Goal: Entertainment & Leisure: Browse casually

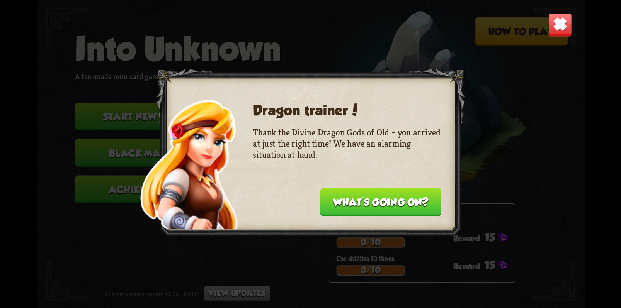
click at [405, 205] on button "What's going on?" at bounding box center [380, 202] width 121 height 28
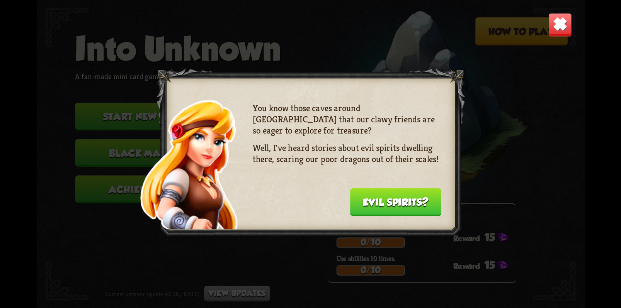
click at [398, 197] on button "Evil spirits?" at bounding box center [395, 202] width 92 height 28
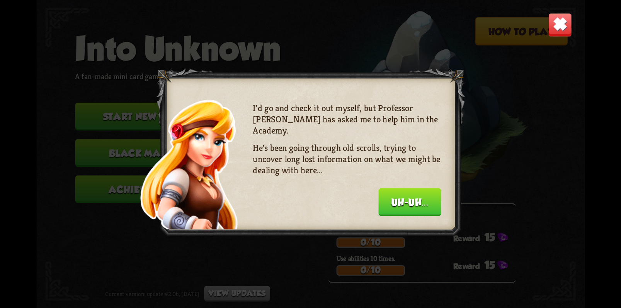
click at [423, 205] on button "Uh-uh..." at bounding box center [409, 202] width 63 height 28
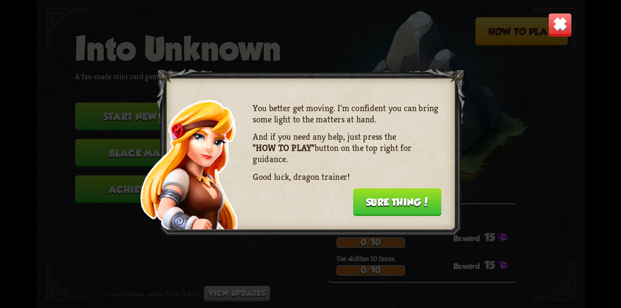
click at [401, 203] on button "Sure thing!" at bounding box center [397, 202] width 88 height 28
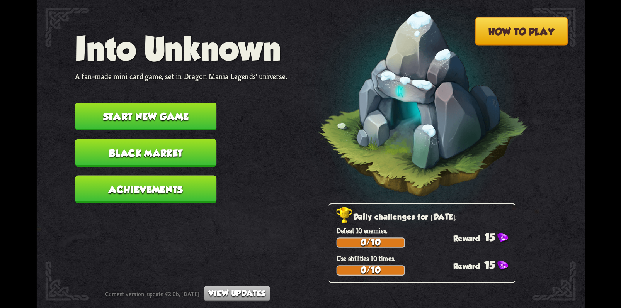
click at [522, 34] on button "How to play" at bounding box center [521, 31] width 93 height 28
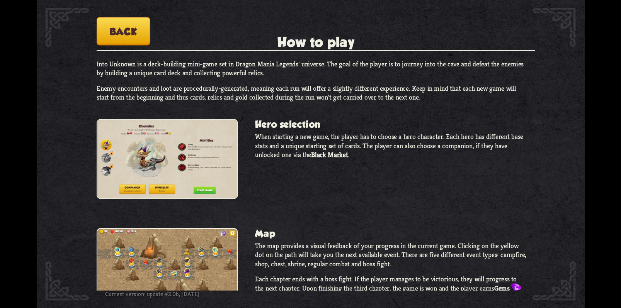
drag, startPoint x: 349, startPoint y: 216, endPoint x: 351, endPoint y: 141, distance: 75.0
click at [351, 141] on div "Into Unknown is a deck-building mini-game set in Dragon Mania Legends' universe…" at bounding box center [315, 174] width 438 height 231
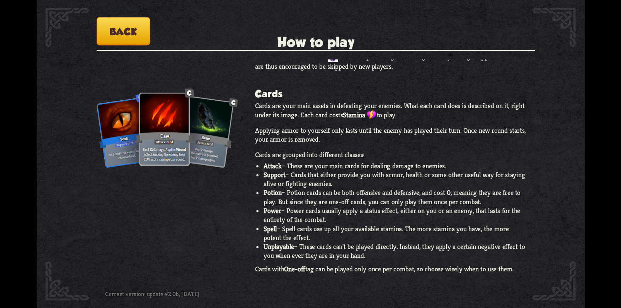
scroll to position [378, 0]
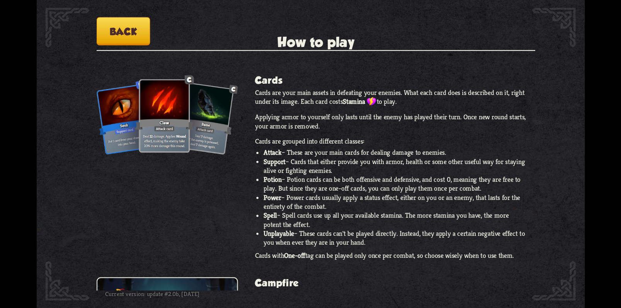
drag, startPoint x: 77, startPoint y: 178, endPoint x: 88, endPoint y: 226, distance: 49.1
click at [88, 0] on div "How to play Into Unknown A fan-made mini card game, set in Dragon Mania Legends…" at bounding box center [310, 0] width 548 height 0
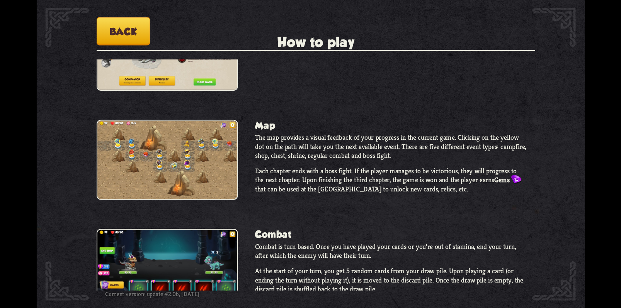
scroll to position [0, 0]
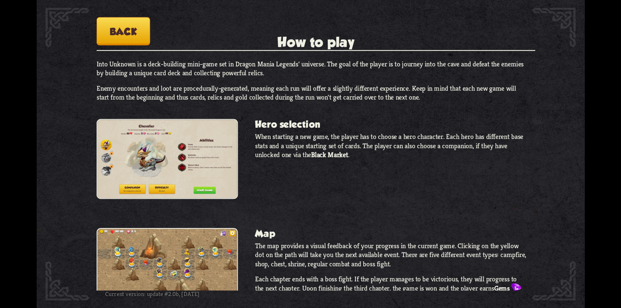
click at [116, 30] on button "Back" at bounding box center [123, 31] width 54 height 28
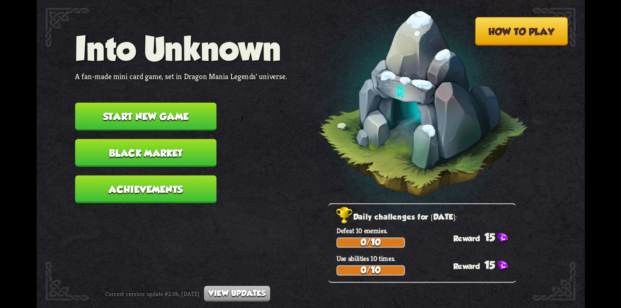
click at [171, 191] on button "Achievements" at bounding box center [145, 189] width 141 height 28
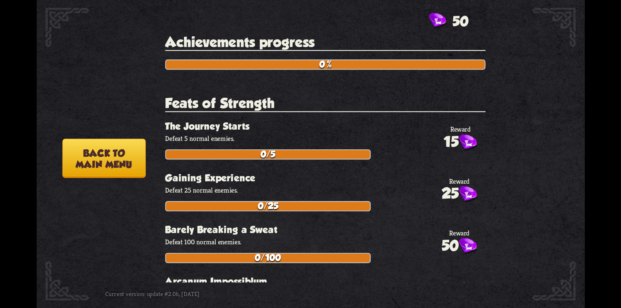
click at [83, 156] on button "Back to main menu" at bounding box center [103, 158] width 83 height 39
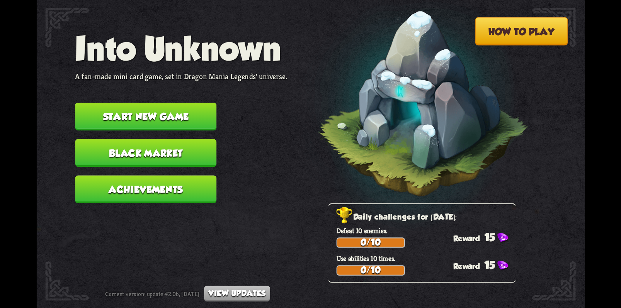
click at [147, 151] on button "Black Market" at bounding box center [145, 153] width 141 height 28
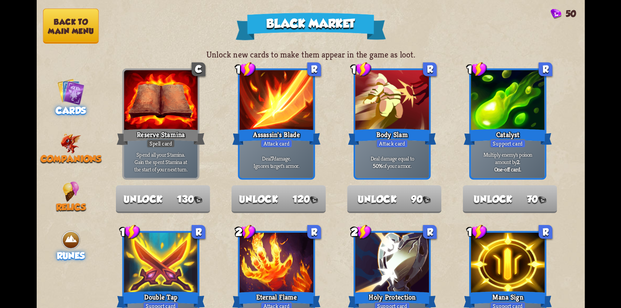
click at [51, 231] on div "Runes" at bounding box center [70, 245] width 68 height 31
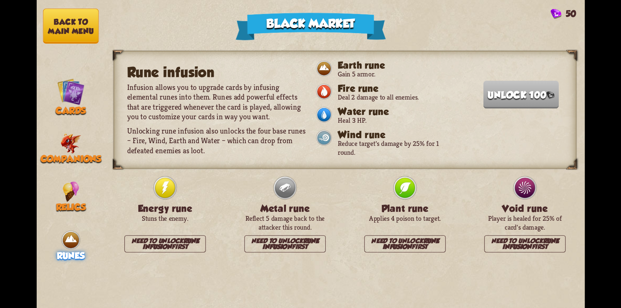
click at [66, 238] on img at bounding box center [70, 240] width 20 height 20
click at [71, 195] on img at bounding box center [70, 191] width 17 height 20
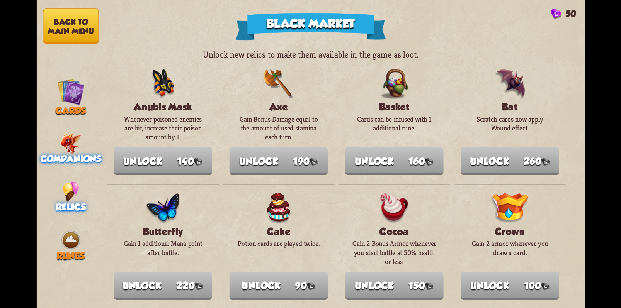
click at [70, 143] on img at bounding box center [70, 143] width 21 height 20
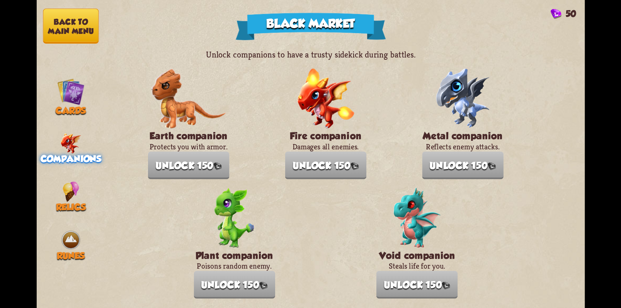
drag, startPoint x: 159, startPoint y: 248, endPoint x: 147, endPoint y: 164, distance: 84.6
click at [147, 164] on section "Unlock companions to have a trusty sidekick during battles. Earth companion Pro…" at bounding box center [344, 173] width 479 height 249
click at [70, 98] on img at bounding box center [70, 91] width 27 height 27
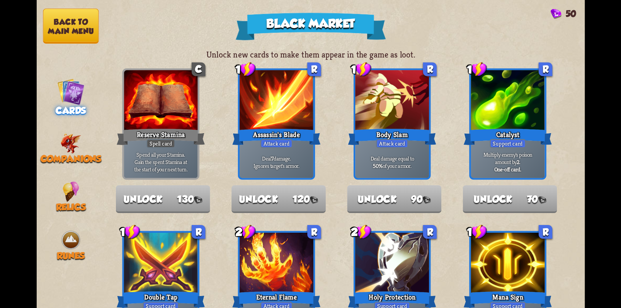
click at [59, 23] on button "Back to main menu" at bounding box center [71, 25] width 56 height 35
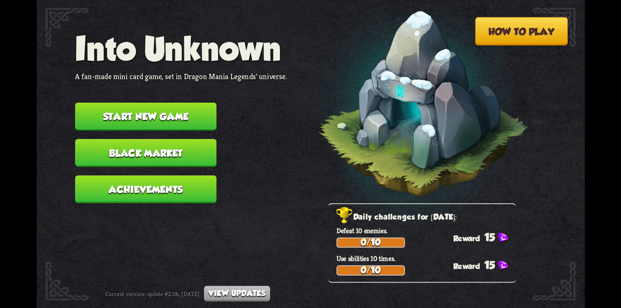
click at [177, 110] on button "Start new game" at bounding box center [145, 117] width 141 height 28
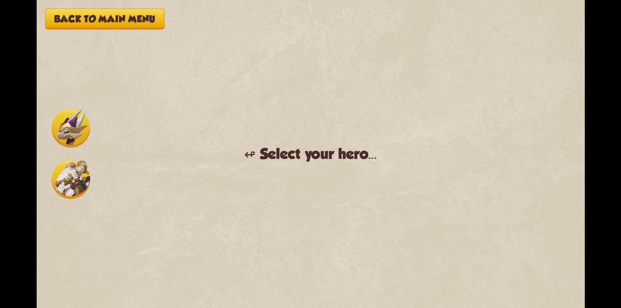
click at [70, 183] on img at bounding box center [70, 180] width 39 height 39
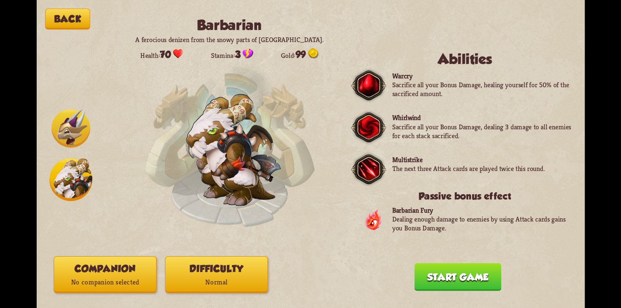
click at [70, 128] on img at bounding box center [70, 128] width 39 height 39
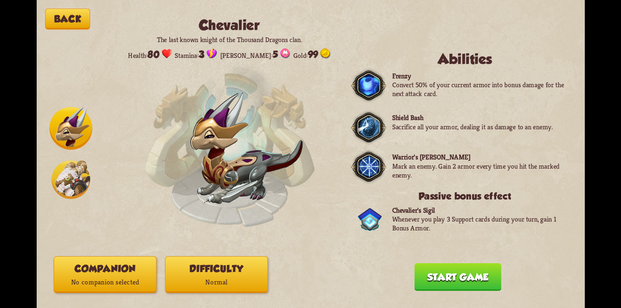
click at [71, 169] on img at bounding box center [70, 180] width 39 height 39
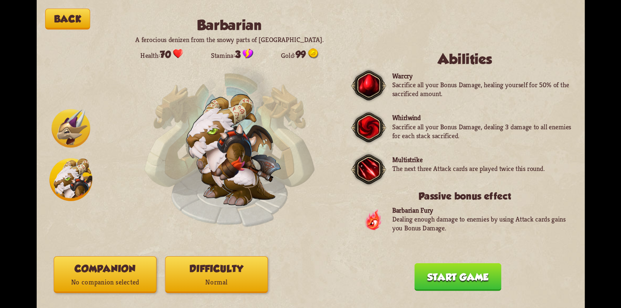
click at [71, 122] on img at bounding box center [70, 128] width 39 height 39
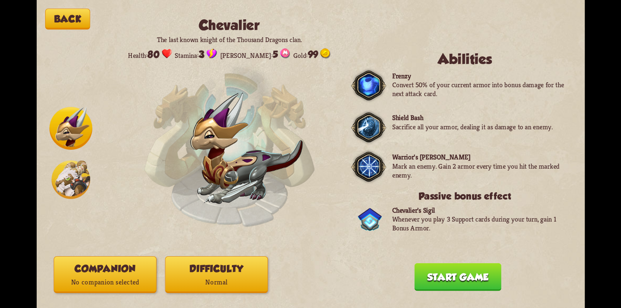
click at [73, 122] on img at bounding box center [70, 128] width 43 height 43
click at [78, 180] on img at bounding box center [70, 180] width 39 height 39
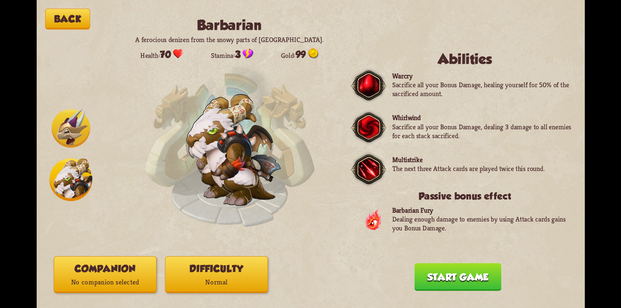
click at [76, 136] on img at bounding box center [70, 128] width 39 height 39
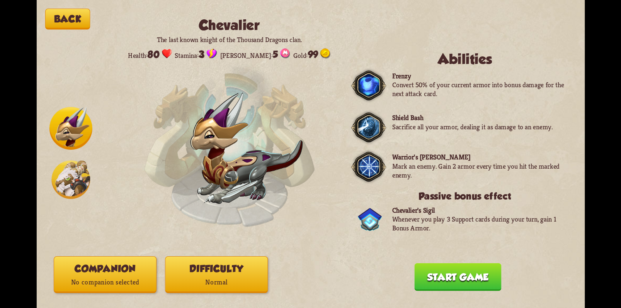
click at [75, 184] on img at bounding box center [70, 180] width 39 height 39
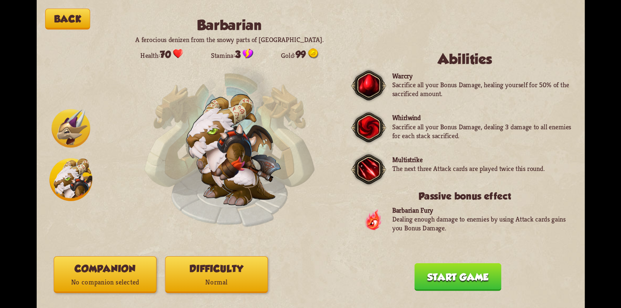
click at [75, 122] on img at bounding box center [70, 128] width 39 height 39
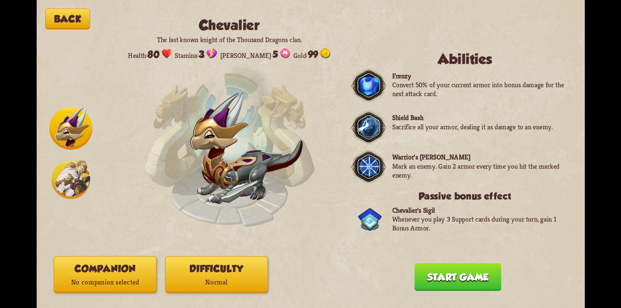
click at [73, 127] on img at bounding box center [70, 128] width 43 height 43
click at [71, 128] on img at bounding box center [70, 128] width 43 height 43
click at [68, 181] on img at bounding box center [70, 180] width 39 height 39
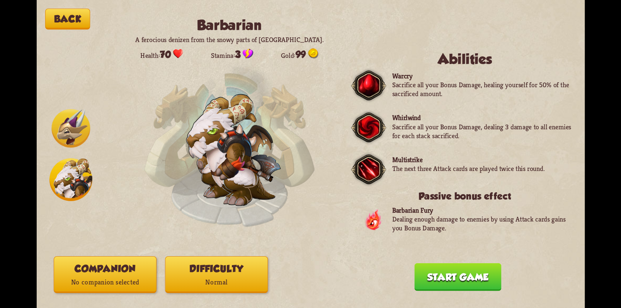
click at [75, 131] on img at bounding box center [70, 128] width 39 height 39
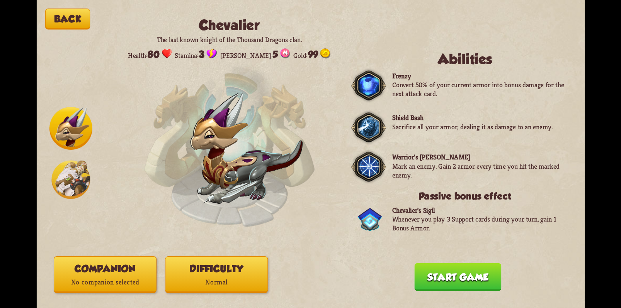
click at [69, 177] on img at bounding box center [70, 180] width 39 height 39
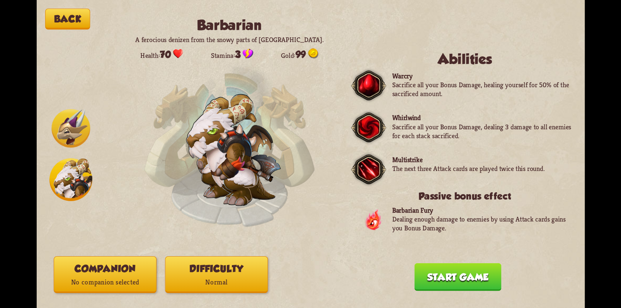
click at [480, 280] on button "Start game" at bounding box center [457, 277] width 87 height 28
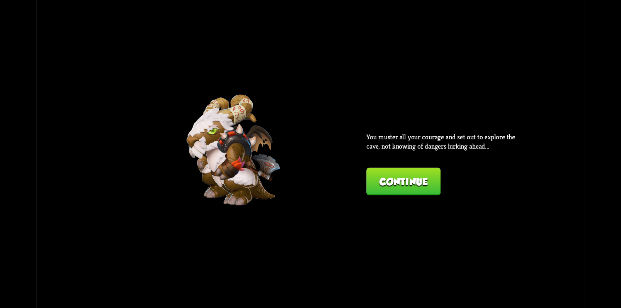
click at [410, 183] on button "Continue" at bounding box center [403, 182] width 74 height 28
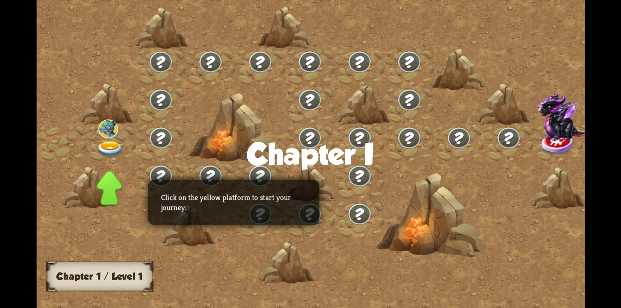
drag, startPoint x: 78, startPoint y: 136, endPoint x: 249, endPoint y: 151, distance: 172.1
click at [249, 151] on div "Chapter I Click on the yellow platform to start your journey. Chapter 1 / Level…" at bounding box center [310, 154] width 548 height 308
click at [114, 147] on img at bounding box center [109, 149] width 27 height 16
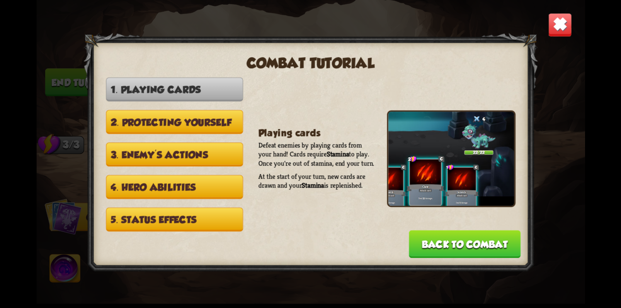
click at [147, 119] on button "2. Protecting yourself" at bounding box center [174, 122] width 137 height 24
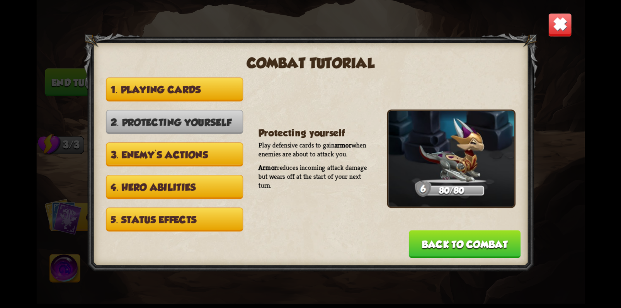
click at [162, 159] on button "3. Enemy's actions" at bounding box center [174, 154] width 137 height 24
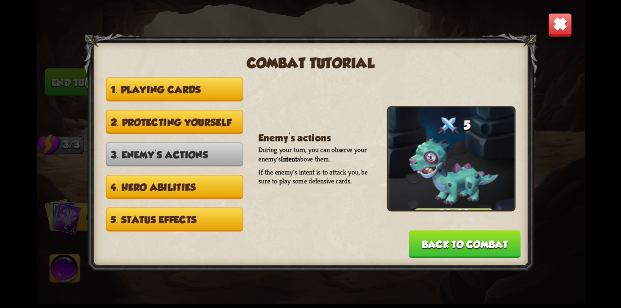
click at [166, 188] on button "4. Hero abilities" at bounding box center [174, 187] width 137 height 24
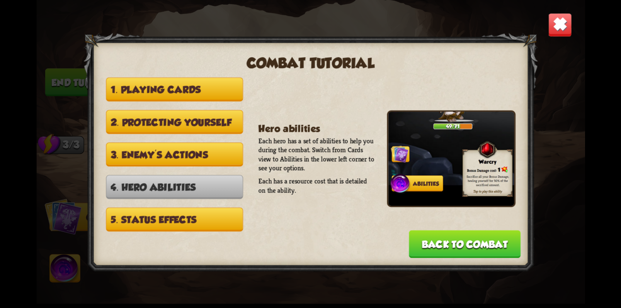
click at [203, 215] on button "5. Status effects" at bounding box center [174, 220] width 137 height 24
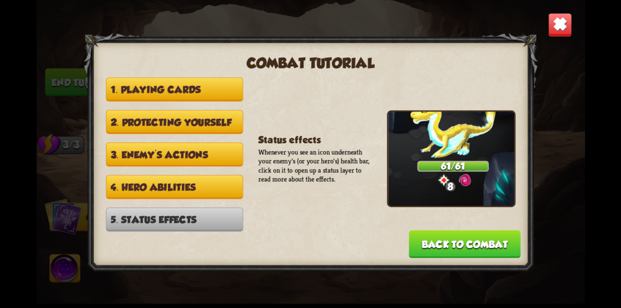
click at [564, 33] on img at bounding box center [560, 25] width 24 height 24
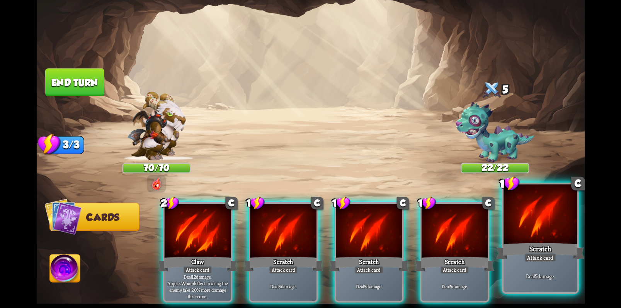
click at [547, 232] on div at bounding box center [540, 216] width 74 height 62
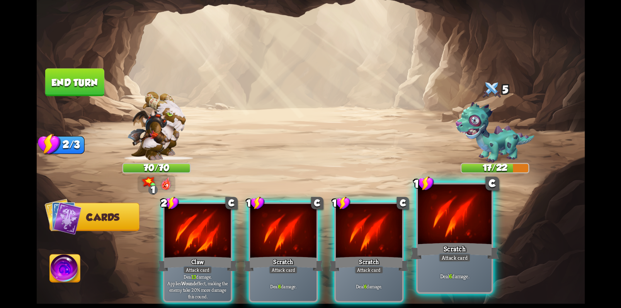
click at [470, 235] on div at bounding box center [454, 216] width 74 height 62
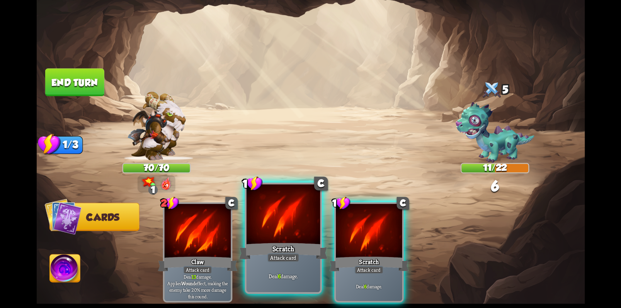
click at [282, 222] on div at bounding box center [283, 216] width 74 height 62
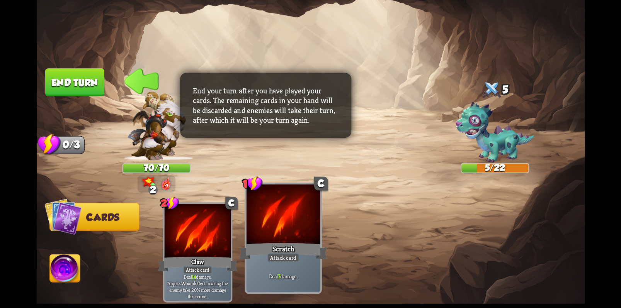
click at [293, 232] on div at bounding box center [283, 216] width 74 height 62
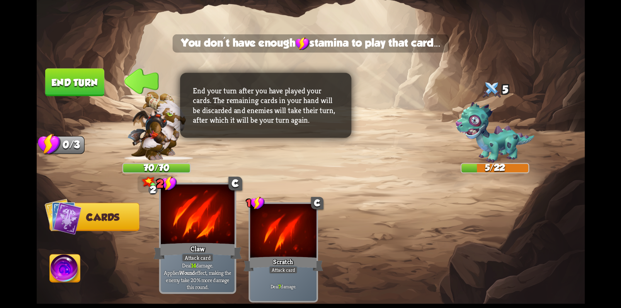
click at [209, 228] on div at bounding box center [198, 216] width 74 height 62
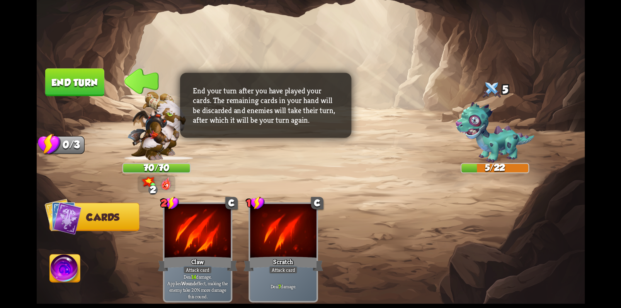
click at [66, 86] on button "End turn" at bounding box center [74, 82] width 59 height 28
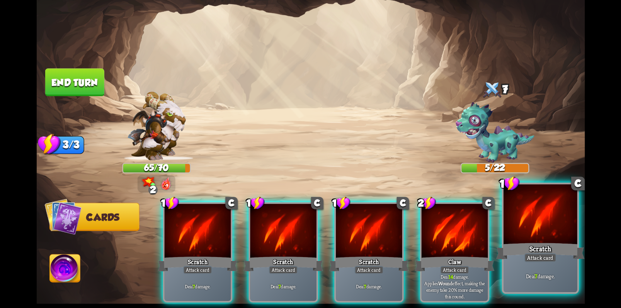
click at [541, 251] on div "Scratch" at bounding box center [539, 251] width 88 height 20
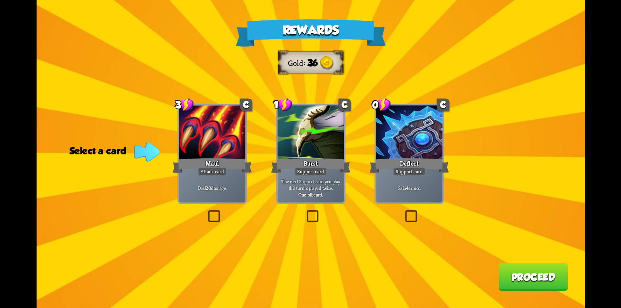
click at [403, 212] on label at bounding box center [403, 212] width 0 height 0
click at [0, 0] on input "checkbox" at bounding box center [0, 0] width 0 height 0
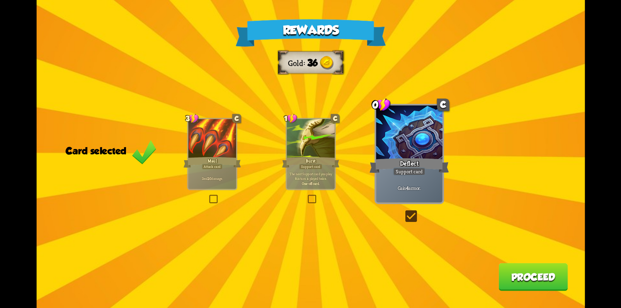
click at [208, 196] on label at bounding box center [208, 196] width 0 height 0
click at [0, 0] on input "checkbox" at bounding box center [0, 0] width 0 height 0
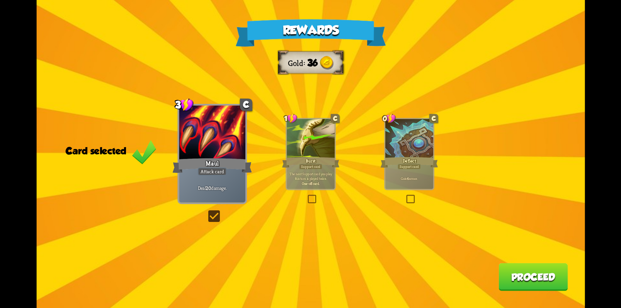
click at [405, 196] on label at bounding box center [405, 196] width 0 height 0
click at [0, 0] on input "checkbox" at bounding box center [0, 0] width 0 height 0
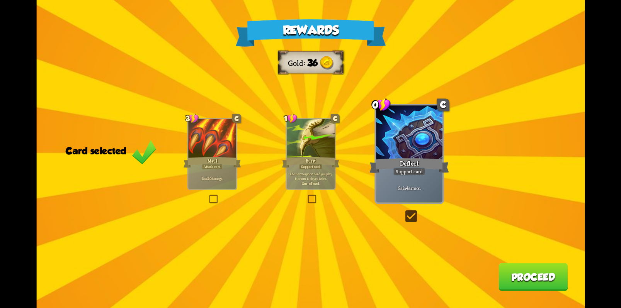
click at [533, 279] on button "Proceed" at bounding box center [532, 277] width 69 height 28
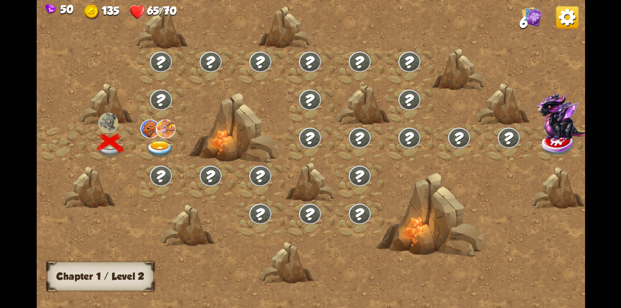
click at [157, 149] on img at bounding box center [159, 149] width 27 height 16
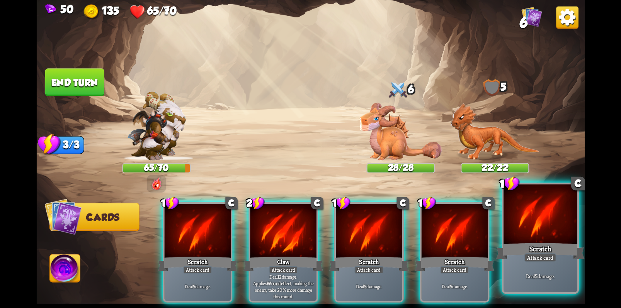
click at [532, 232] on div at bounding box center [540, 216] width 74 height 62
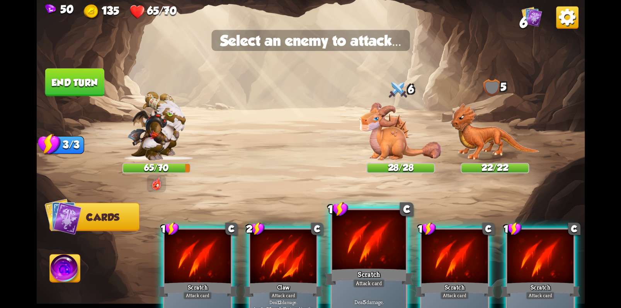
click at [366, 267] on div "Scratch" at bounding box center [368, 277] width 88 height 20
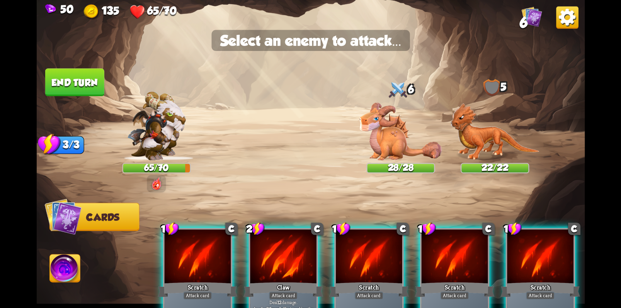
click at [92, 220] on span "Cards" at bounding box center [102, 217] width 33 height 11
click at [72, 216] on img at bounding box center [62, 216] width 37 height 37
click at [73, 273] on img at bounding box center [65, 269] width 31 height 31
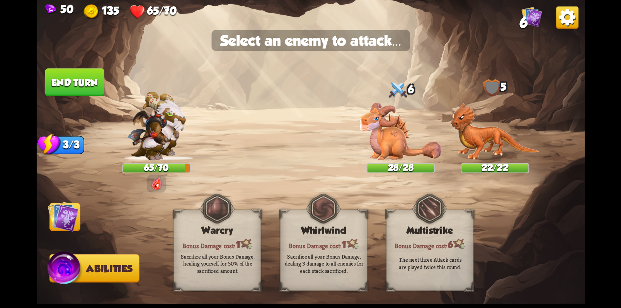
click at [59, 221] on img at bounding box center [62, 216] width 31 height 31
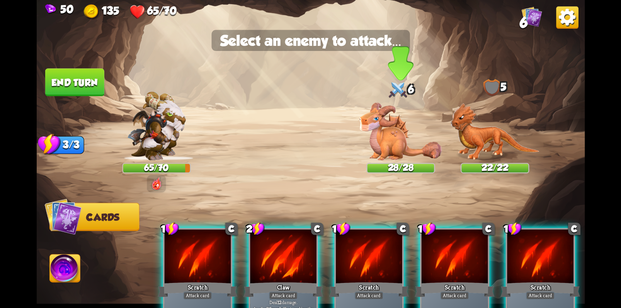
click at [388, 141] on img at bounding box center [400, 132] width 82 height 58
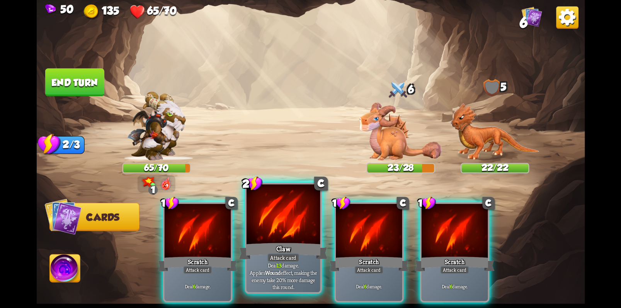
click at [283, 277] on p "Deal 13 damage. Applies Wound effect, making the enemy take 20% more damage thi…" at bounding box center [283, 276] width 70 height 29
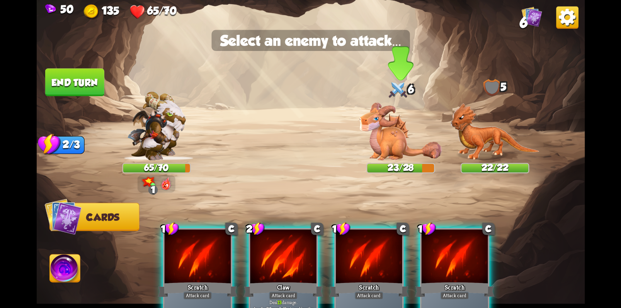
click at [392, 137] on img at bounding box center [400, 132] width 82 height 58
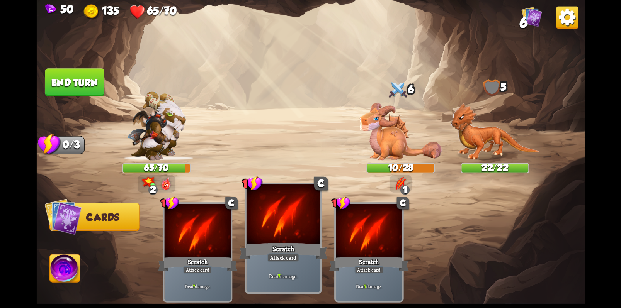
click at [284, 219] on div at bounding box center [283, 216] width 74 height 62
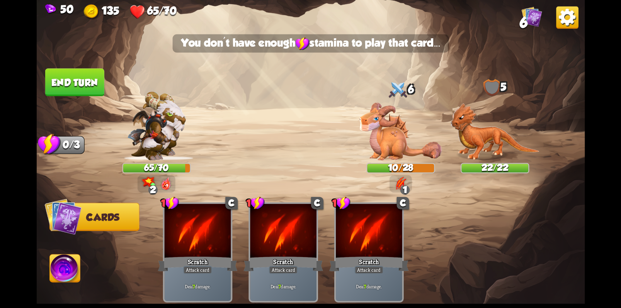
click at [388, 132] on img at bounding box center [400, 132] width 82 height 58
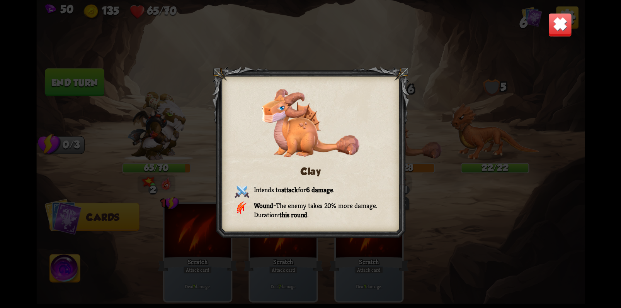
click at [361, 102] on div at bounding box center [310, 153] width 197 height 175
click at [450, 238] on div "Clay Intends to attack for 6 damage . Wound – The enemy takes 20% more damage. …" at bounding box center [310, 154] width 548 height 308
click at [565, 28] on img at bounding box center [560, 25] width 24 height 24
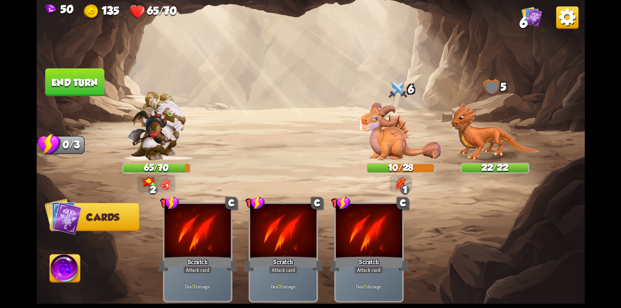
click at [76, 81] on button "End turn" at bounding box center [74, 82] width 59 height 28
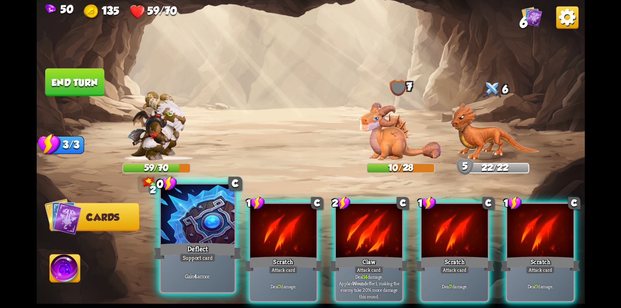
click at [190, 216] on div at bounding box center [198, 216] width 74 height 62
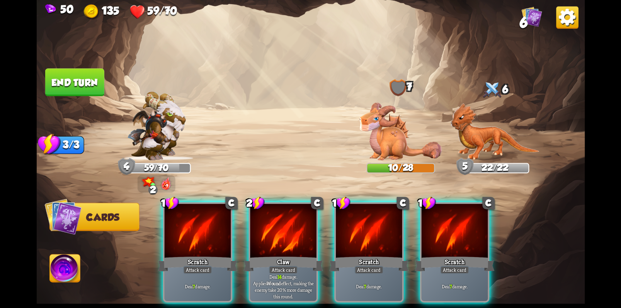
click at [498, 145] on img at bounding box center [494, 132] width 89 height 58
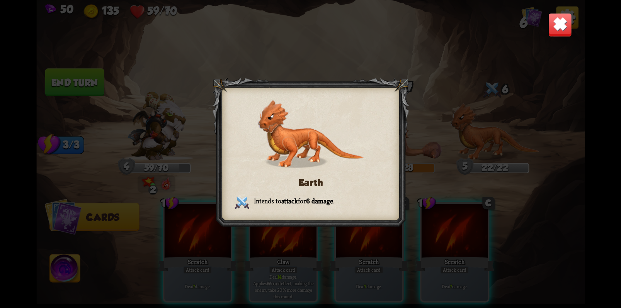
click at [557, 32] on img at bounding box center [560, 25] width 24 height 24
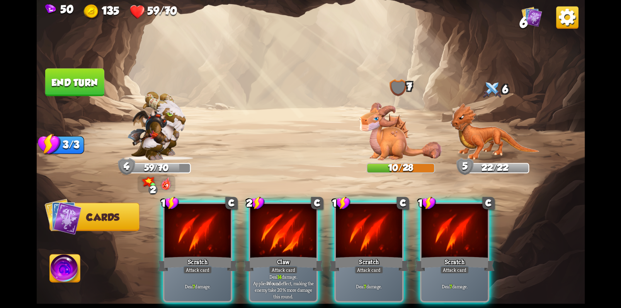
click at [385, 141] on img at bounding box center [400, 132] width 82 height 58
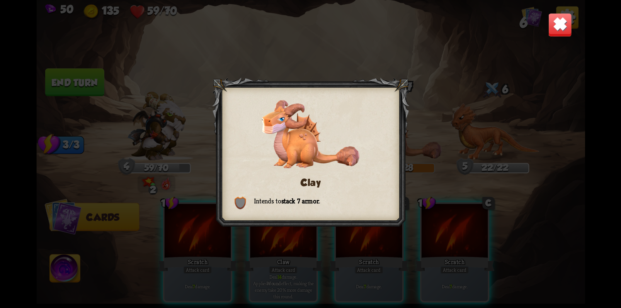
click at [563, 33] on img at bounding box center [560, 25] width 24 height 24
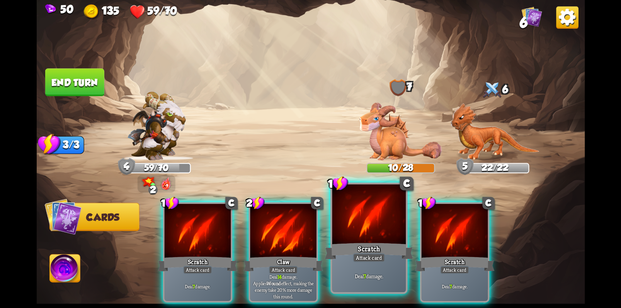
click at [363, 224] on div at bounding box center [369, 216] width 74 height 62
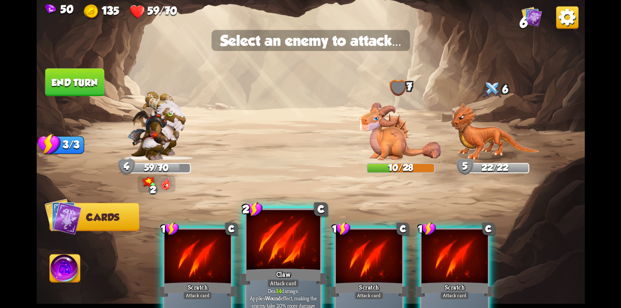
click at [292, 253] on div at bounding box center [283, 241] width 74 height 62
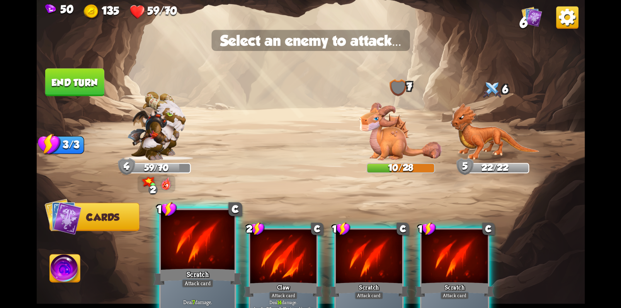
click at [197, 249] on div at bounding box center [198, 241] width 74 height 62
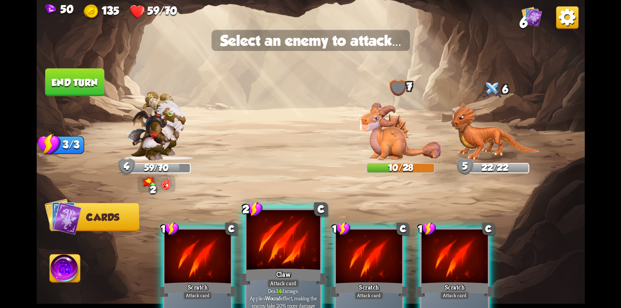
click at [269, 261] on div at bounding box center [283, 241] width 74 height 62
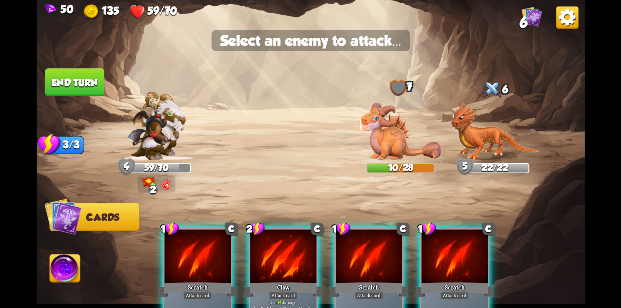
drag, startPoint x: 283, startPoint y: 256, endPoint x: 288, endPoint y: 242, distance: 14.8
click at [282, 255] on div at bounding box center [283, 258] width 66 height 56
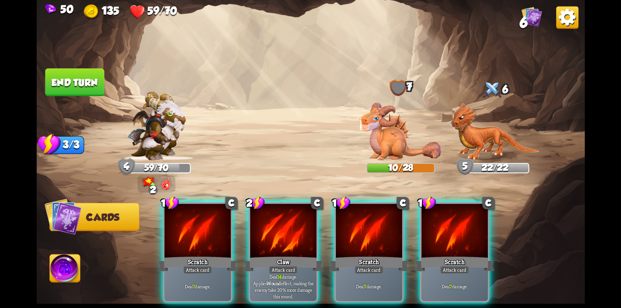
click at [279, 126] on img at bounding box center [310, 154] width 548 height 308
click at [482, 134] on img at bounding box center [494, 132] width 89 height 58
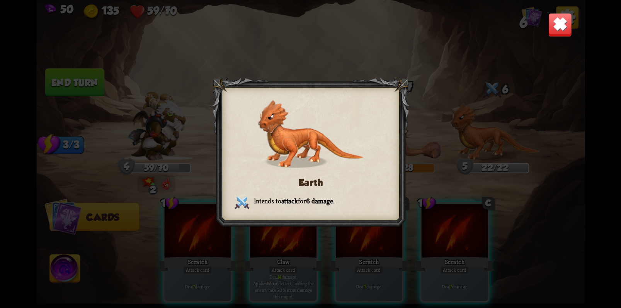
click at [556, 25] on img at bounding box center [560, 25] width 24 height 24
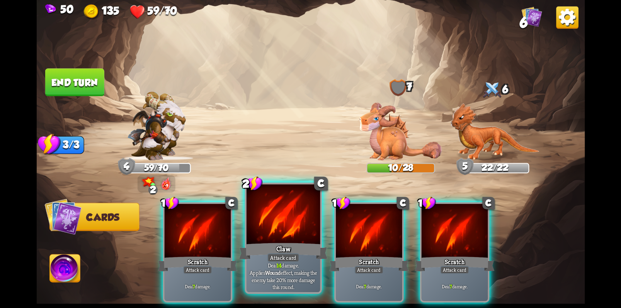
click at [294, 246] on div "Claw" at bounding box center [283, 251] width 88 height 20
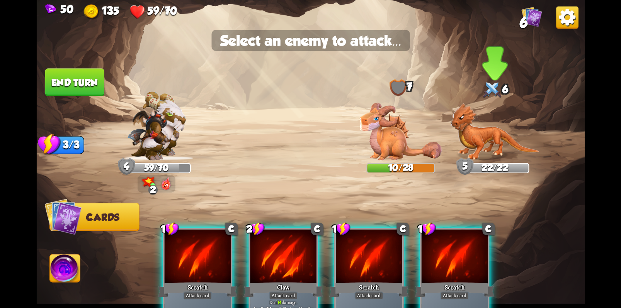
click at [475, 144] on img at bounding box center [494, 132] width 89 height 58
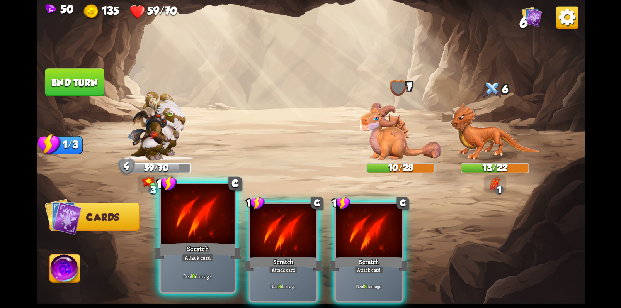
click at [206, 226] on div at bounding box center [198, 216] width 74 height 62
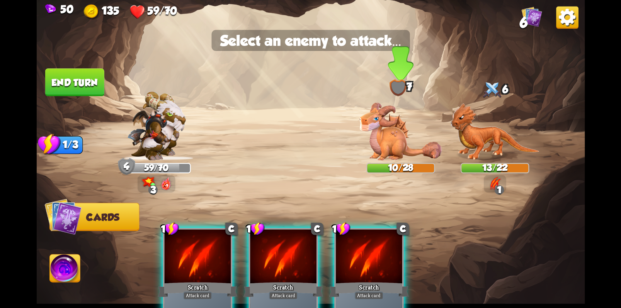
click at [383, 137] on img at bounding box center [400, 132] width 82 height 58
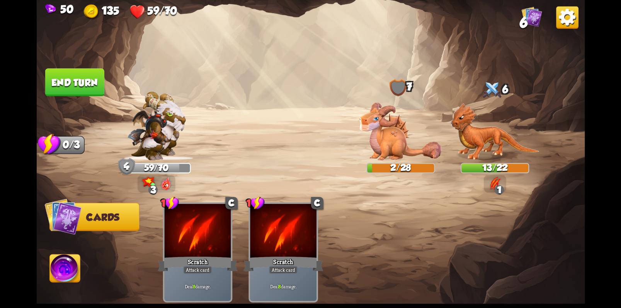
click at [76, 85] on button "End turn" at bounding box center [74, 82] width 59 height 28
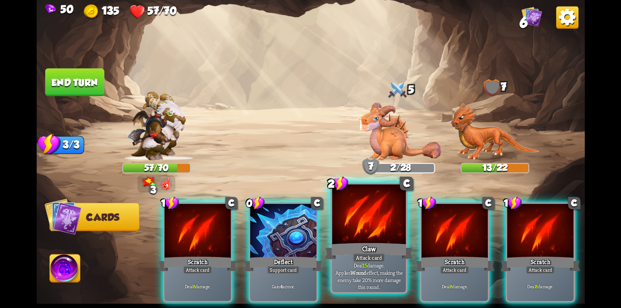
click at [370, 240] on div at bounding box center [369, 216] width 74 height 62
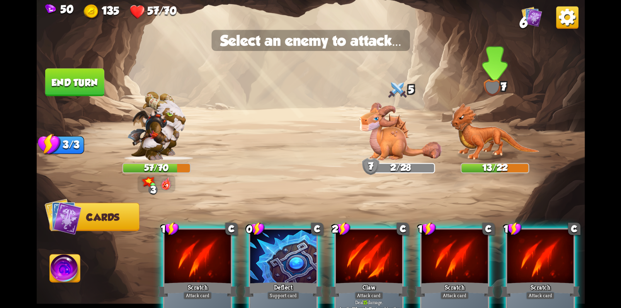
click at [490, 139] on img at bounding box center [494, 132] width 89 height 58
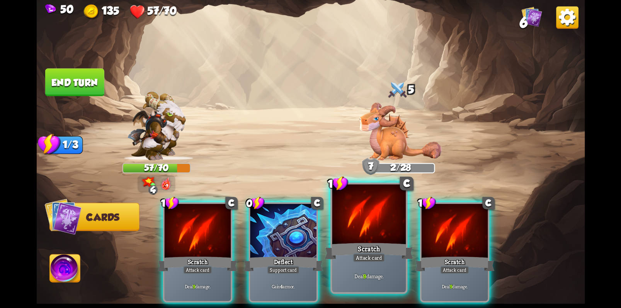
click at [376, 227] on div at bounding box center [369, 216] width 74 height 62
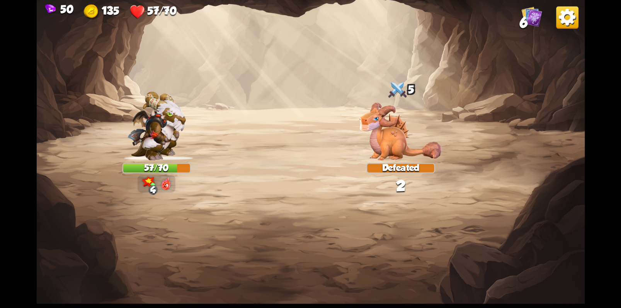
click at [390, 131] on img at bounding box center [400, 132] width 82 height 58
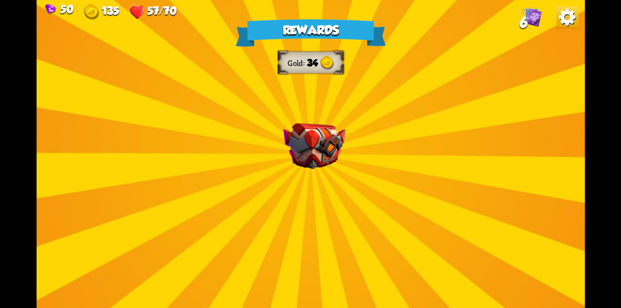
click at [556, 38] on div "Rewards Gold 34 Select a card 1 C Enchanted Scratch Attack card Deal 7 damage. …" at bounding box center [310, 154] width 548 height 308
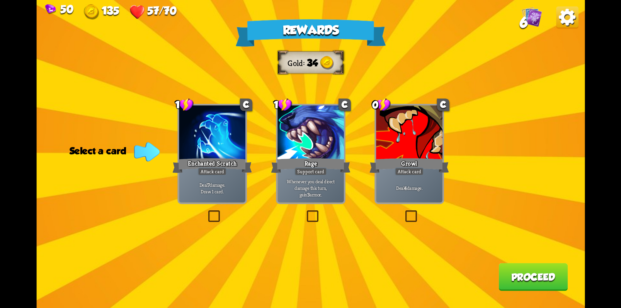
click at [206, 212] on label at bounding box center [206, 212] width 0 height 0
click at [0, 0] on input "checkbox" at bounding box center [0, 0] width 0 height 0
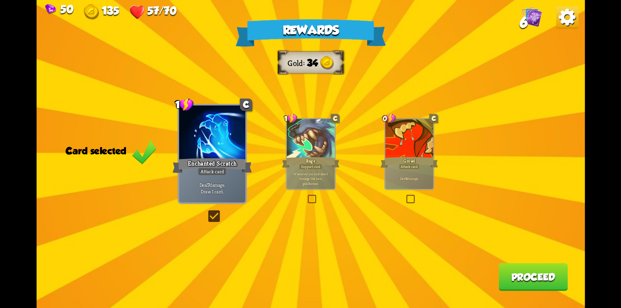
click at [407, 151] on div at bounding box center [409, 139] width 48 height 40
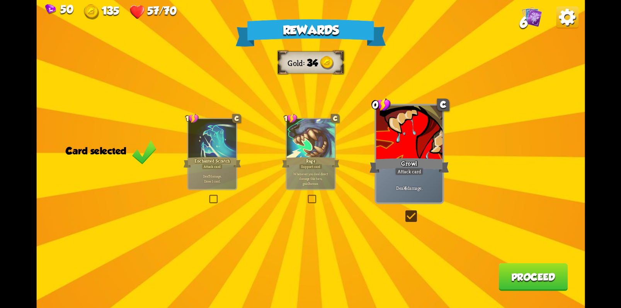
click at [306, 196] on label at bounding box center [306, 196] width 0 height 0
click at [0, 0] on input "checkbox" at bounding box center [0, 0] width 0 height 0
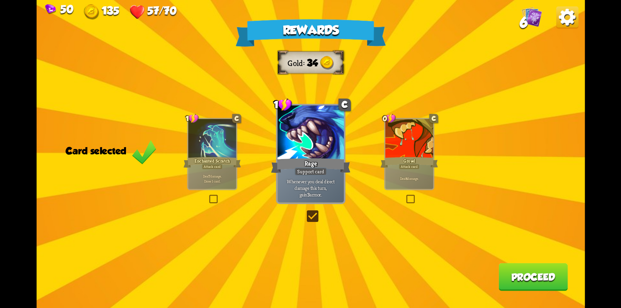
click at [409, 149] on div at bounding box center [409, 139] width 48 height 40
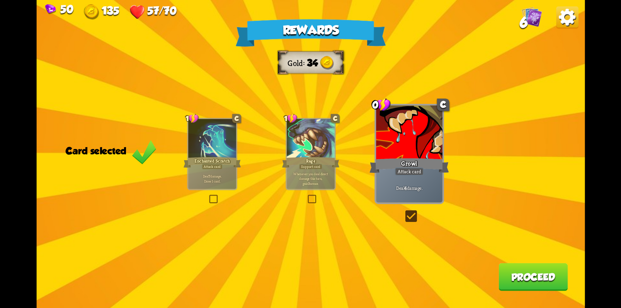
click at [539, 278] on button "Proceed" at bounding box center [532, 277] width 69 height 28
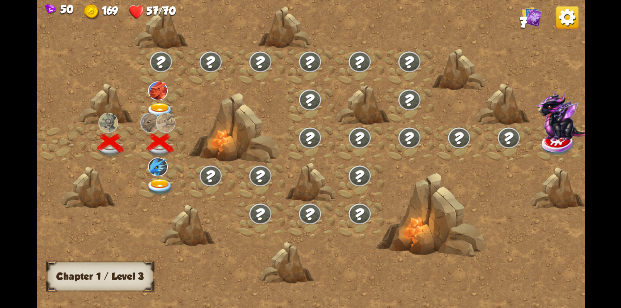
click at [157, 187] on img at bounding box center [159, 187] width 27 height 16
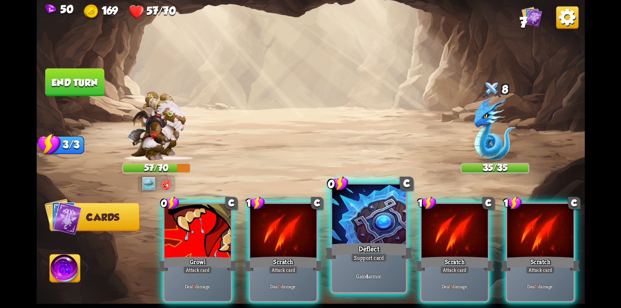
click at [373, 250] on div "Deflect" at bounding box center [368, 251] width 88 height 20
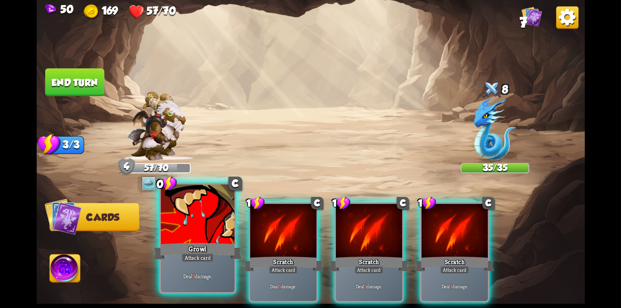
click at [200, 242] on div "Growl" at bounding box center [197, 251] width 88 height 20
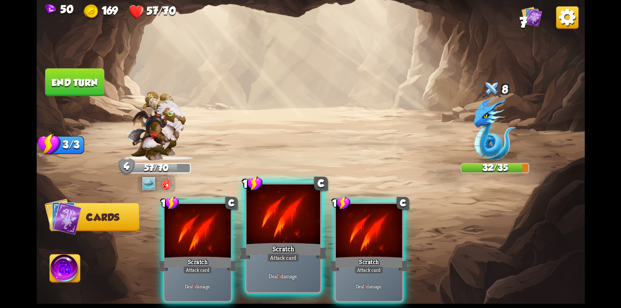
click at [295, 229] on div at bounding box center [283, 216] width 74 height 62
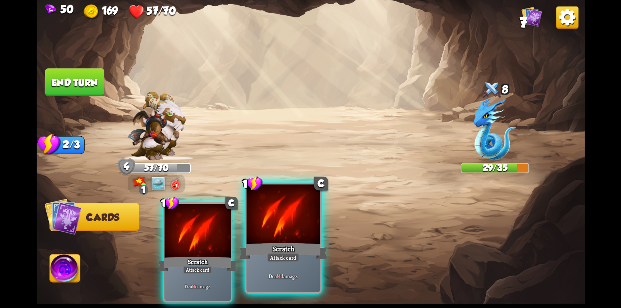
click at [287, 248] on div "Scratch" at bounding box center [283, 251] width 88 height 20
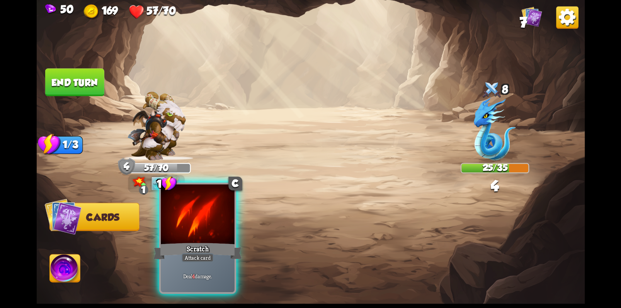
click at [205, 236] on div at bounding box center [198, 216] width 74 height 62
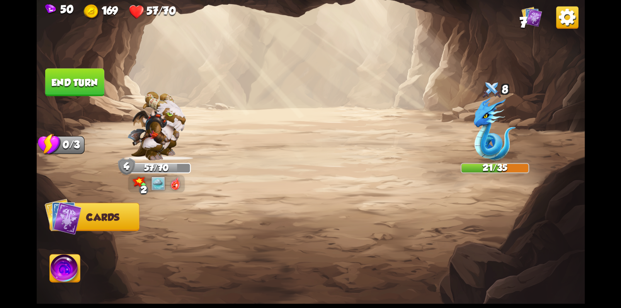
click at [86, 87] on button "End turn" at bounding box center [74, 82] width 59 height 28
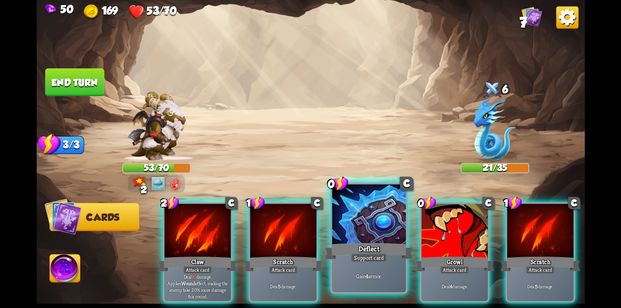
click at [372, 217] on div at bounding box center [369, 216] width 74 height 62
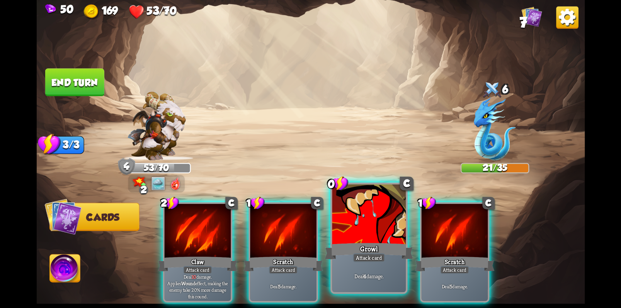
click at [362, 220] on div at bounding box center [369, 216] width 74 height 62
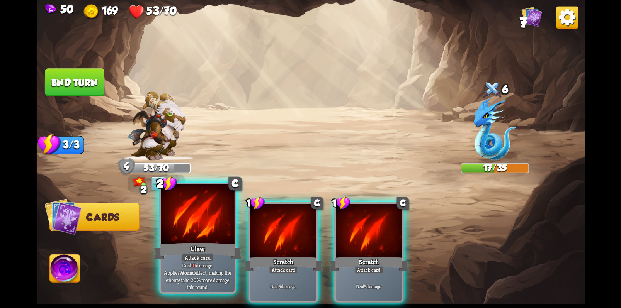
click at [195, 233] on div at bounding box center [198, 216] width 74 height 62
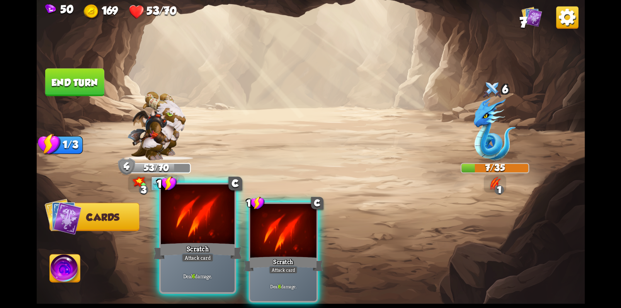
click at [208, 223] on div at bounding box center [198, 216] width 74 height 62
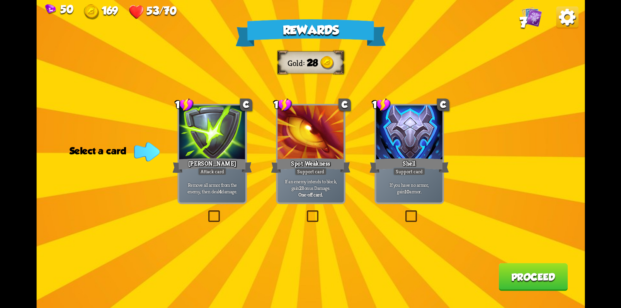
click at [206, 212] on label at bounding box center [206, 212] width 0 height 0
click at [0, 0] on input "checkbox" at bounding box center [0, 0] width 0 height 0
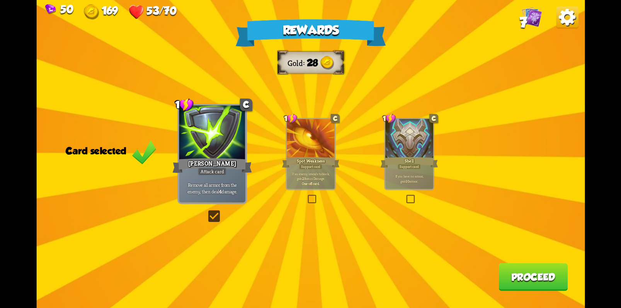
click at [529, 279] on button "Proceed" at bounding box center [532, 277] width 69 height 28
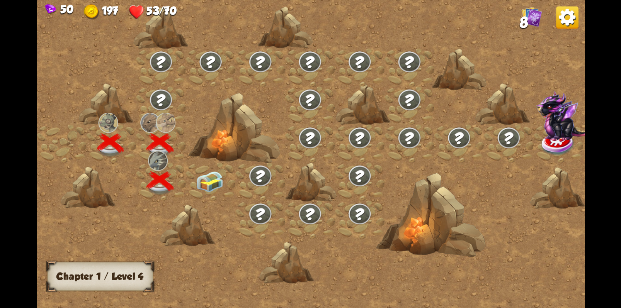
click at [210, 182] on img at bounding box center [208, 181] width 27 height 21
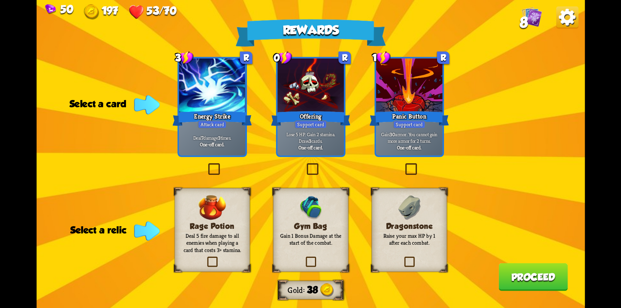
click at [305, 165] on label at bounding box center [305, 165] width 0 height 0
click at [0, 0] on input "checkbox" at bounding box center [0, 0] width 0 height 0
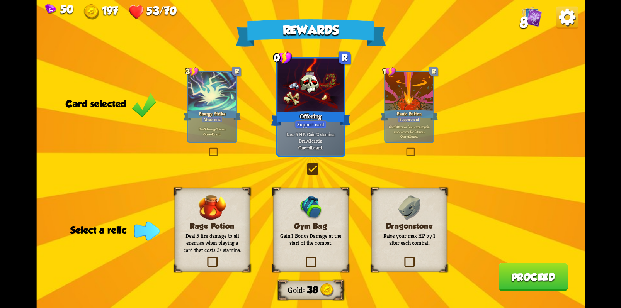
click at [402, 258] on label at bounding box center [402, 258] width 0 height 0
click at [0, 0] on input "checkbox" at bounding box center [0, 0] width 0 height 0
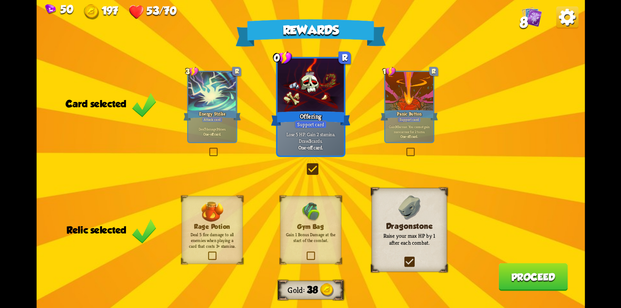
click at [544, 285] on button "Proceed" at bounding box center [532, 277] width 69 height 28
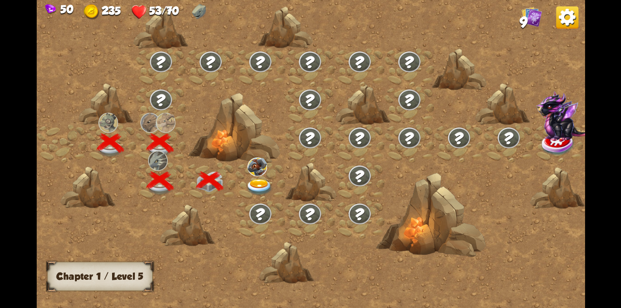
click at [165, 98] on img at bounding box center [161, 100] width 24 height 22
click at [262, 168] on img at bounding box center [257, 167] width 20 height 19
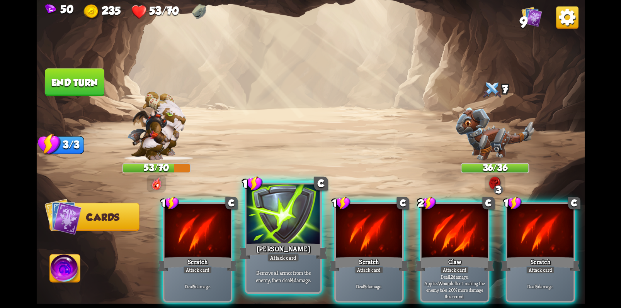
click at [280, 216] on div at bounding box center [283, 216] width 74 height 62
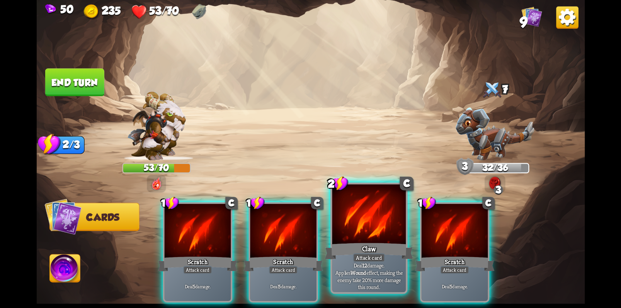
click at [364, 235] on div at bounding box center [369, 216] width 74 height 62
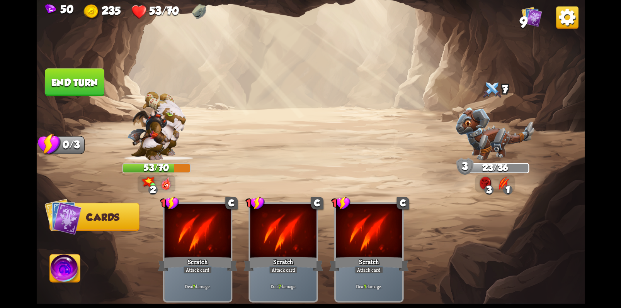
click at [82, 83] on button "End turn" at bounding box center [74, 82] width 59 height 28
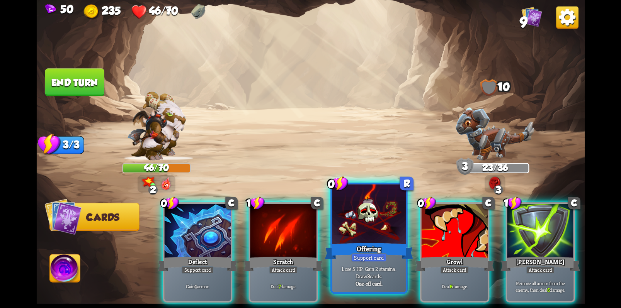
click at [370, 234] on div at bounding box center [369, 216] width 74 height 62
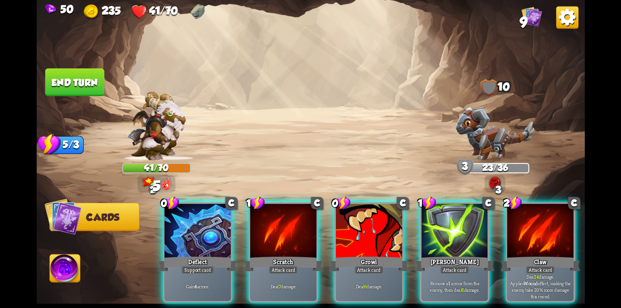
click at [370, 234] on div at bounding box center [368, 232] width 66 height 56
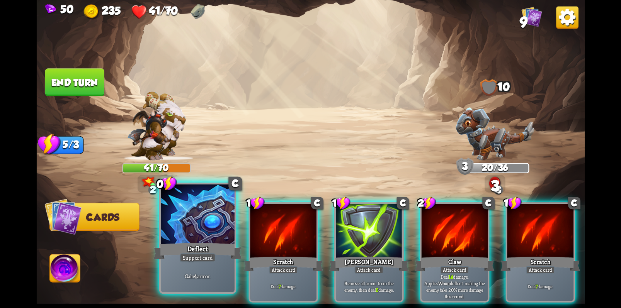
click at [190, 221] on div at bounding box center [198, 216] width 74 height 62
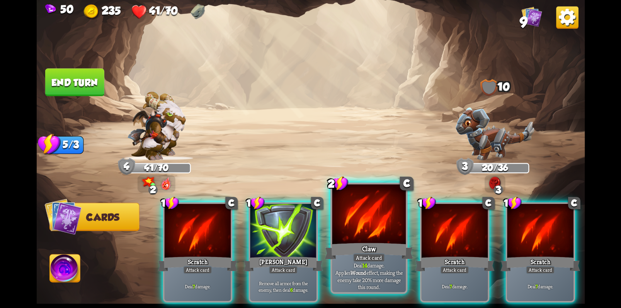
click at [364, 232] on div at bounding box center [369, 216] width 74 height 62
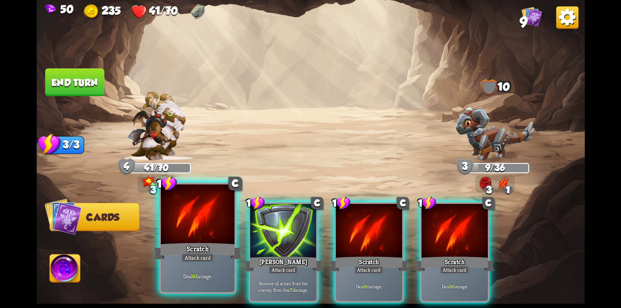
click at [187, 221] on div at bounding box center [198, 216] width 74 height 62
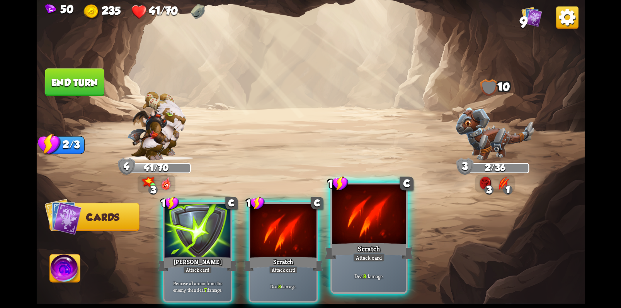
click at [371, 243] on div "Scratch" at bounding box center [368, 251] width 88 height 20
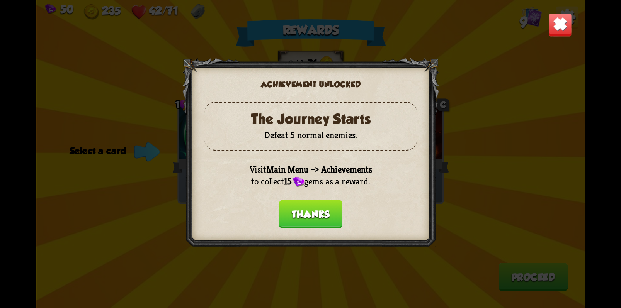
click at [314, 211] on button "Thanks" at bounding box center [309, 214] width 63 height 28
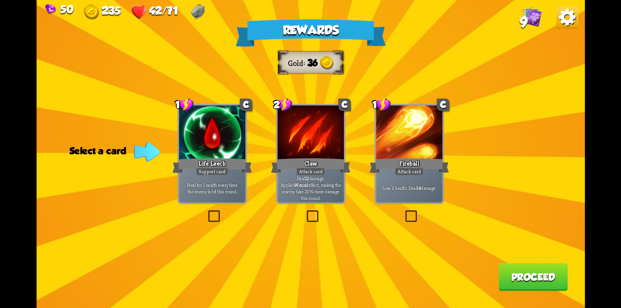
click at [305, 212] on label at bounding box center [305, 212] width 0 height 0
click at [0, 0] on input "checkbox" at bounding box center [0, 0] width 0 height 0
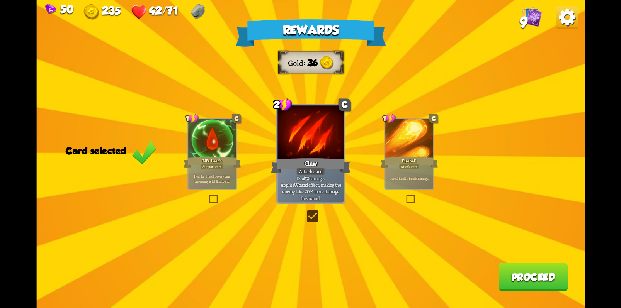
click at [536, 278] on button "Proceed" at bounding box center [532, 277] width 69 height 28
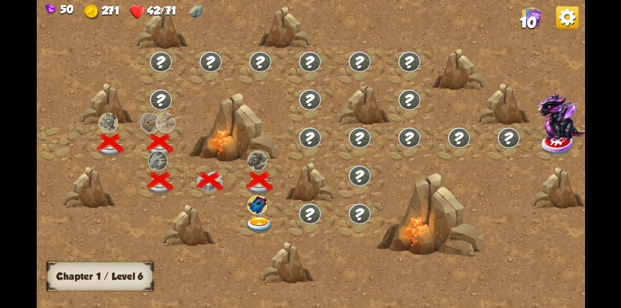
click at [571, 24] on img at bounding box center [567, 18] width 22 height 22
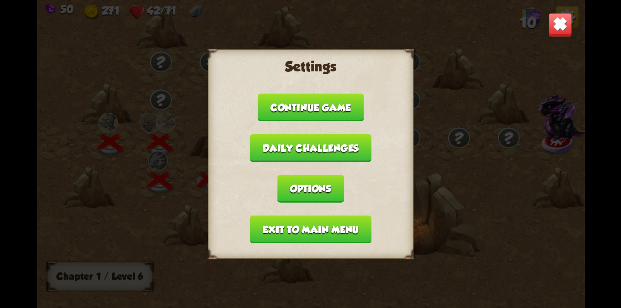
click at [353, 146] on button "Daily challenges" at bounding box center [310, 148] width 122 height 28
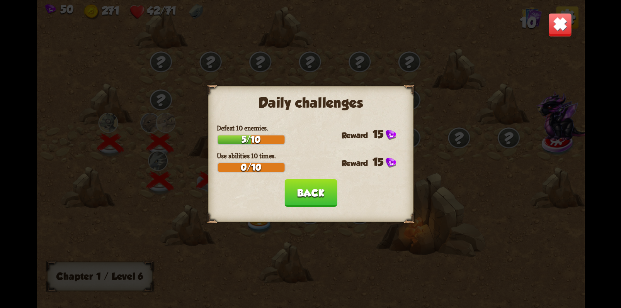
click at [323, 195] on button "Back" at bounding box center [310, 193] width 53 height 28
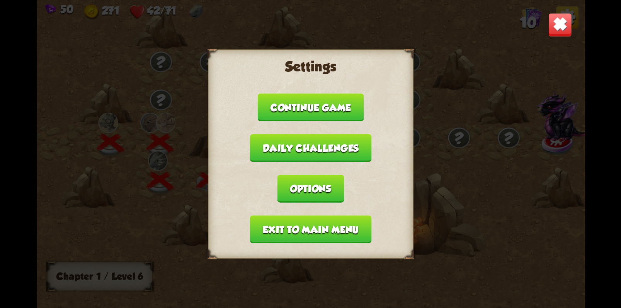
click at [352, 102] on button "Continue game" at bounding box center [310, 107] width 106 height 28
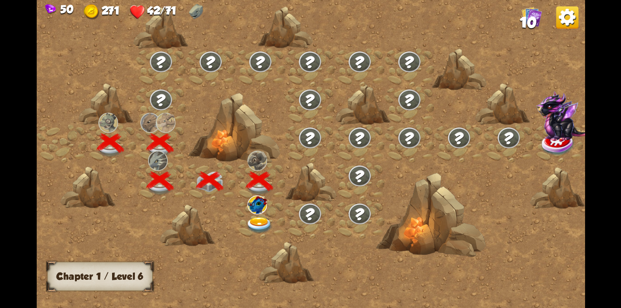
click at [259, 224] on img at bounding box center [258, 225] width 27 height 16
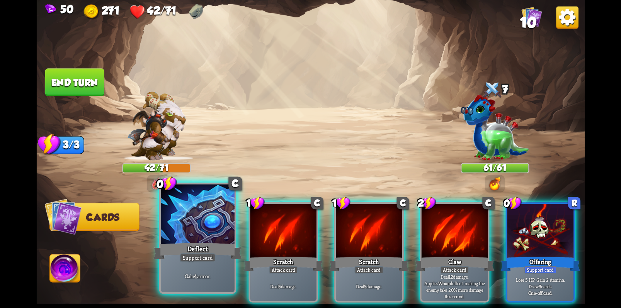
click at [190, 210] on div at bounding box center [198, 216] width 74 height 62
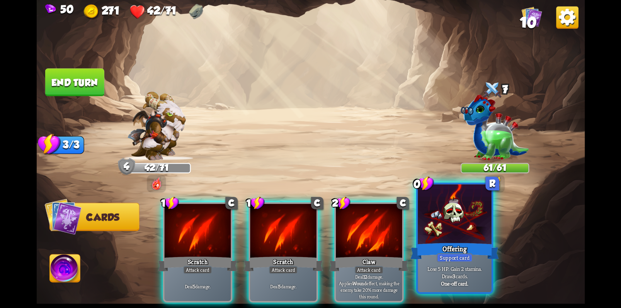
click at [465, 227] on div at bounding box center [454, 216] width 74 height 62
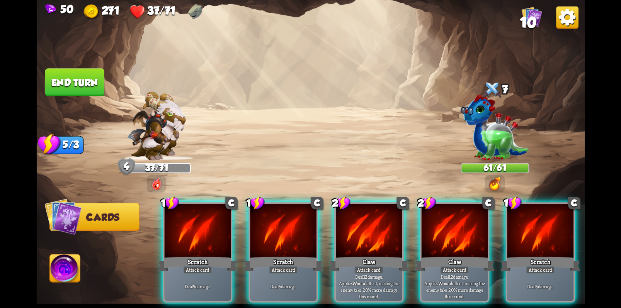
drag, startPoint x: 531, startPoint y: 280, endPoint x: 144, endPoint y: 240, distance: 388.1
click at [146, 239] on div "1 C Scratch Attack card Deal 5 damage. 1 C Scratch Attack card Deal 5 damage. 2…" at bounding box center [365, 239] width 438 height 137
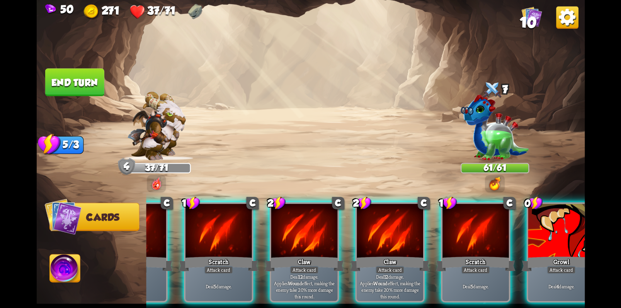
scroll to position [0, 73]
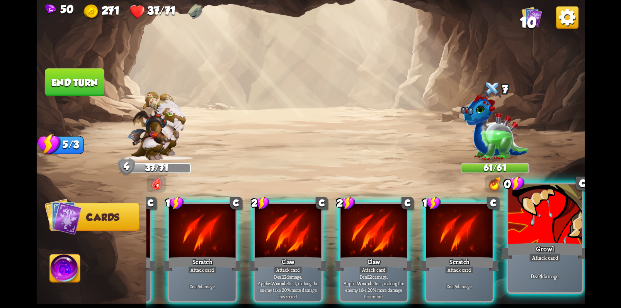
click at [541, 242] on div "Growl" at bounding box center [544, 251] width 88 height 20
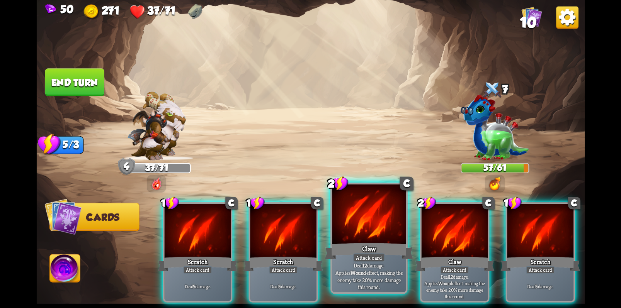
click at [374, 229] on div at bounding box center [369, 216] width 74 height 62
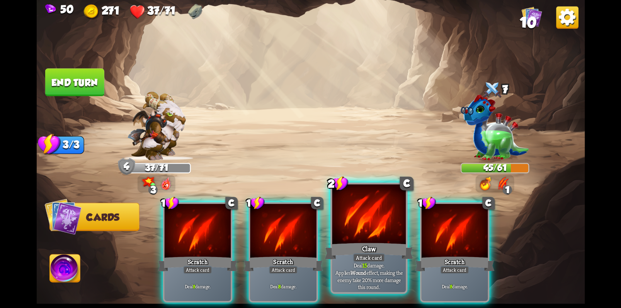
click at [368, 226] on div at bounding box center [369, 216] width 74 height 62
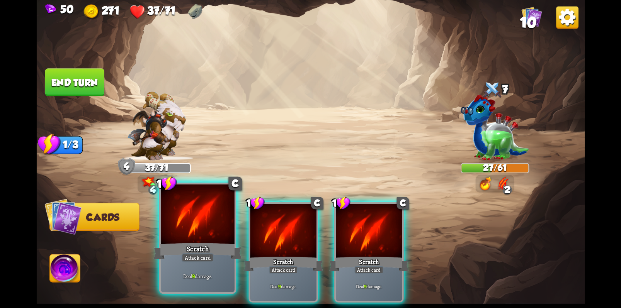
click at [189, 226] on div at bounding box center [198, 216] width 74 height 62
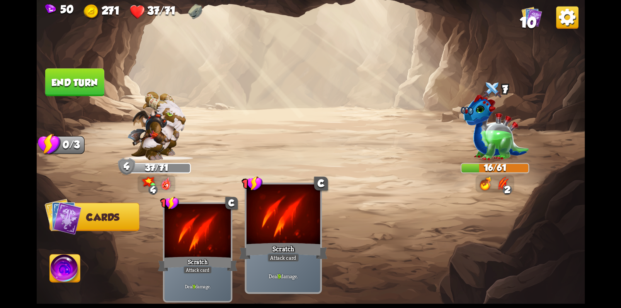
click at [280, 215] on div at bounding box center [283, 216] width 74 height 62
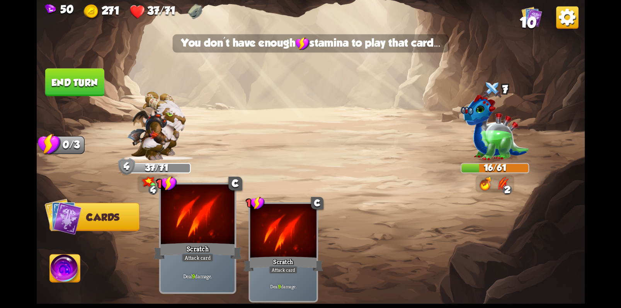
click at [214, 233] on div at bounding box center [198, 216] width 74 height 62
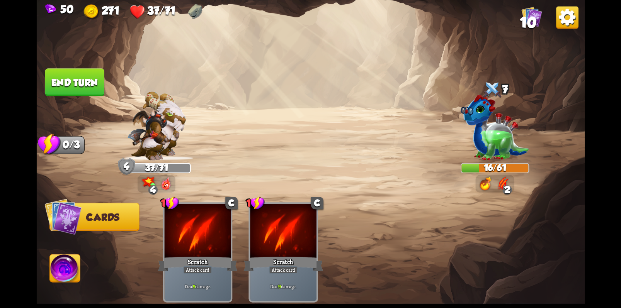
click at [73, 83] on button "End turn" at bounding box center [74, 82] width 59 height 28
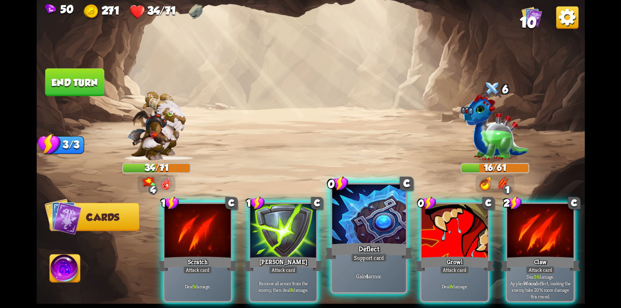
click at [368, 218] on div at bounding box center [369, 216] width 74 height 62
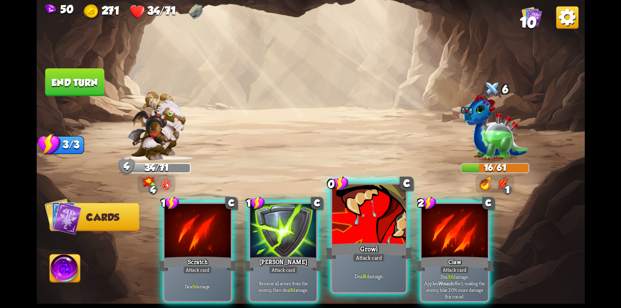
click at [365, 215] on div at bounding box center [369, 216] width 74 height 62
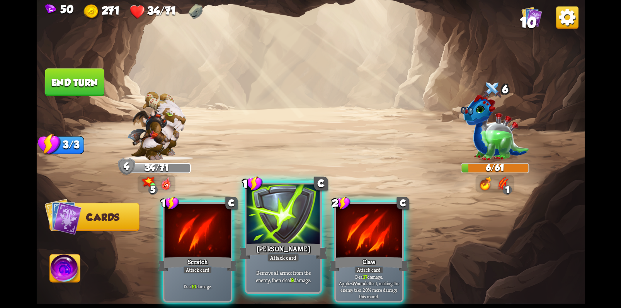
click at [282, 222] on div at bounding box center [283, 216] width 74 height 62
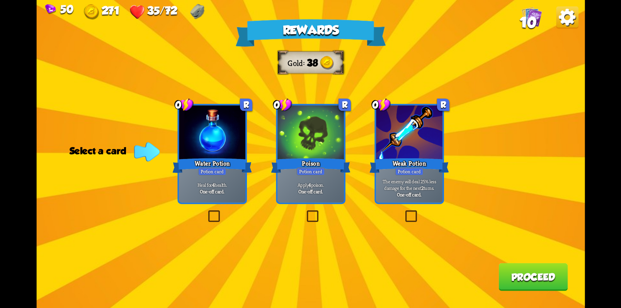
click at [305, 212] on label at bounding box center [305, 212] width 0 height 0
click at [0, 0] on input "checkbox" at bounding box center [0, 0] width 0 height 0
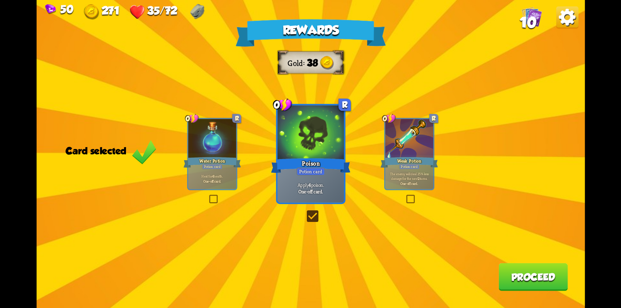
click at [208, 196] on label at bounding box center [208, 196] width 0 height 0
click at [0, 0] on input "checkbox" at bounding box center [0, 0] width 0 height 0
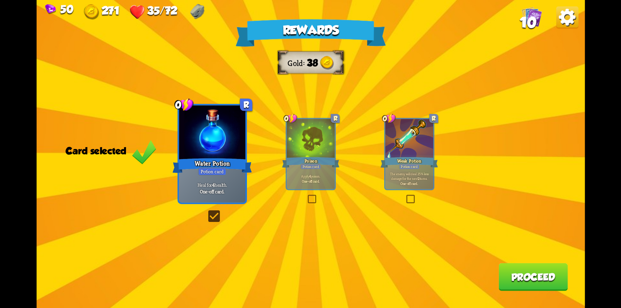
click at [531, 274] on button "Proceed" at bounding box center [532, 277] width 69 height 28
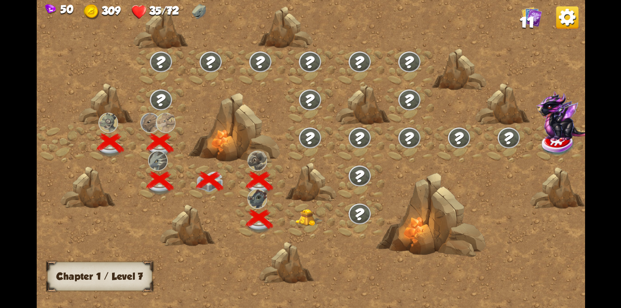
click at [307, 220] on img at bounding box center [308, 217] width 27 height 17
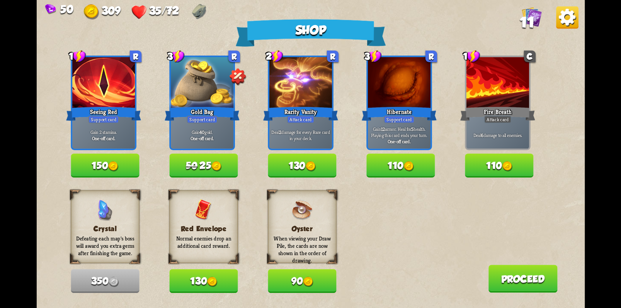
click at [200, 281] on button "130" at bounding box center [203, 282] width 68 height 24
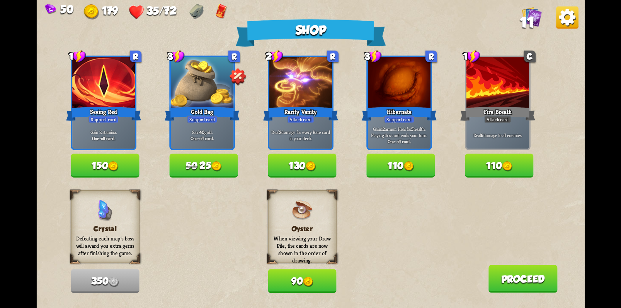
click at [205, 167] on button "50 25" at bounding box center [203, 166] width 68 height 24
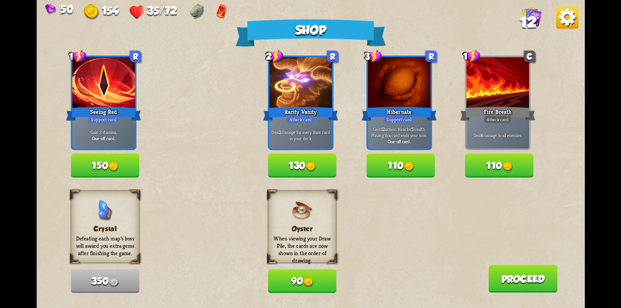
click at [107, 166] on button "150" at bounding box center [105, 166] width 68 height 24
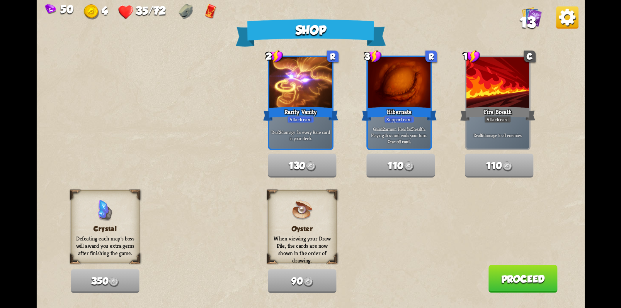
click at [515, 285] on button "Proceed" at bounding box center [522, 279] width 69 height 28
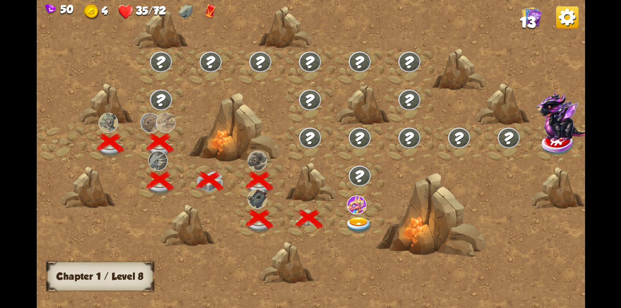
click at [360, 228] on img at bounding box center [357, 225] width 27 height 16
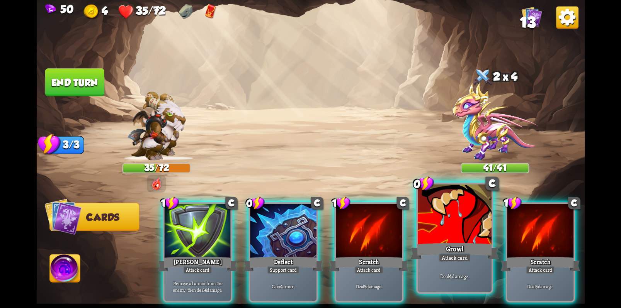
click at [441, 208] on div at bounding box center [454, 216] width 74 height 62
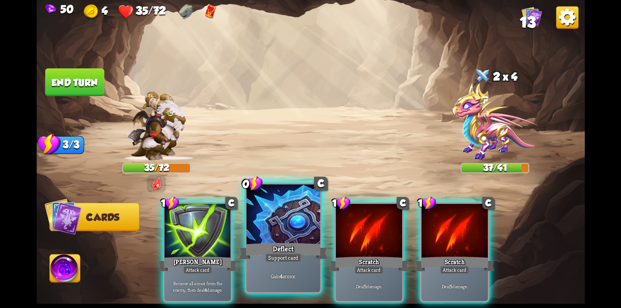
click at [271, 236] on div at bounding box center [283, 216] width 74 height 62
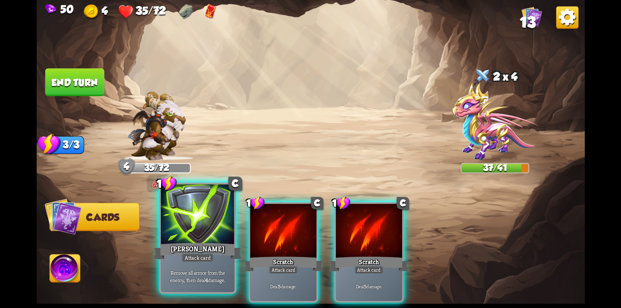
click at [202, 227] on div at bounding box center [198, 216] width 74 height 62
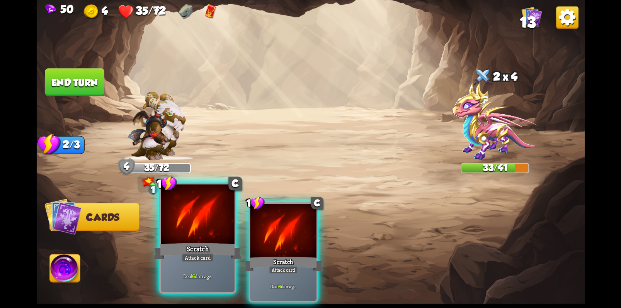
click at [212, 285] on div "Deal 6 damage." at bounding box center [198, 276] width 74 height 32
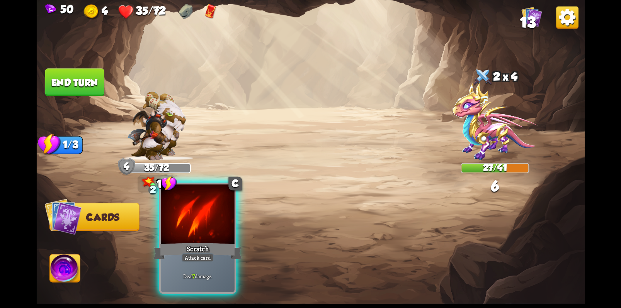
click at [202, 277] on p "Deal 7 damage." at bounding box center [197, 276] width 70 height 7
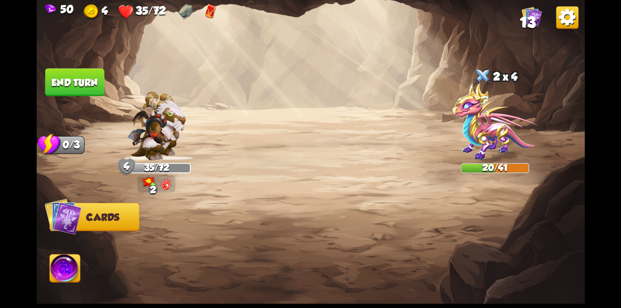
click at [92, 81] on button "End turn" at bounding box center [74, 82] width 59 height 28
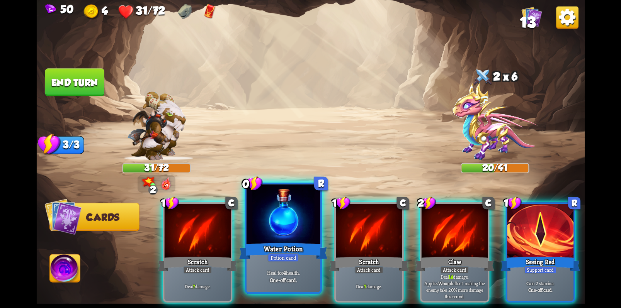
click at [285, 254] on div "Potion card" at bounding box center [283, 257] width 32 height 9
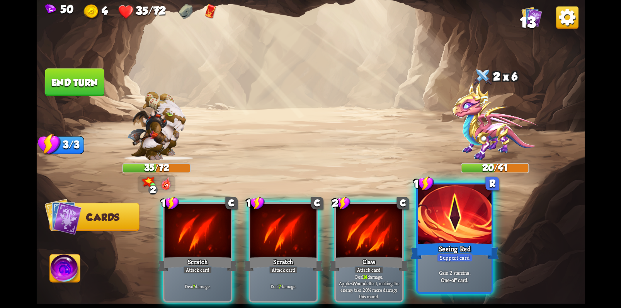
click at [448, 262] on div "Support card" at bounding box center [454, 257] width 36 height 9
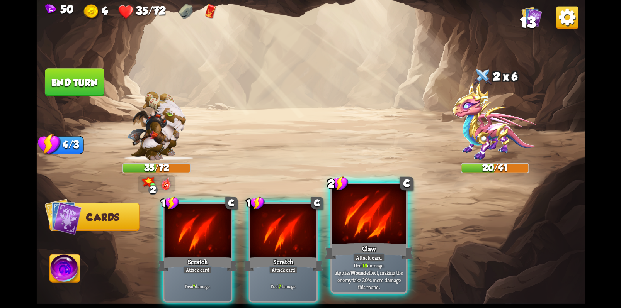
click at [359, 224] on div at bounding box center [369, 216] width 74 height 62
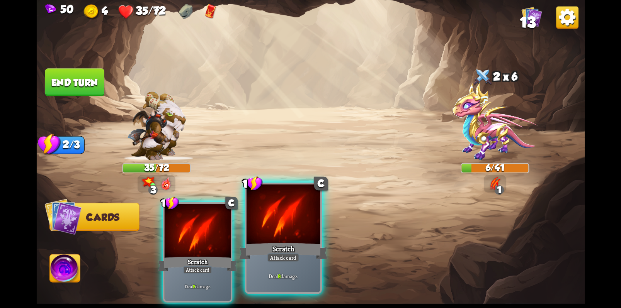
click at [289, 228] on div at bounding box center [283, 216] width 74 height 62
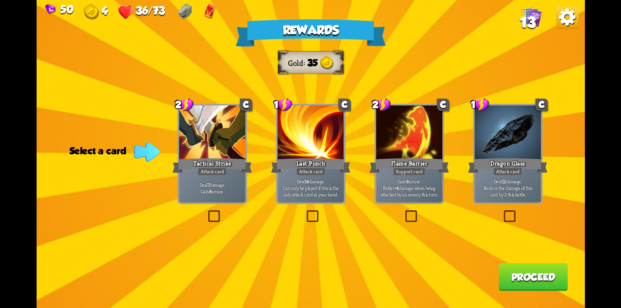
click at [206, 212] on label at bounding box center [206, 212] width 0 height 0
click at [0, 0] on input "checkbox" at bounding box center [0, 0] width 0 height 0
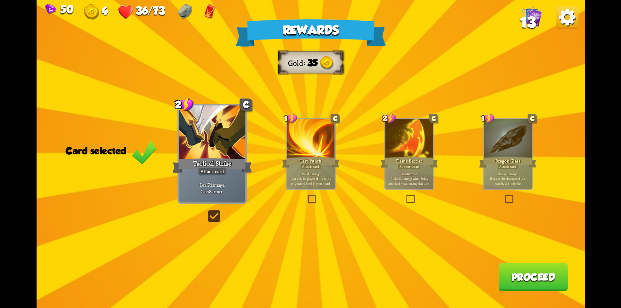
click at [537, 274] on button "Proceed" at bounding box center [532, 277] width 69 height 28
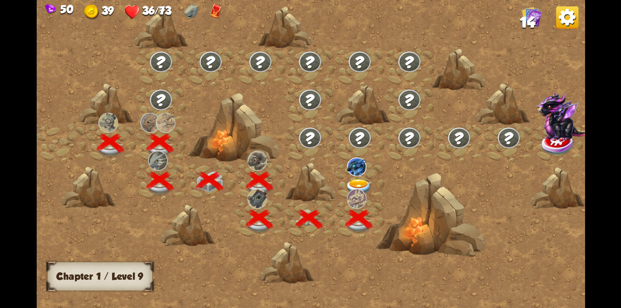
click at [357, 167] on img at bounding box center [356, 167] width 20 height 19
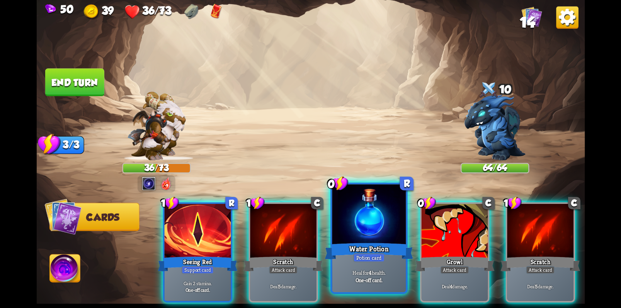
click at [368, 223] on div at bounding box center [369, 216] width 74 height 62
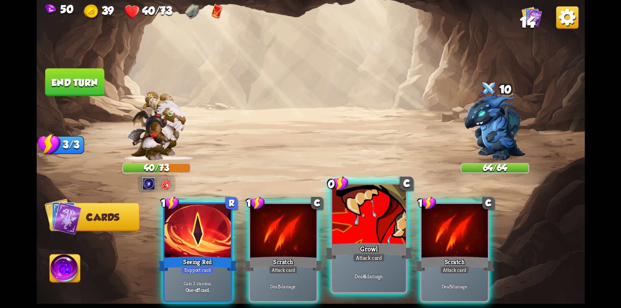
click at [373, 214] on div at bounding box center [369, 216] width 74 height 62
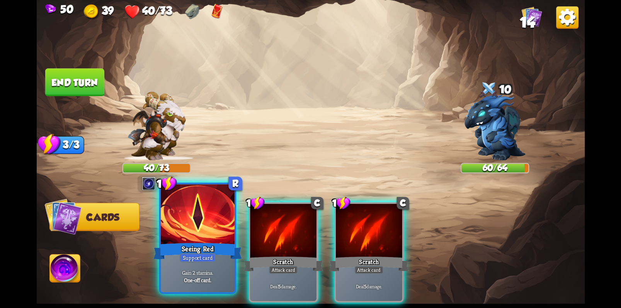
click at [199, 230] on div at bounding box center [198, 216] width 74 height 62
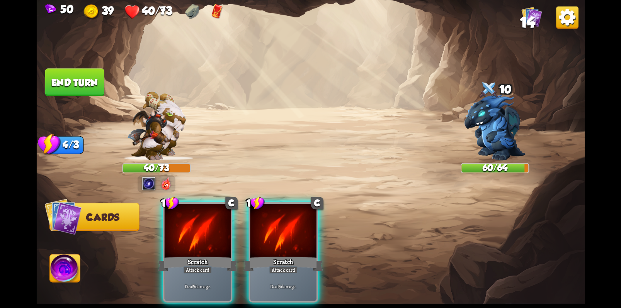
drag, startPoint x: 282, startPoint y: 231, endPoint x: 273, endPoint y: 223, distance: 12.3
click at [281, 231] on div at bounding box center [283, 232] width 66 height 56
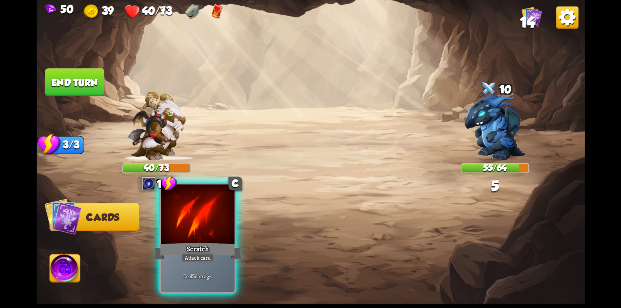
click at [200, 221] on div at bounding box center [198, 216] width 74 height 62
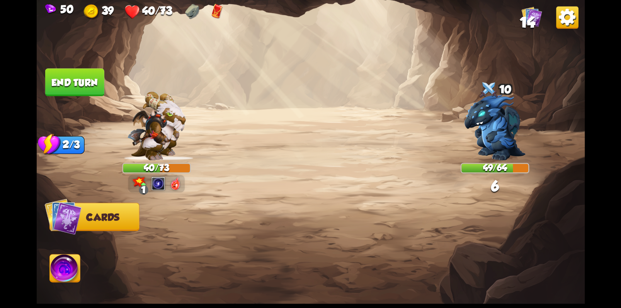
click at [98, 216] on span "Cards" at bounding box center [102, 217] width 33 height 11
click at [66, 214] on img at bounding box center [62, 216] width 37 height 37
click at [57, 218] on img at bounding box center [62, 216] width 37 height 37
click at [527, 23] on span "14" at bounding box center [526, 22] width 15 height 17
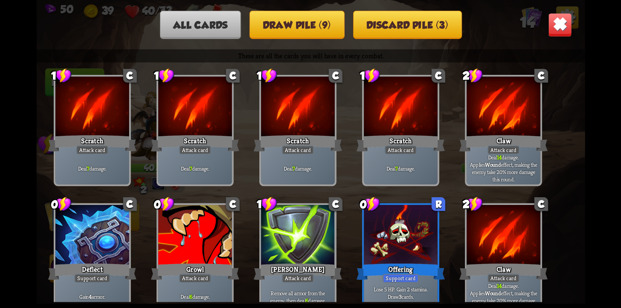
click at [294, 28] on button "Draw pile (9)" at bounding box center [296, 25] width 95 height 28
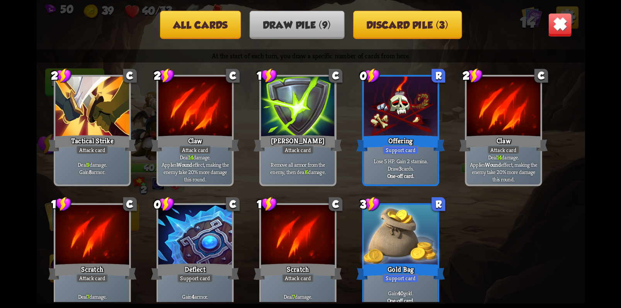
click at [424, 25] on button "Discard pile (3)" at bounding box center [407, 25] width 109 height 28
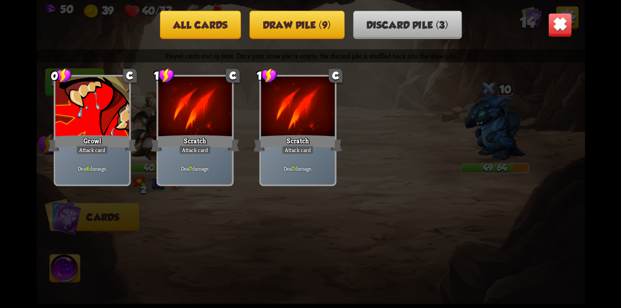
click at [305, 26] on button "Draw pile (9)" at bounding box center [296, 25] width 95 height 28
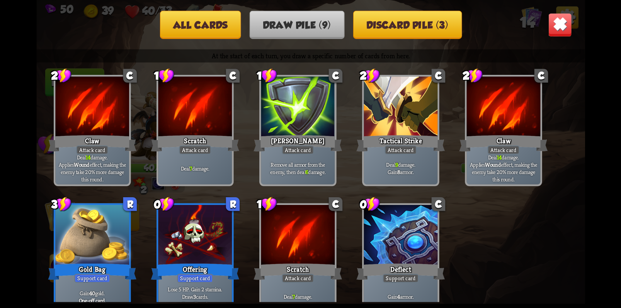
drag, startPoint x: 183, startPoint y: 234, endPoint x: 167, endPoint y: 146, distance: 89.5
click at [159, 154] on div "At the start of each turn, you draw a specific number of cards from here. 2 C C…" at bounding box center [310, 175] width 548 height 253
click at [196, 29] on button "All cards" at bounding box center [199, 25] width 81 height 28
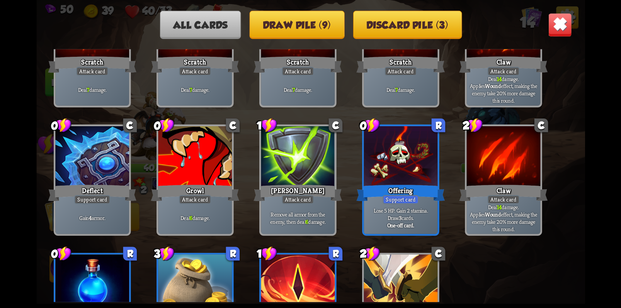
scroll to position [127, 0]
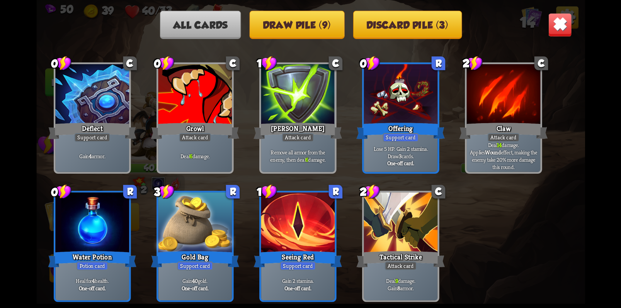
click at [555, 28] on img at bounding box center [560, 25] width 24 height 24
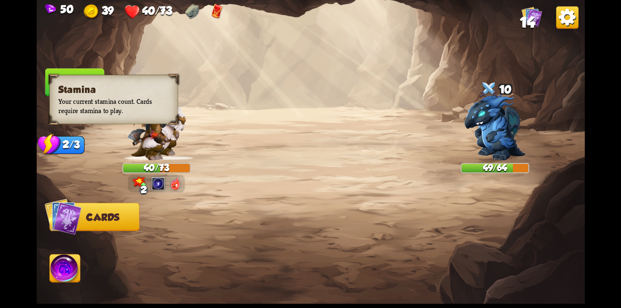
click at [53, 147] on img at bounding box center [48, 144] width 23 height 22
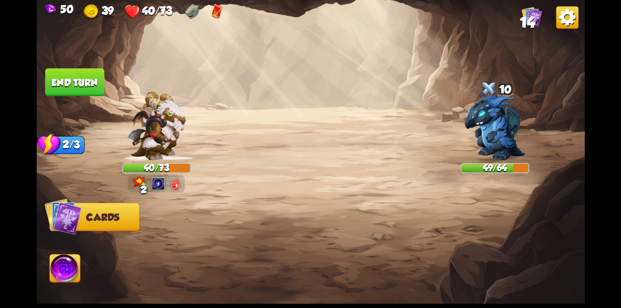
drag, startPoint x: 281, startPoint y: 281, endPoint x: 287, endPoint y: 250, distance: 32.0
click at [285, 278] on div at bounding box center [365, 239] width 438 height 137
click at [80, 87] on button "End turn" at bounding box center [74, 82] width 59 height 28
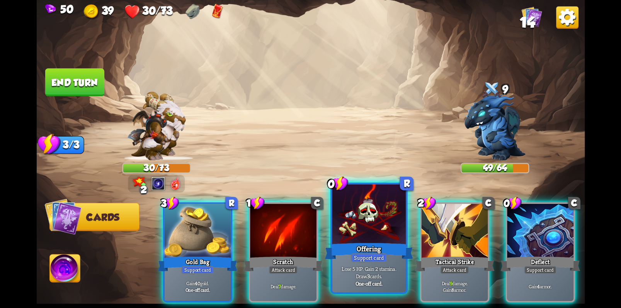
click at [372, 224] on div at bounding box center [369, 216] width 74 height 62
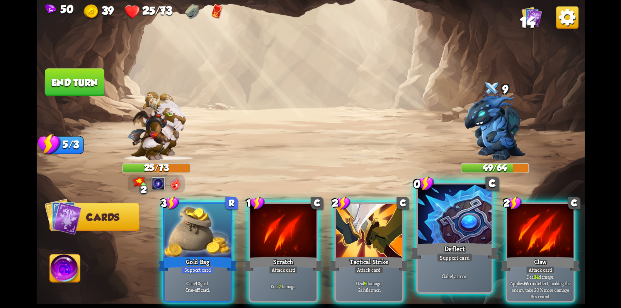
click at [456, 229] on div at bounding box center [454, 216] width 74 height 62
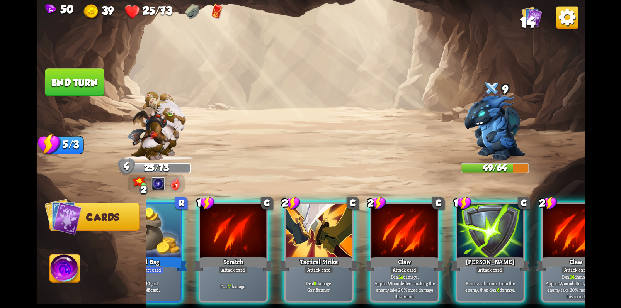
scroll to position [0, 73]
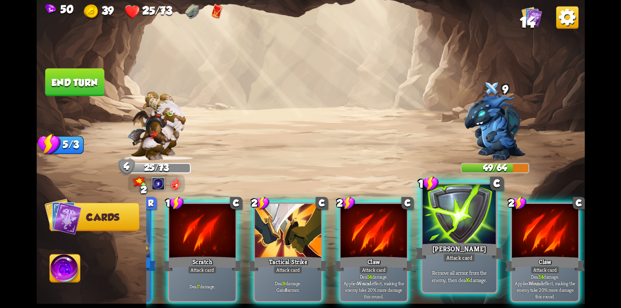
click at [457, 248] on div "[PERSON_NAME]" at bounding box center [459, 251] width 88 height 20
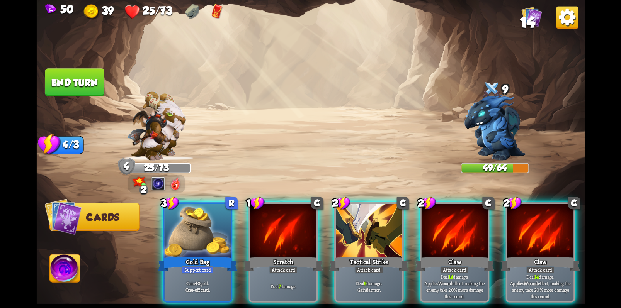
scroll to position [0, 0]
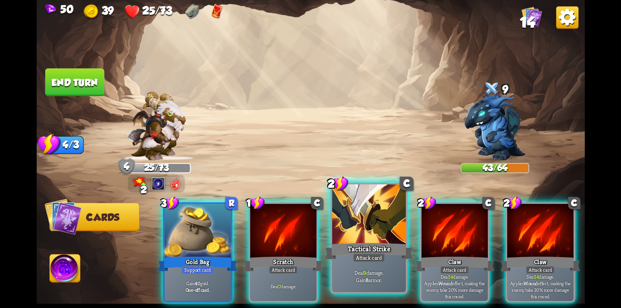
click at [370, 232] on div at bounding box center [369, 216] width 74 height 62
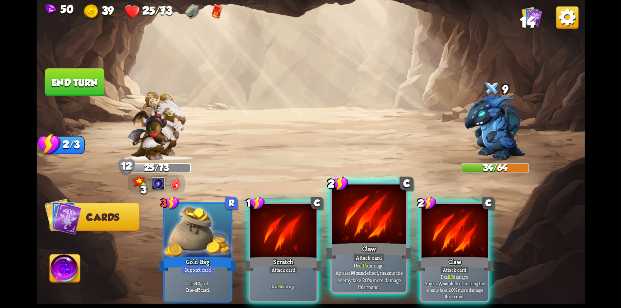
click at [372, 279] on p "Deal 15 damage. Applies Wound effect, making the enemy take 20% more damage thi…" at bounding box center [369, 276] width 70 height 29
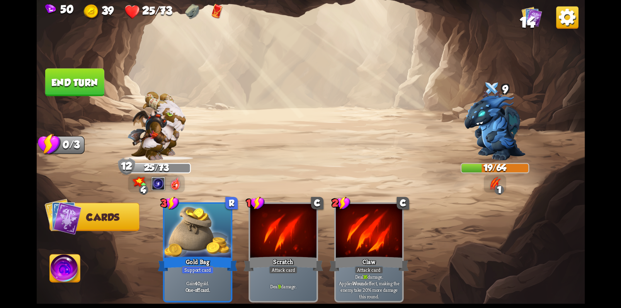
click at [67, 81] on button "End turn" at bounding box center [74, 82] width 59 height 28
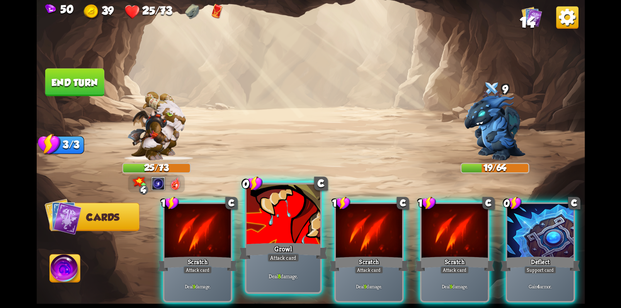
click at [278, 234] on div at bounding box center [283, 216] width 74 height 62
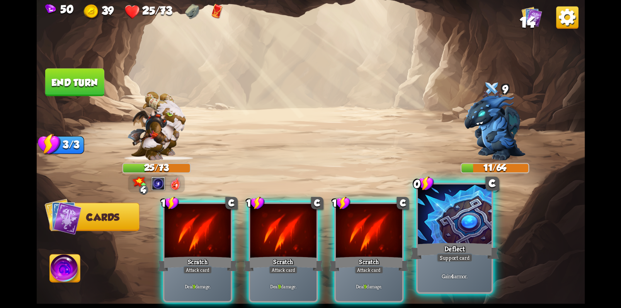
click at [449, 249] on div "Deflect" at bounding box center [454, 251] width 88 height 20
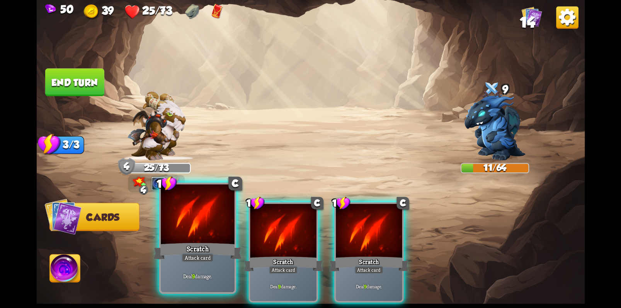
click at [195, 232] on div at bounding box center [198, 216] width 74 height 62
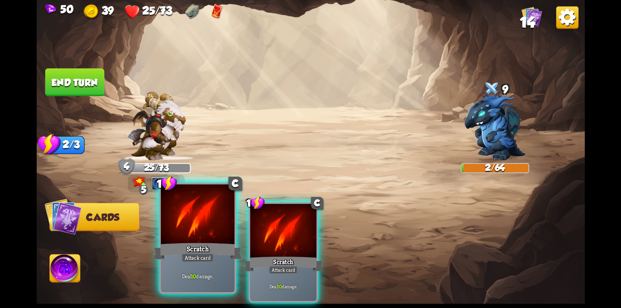
click at [207, 230] on div at bounding box center [198, 216] width 74 height 62
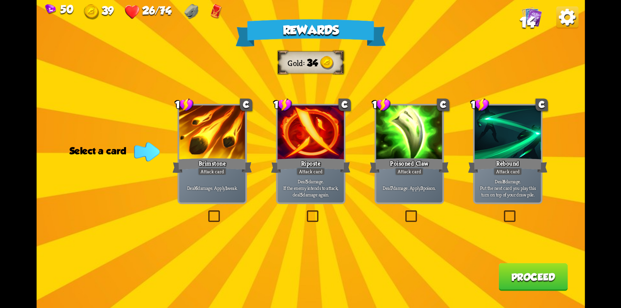
click at [305, 212] on label at bounding box center [305, 212] width 0 height 0
click at [0, 0] on input "checkbox" at bounding box center [0, 0] width 0 height 0
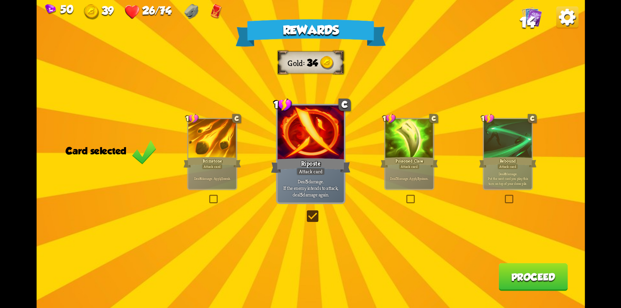
click at [531, 279] on button "Proceed" at bounding box center [532, 277] width 69 height 28
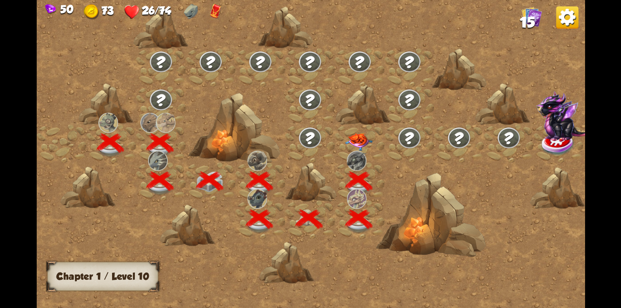
click at [356, 140] on img at bounding box center [357, 141] width 27 height 17
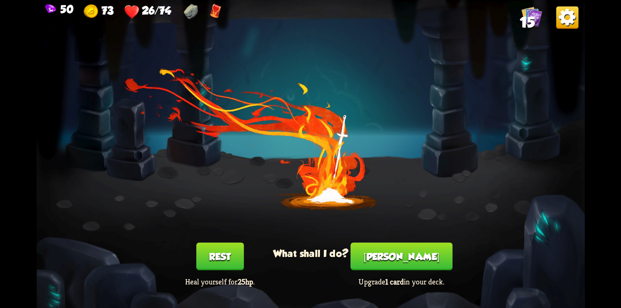
click at [222, 263] on button "Rest" at bounding box center [219, 256] width 47 height 28
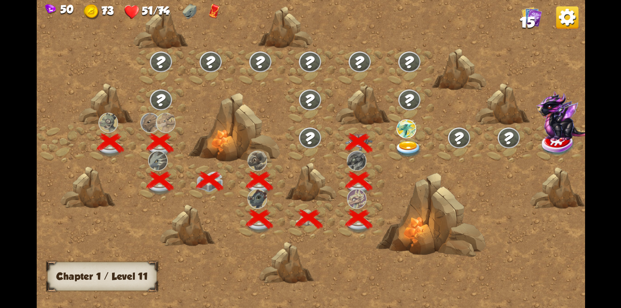
scroll to position [0, 117]
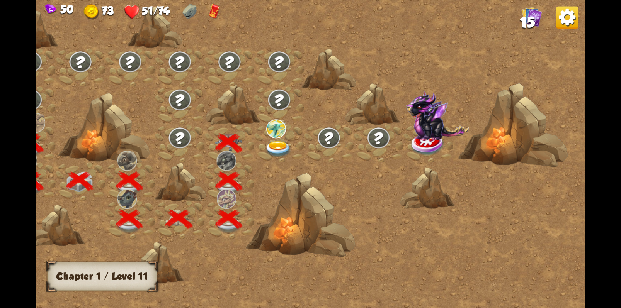
click at [286, 148] on img at bounding box center [277, 149] width 27 height 16
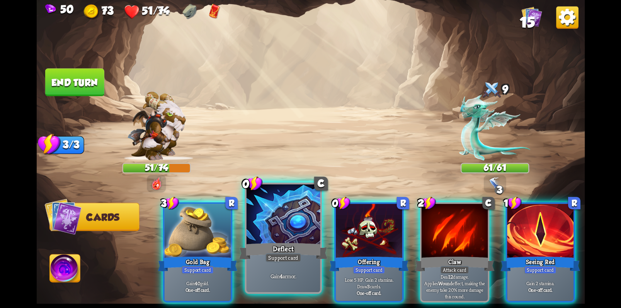
click at [293, 230] on div at bounding box center [283, 216] width 74 height 62
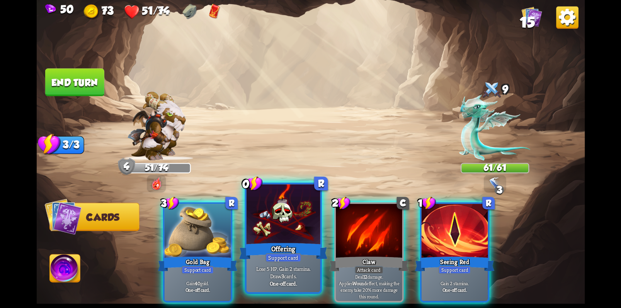
click at [283, 228] on div at bounding box center [283, 216] width 74 height 62
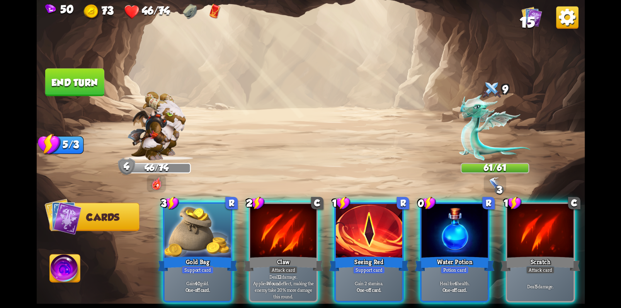
click at [436, 234] on div at bounding box center [454, 232] width 66 height 56
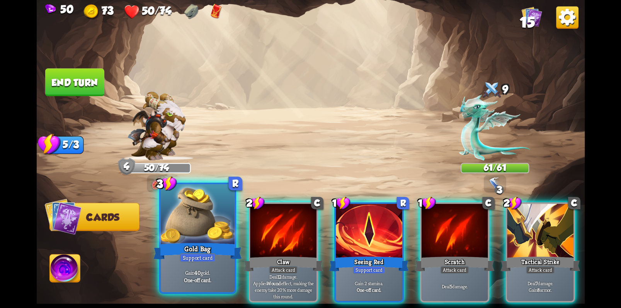
click at [207, 238] on div at bounding box center [198, 216] width 74 height 62
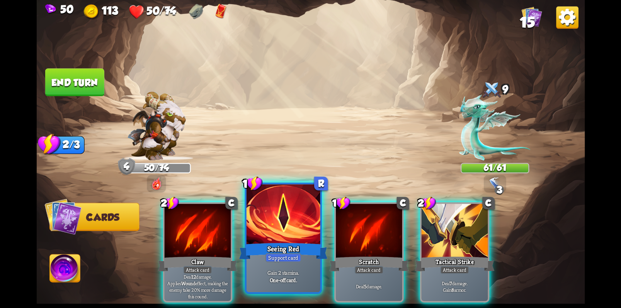
click at [285, 214] on div at bounding box center [283, 216] width 74 height 62
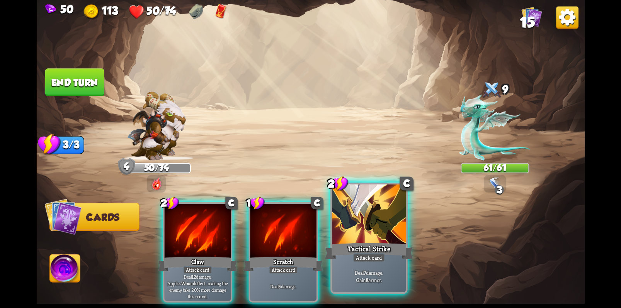
click at [378, 220] on div at bounding box center [369, 216] width 74 height 62
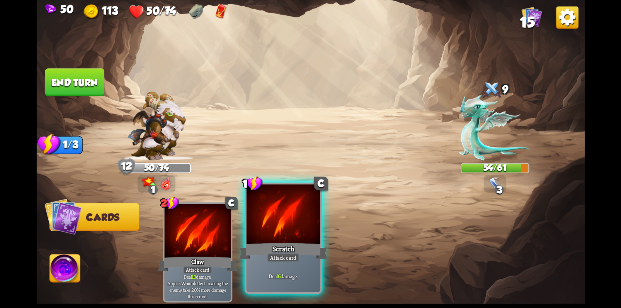
click at [277, 234] on div at bounding box center [283, 216] width 74 height 62
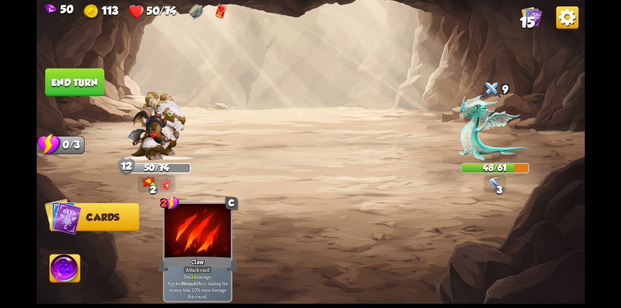
click at [88, 88] on button "End turn" at bounding box center [74, 82] width 59 height 28
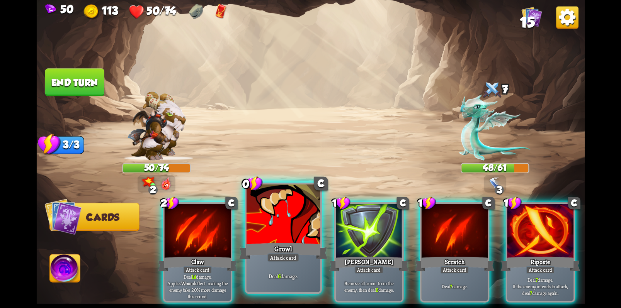
click at [280, 221] on div at bounding box center [283, 216] width 74 height 62
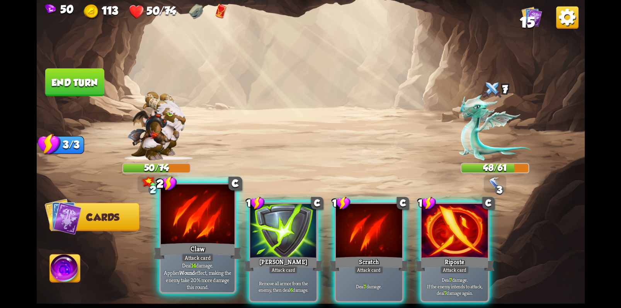
click at [202, 273] on p "Deal 14 damage. Applies Wound effect, making the enemy take 20% more damage thi…" at bounding box center [197, 276] width 70 height 29
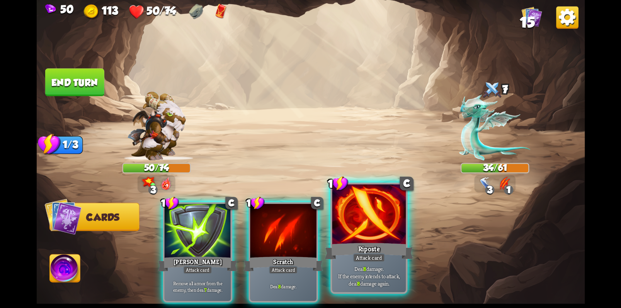
click at [375, 224] on div at bounding box center [369, 216] width 74 height 62
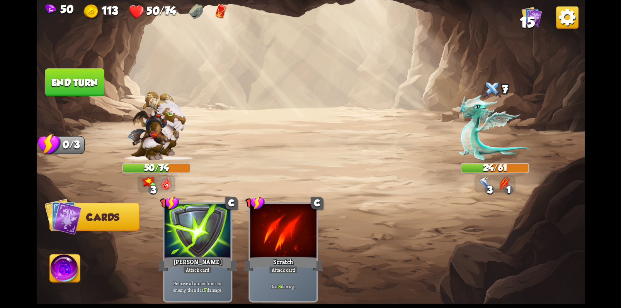
click at [74, 82] on button "End turn" at bounding box center [74, 82] width 59 height 28
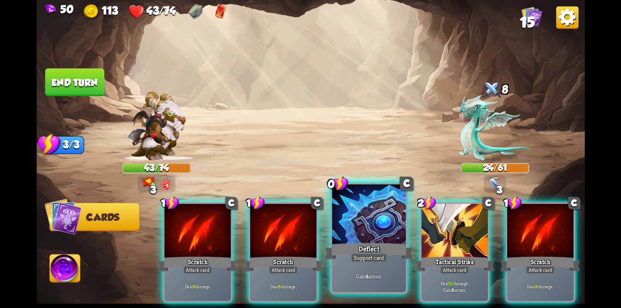
click at [373, 203] on div at bounding box center [369, 216] width 74 height 62
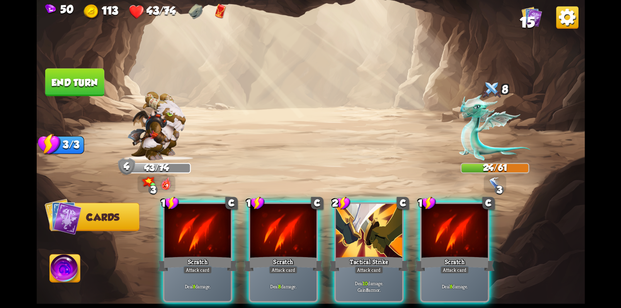
click at [369, 228] on div at bounding box center [368, 232] width 66 height 56
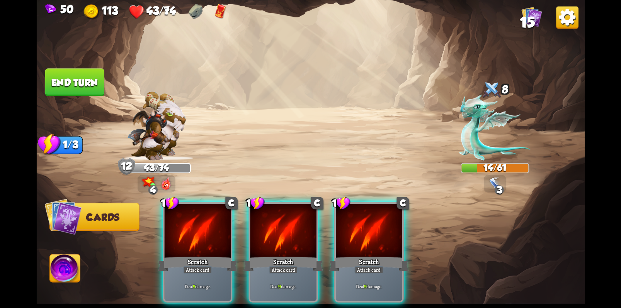
drag, startPoint x: 378, startPoint y: 226, endPoint x: 379, endPoint y: 215, distance: 11.7
click at [378, 224] on div at bounding box center [368, 232] width 66 height 56
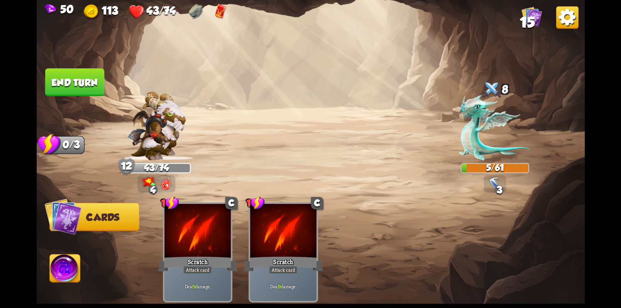
click at [67, 85] on button "End turn" at bounding box center [74, 82] width 59 height 28
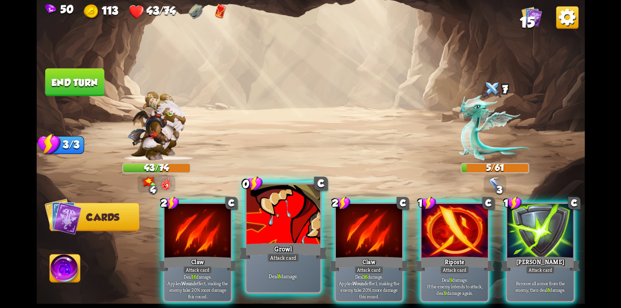
click at [278, 225] on div at bounding box center [283, 216] width 74 height 62
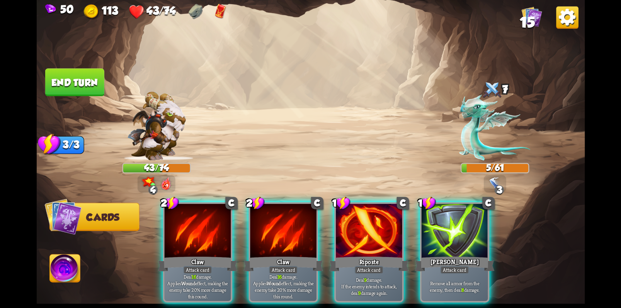
click at [497, 180] on img at bounding box center [494, 184] width 14 height 14
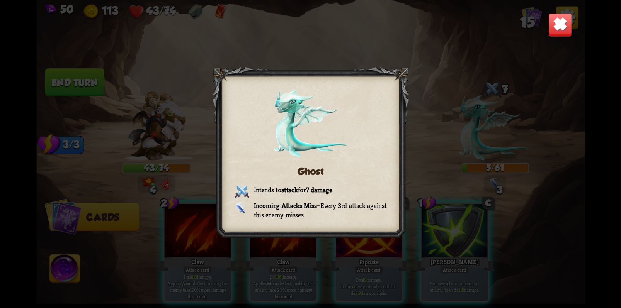
click at [551, 147] on div "Ghost Intends to attack for 7 damage . Incoming Attacks Miss – Every 3rd attack…" at bounding box center [310, 154] width 548 height 308
click at [537, 205] on div "Ghost Intends to attack for 7 damage . Incoming Attacks Miss – Every 3rd attack…" at bounding box center [310, 154] width 548 height 308
click at [566, 25] on img at bounding box center [560, 25] width 24 height 24
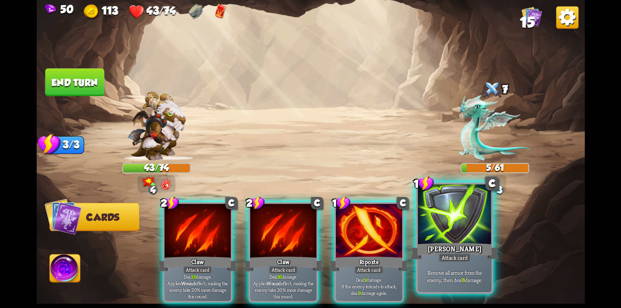
click at [456, 219] on div at bounding box center [454, 216] width 74 height 62
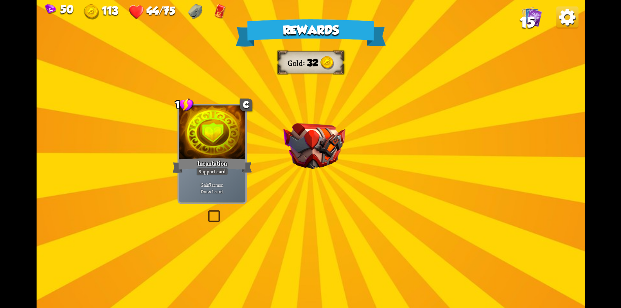
click at [300, 144] on img at bounding box center [314, 146] width 62 height 46
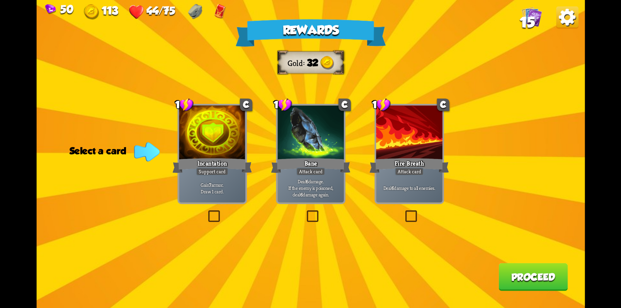
click at [206, 212] on label at bounding box center [206, 212] width 0 height 0
click at [0, 0] on input "checkbox" at bounding box center [0, 0] width 0 height 0
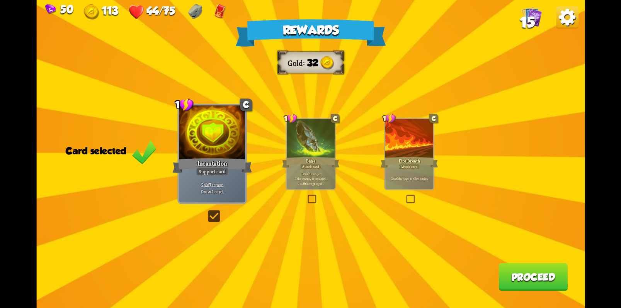
click at [540, 280] on button "Proceed" at bounding box center [532, 277] width 69 height 28
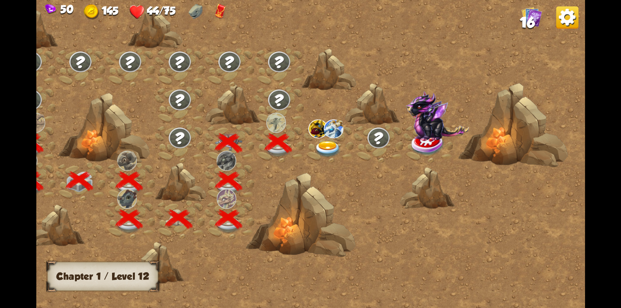
click at [329, 146] on img at bounding box center [327, 149] width 27 height 16
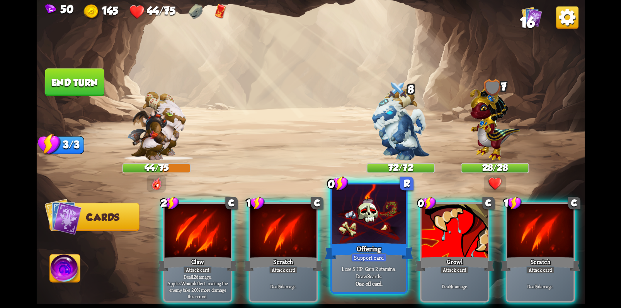
click at [365, 222] on div at bounding box center [369, 216] width 74 height 62
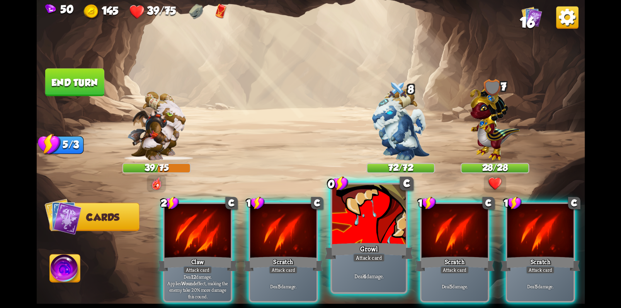
click at [360, 215] on div at bounding box center [369, 216] width 74 height 62
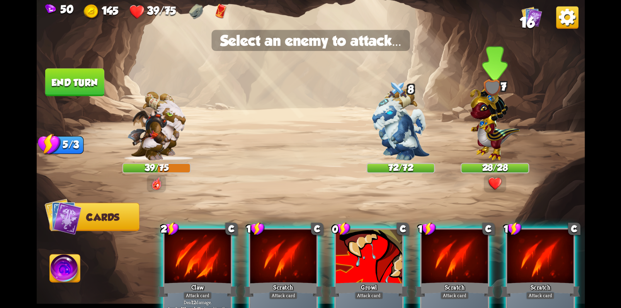
click at [491, 135] on img at bounding box center [494, 122] width 50 height 78
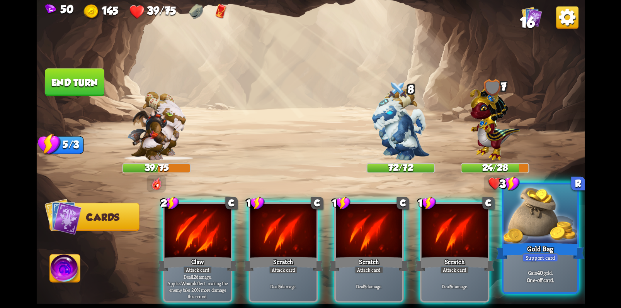
click at [543, 238] on div at bounding box center [540, 216] width 74 height 62
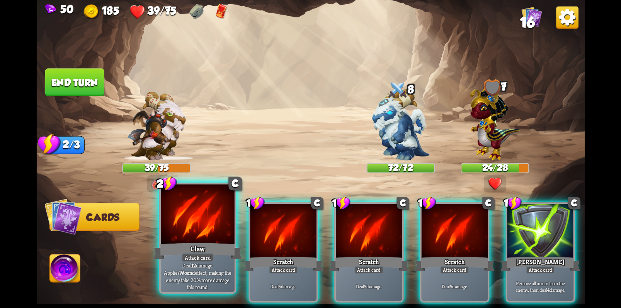
click at [192, 229] on div at bounding box center [198, 216] width 74 height 62
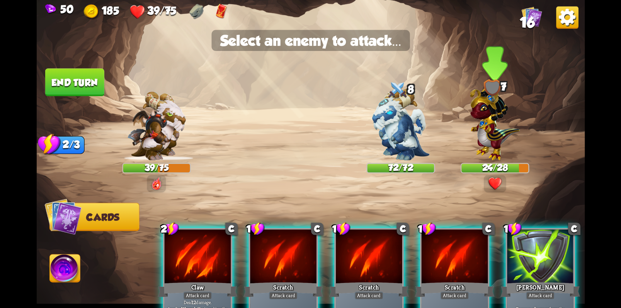
click at [484, 136] on img at bounding box center [494, 122] width 50 height 78
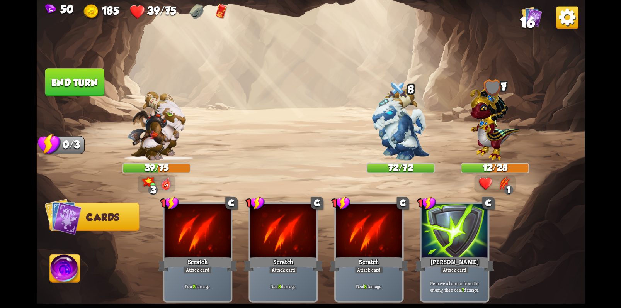
click at [84, 90] on button "End turn" at bounding box center [74, 82] width 59 height 28
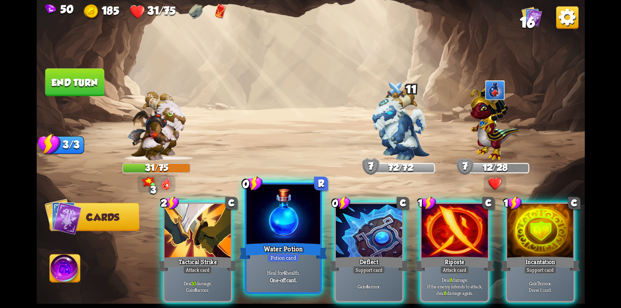
click at [275, 236] on div at bounding box center [283, 216] width 74 height 62
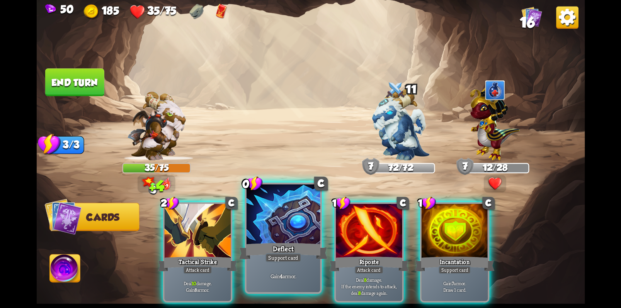
click at [287, 220] on div at bounding box center [283, 216] width 74 height 62
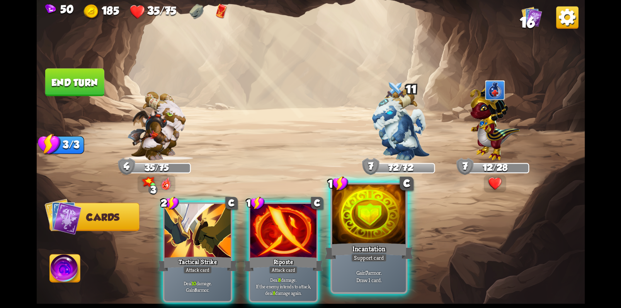
click at [370, 244] on div "Incantation" at bounding box center [368, 251] width 88 height 20
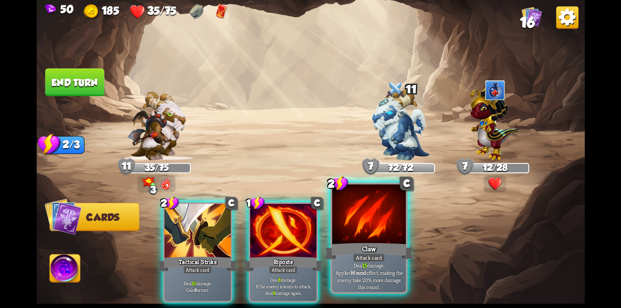
click at [385, 270] on p "Deal 15 damage. Applies Wound effect, making the enemy take 20% more damage thi…" at bounding box center [369, 276] width 70 height 29
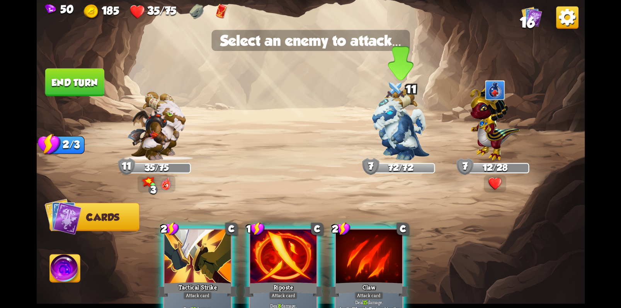
click at [398, 132] on img at bounding box center [399, 124] width 57 height 72
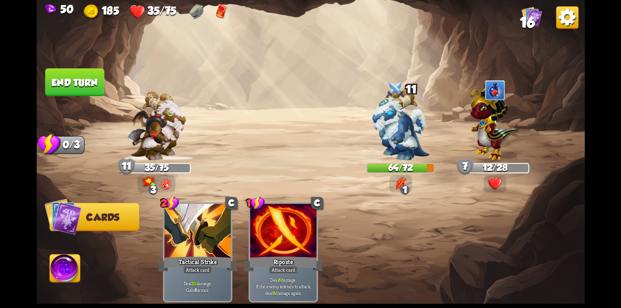
click at [73, 90] on button "End turn" at bounding box center [74, 82] width 59 height 28
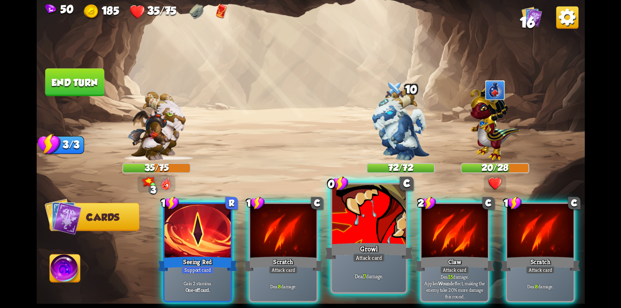
click at [367, 207] on div at bounding box center [369, 216] width 74 height 62
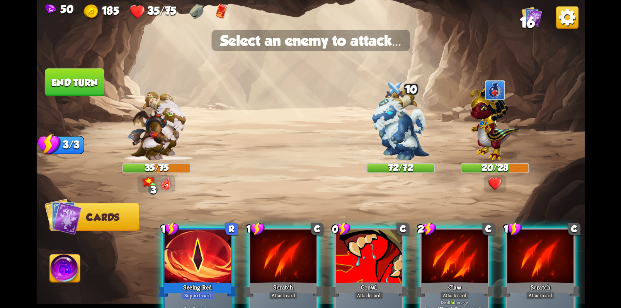
click at [368, 266] on div at bounding box center [368, 258] width 66 height 56
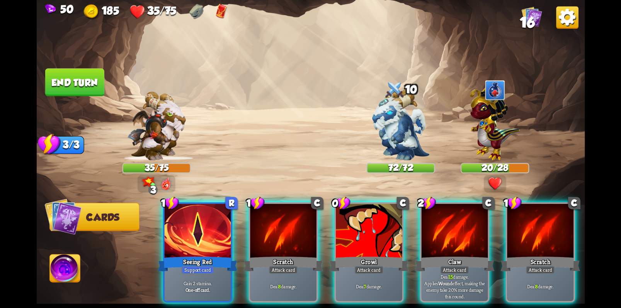
click at [494, 131] on img at bounding box center [494, 122] width 50 height 78
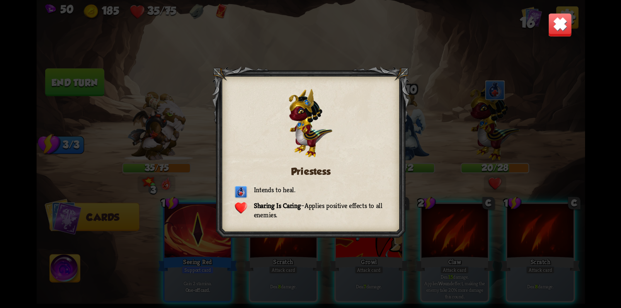
click at [563, 22] on img at bounding box center [560, 25] width 24 height 24
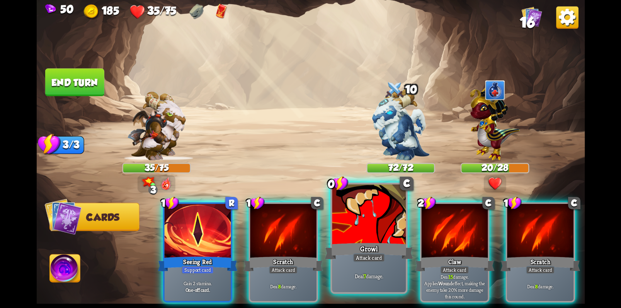
click at [366, 222] on div at bounding box center [369, 216] width 74 height 62
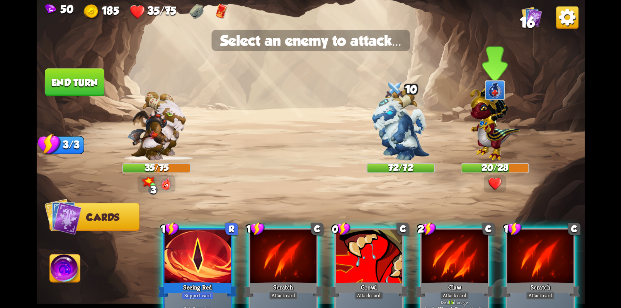
click at [490, 109] on img at bounding box center [494, 122] width 50 height 78
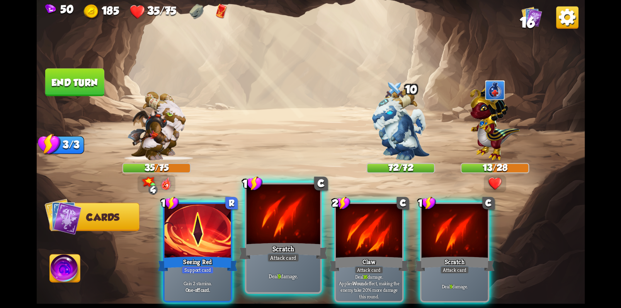
drag, startPoint x: 200, startPoint y: 238, endPoint x: 216, endPoint y: 231, distance: 17.8
click at [200, 238] on div at bounding box center [197, 232] width 66 height 56
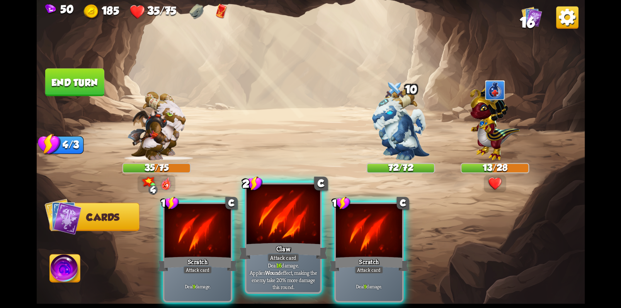
click at [291, 240] on div at bounding box center [283, 216] width 74 height 62
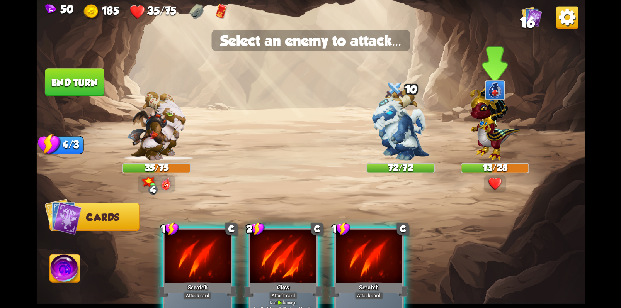
click at [492, 134] on img at bounding box center [494, 122] width 50 height 78
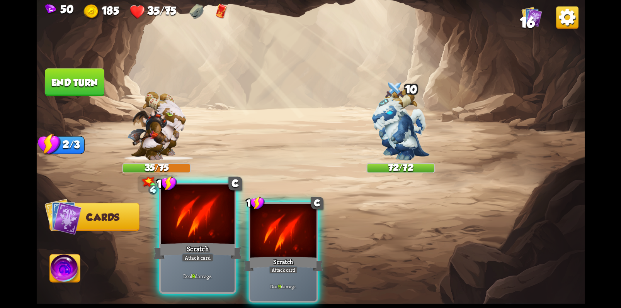
click at [200, 222] on div at bounding box center [198, 216] width 74 height 62
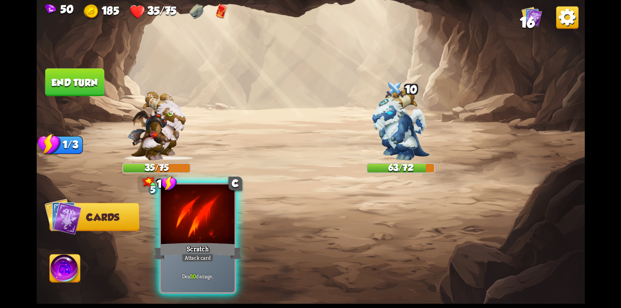
click at [198, 247] on div "Scratch" at bounding box center [197, 251] width 88 height 20
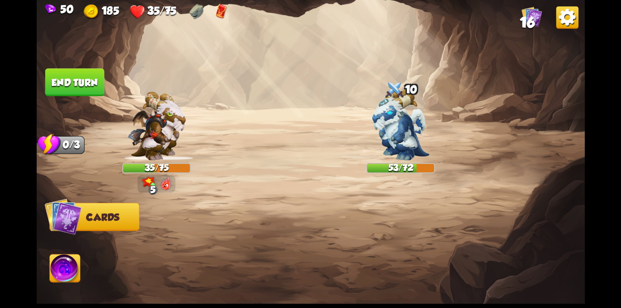
click at [76, 80] on button "End turn" at bounding box center [74, 82] width 59 height 28
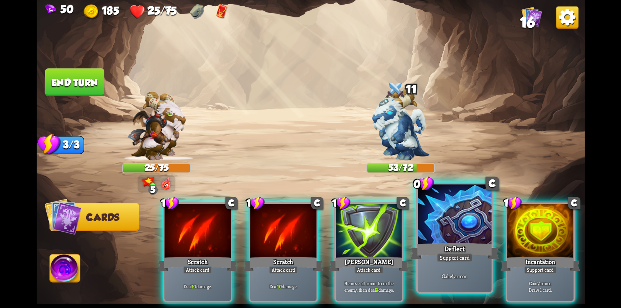
click at [464, 231] on div at bounding box center [454, 216] width 74 height 62
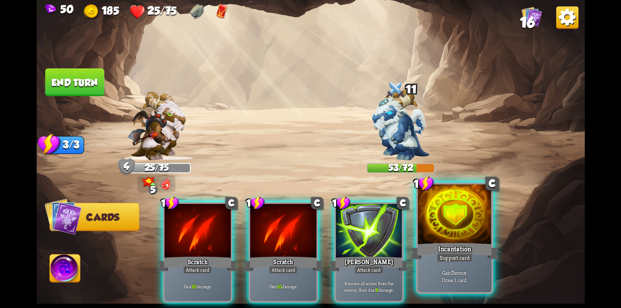
click at [466, 242] on div "Incantation" at bounding box center [454, 251] width 88 height 20
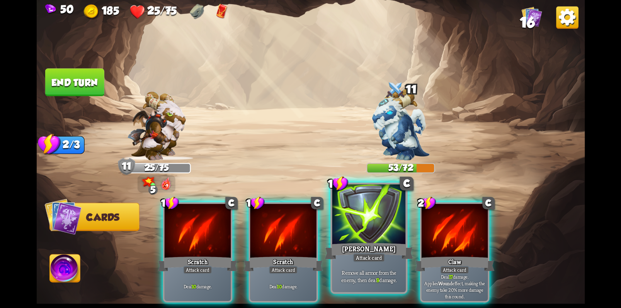
click at [370, 226] on div at bounding box center [369, 216] width 74 height 62
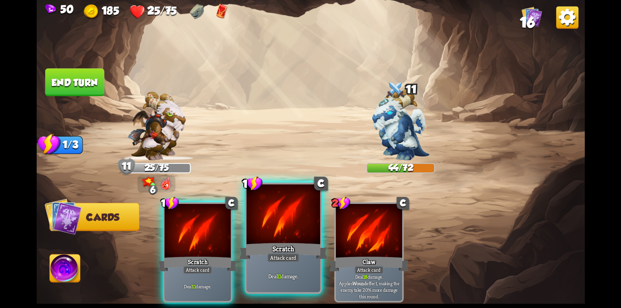
click at [277, 230] on div at bounding box center [283, 216] width 74 height 62
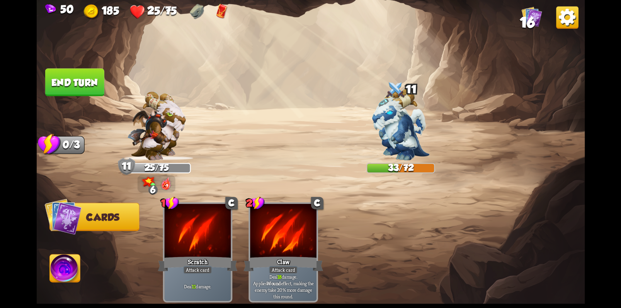
click at [96, 88] on button "End turn" at bounding box center [74, 82] width 59 height 28
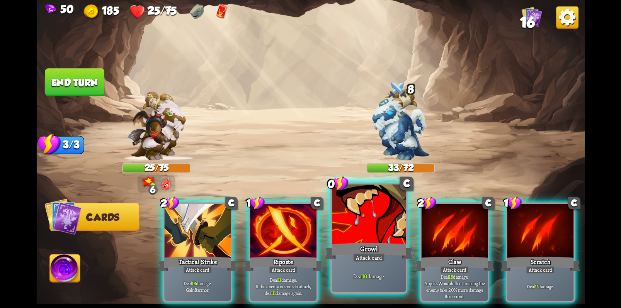
click at [373, 244] on div "Growl" at bounding box center [368, 251] width 88 height 20
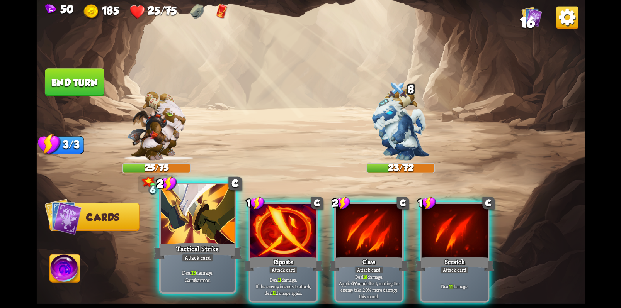
click at [193, 228] on div at bounding box center [198, 216] width 74 height 62
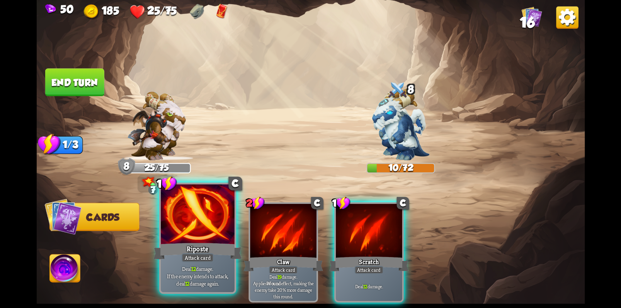
click at [193, 237] on div at bounding box center [198, 216] width 74 height 62
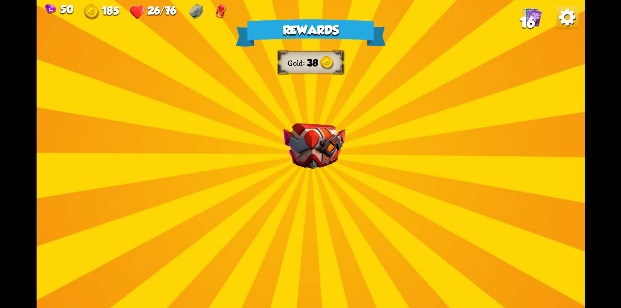
drag, startPoint x: 313, startPoint y: 144, endPoint x: 309, endPoint y: 138, distance: 7.3
click at [312, 144] on img at bounding box center [314, 146] width 62 height 46
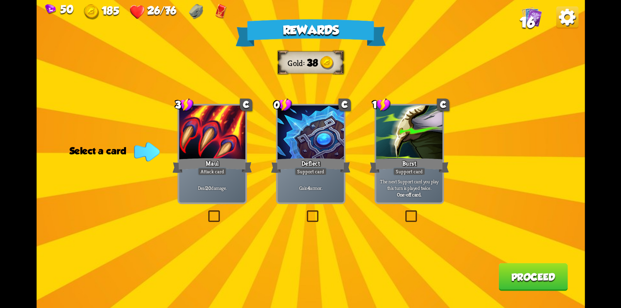
click at [403, 212] on label at bounding box center [403, 212] width 0 height 0
click at [0, 0] on input "checkbox" at bounding box center [0, 0] width 0 height 0
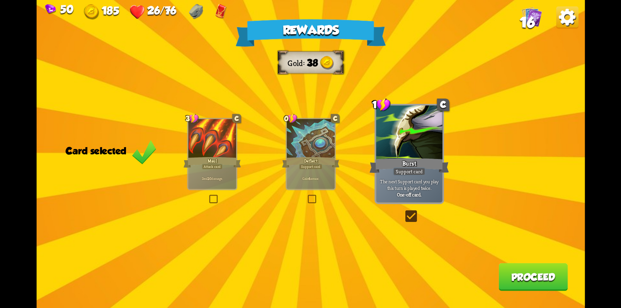
click at [514, 274] on button "Proceed" at bounding box center [532, 277] width 69 height 28
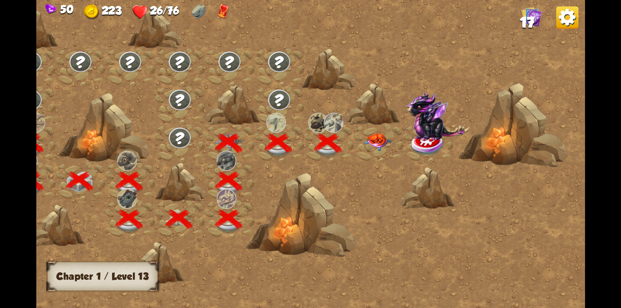
click at [370, 137] on img at bounding box center [376, 141] width 27 height 17
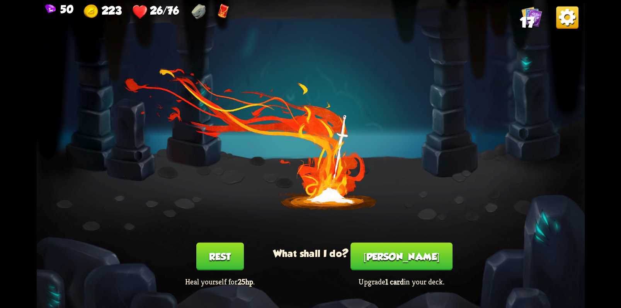
click at [229, 261] on button "Rest" at bounding box center [219, 256] width 47 height 28
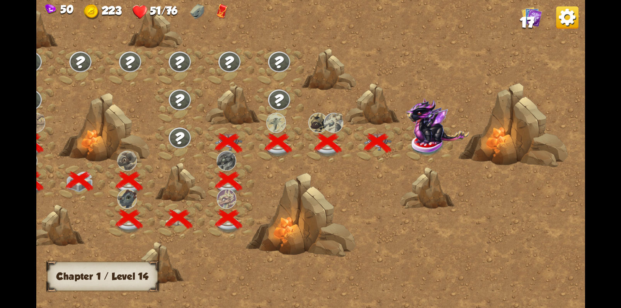
click at [431, 138] on img at bounding box center [436, 121] width 63 height 46
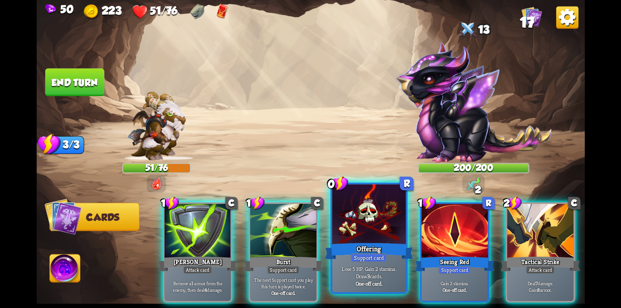
click at [371, 253] on div "Offering" at bounding box center [368, 251] width 88 height 20
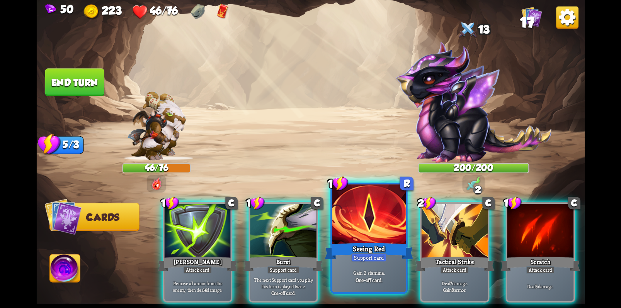
click at [367, 250] on div "Seeing Red" at bounding box center [368, 251] width 88 height 20
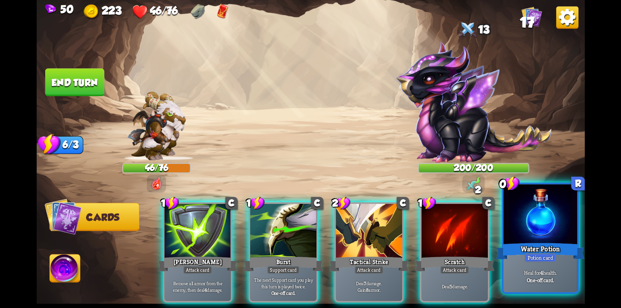
click at [531, 244] on div "Water Potion" at bounding box center [539, 251] width 88 height 20
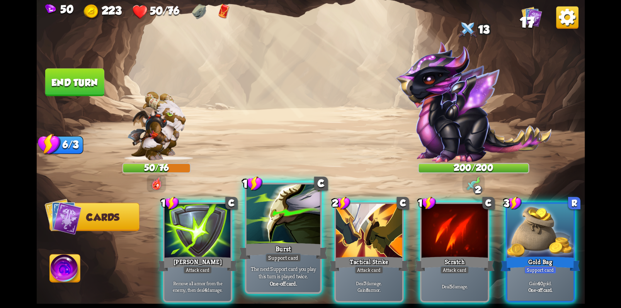
click at [292, 265] on div "The next Support card you play this turn is played twice. One-off card." at bounding box center [283, 276] width 74 height 32
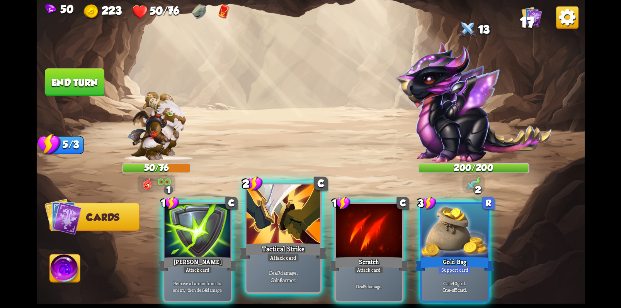
click at [285, 262] on div "Attack card" at bounding box center [283, 257] width 32 height 9
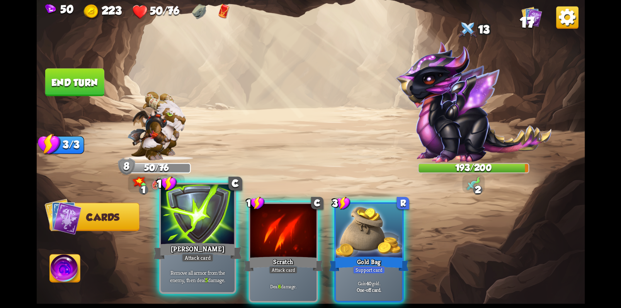
click at [201, 254] on div "Attack card" at bounding box center [197, 257] width 32 height 9
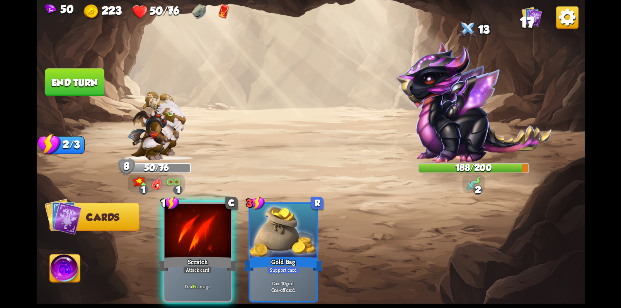
click at [201, 266] on div "Attack card" at bounding box center [197, 270] width 29 height 8
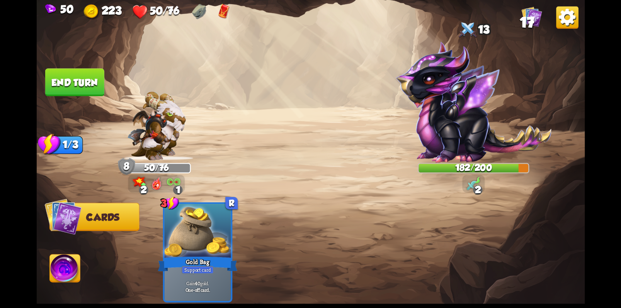
click at [201, 266] on div "Support card" at bounding box center [197, 270] width 32 height 8
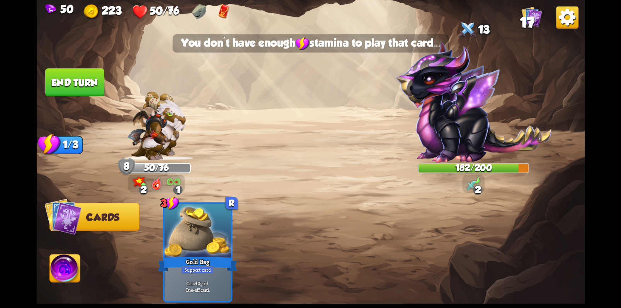
click at [201, 266] on div "Support card" at bounding box center [197, 270] width 32 height 8
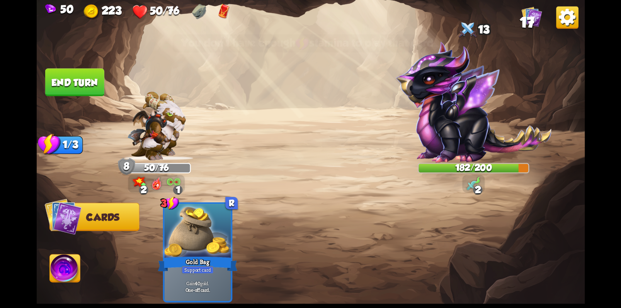
click at [87, 83] on button "End turn" at bounding box center [74, 82] width 59 height 28
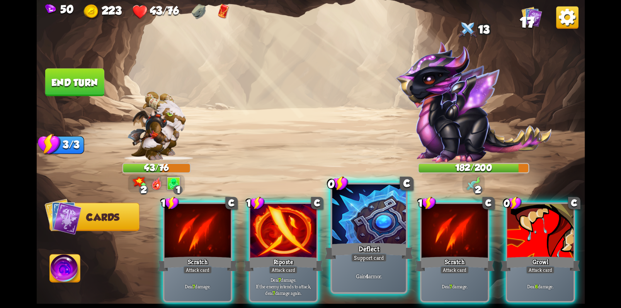
click at [360, 215] on div at bounding box center [369, 216] width 74 height 62
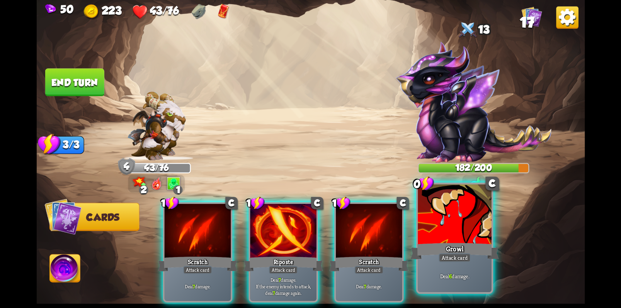
click at [460, 216] on div at bounding box center [454, 216] width 74 height 62
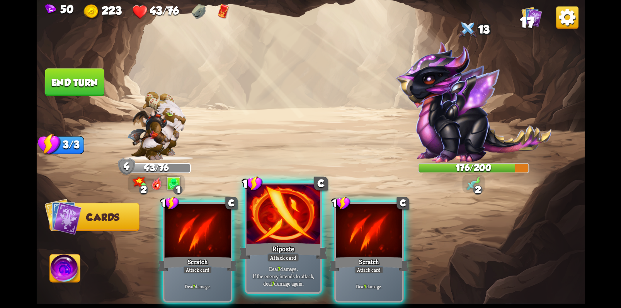
click at [276, 224] on div at bounding box center [283, 216] width 74 height 62
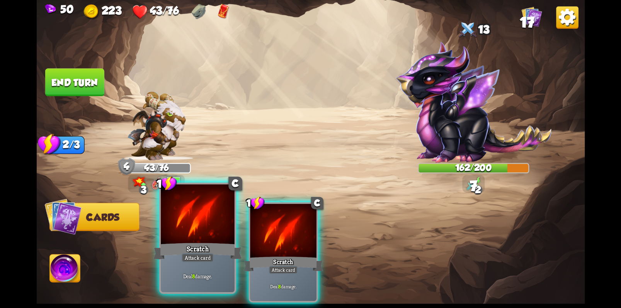
click at [185, 201] on div at bounding box center [198, 216] width 74 height 62
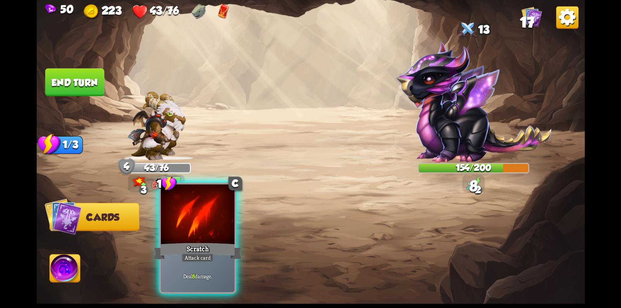
click at [192, 223] on div at bounding box center [198, 216] width 74 height 62
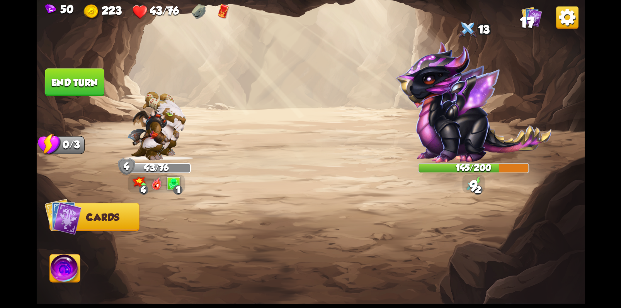
click at [90, 84] on button "End turn" at bounding box center [74, 82] width 59 height 28
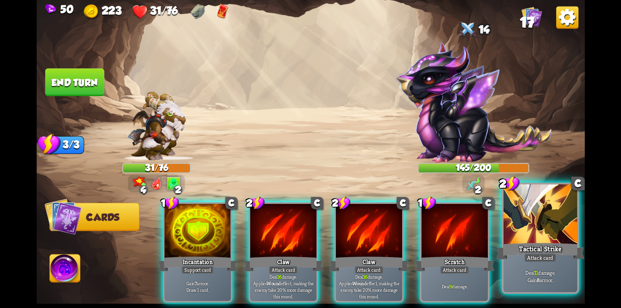
click at [539, 234] on div at bounding box center [540, 216] width 74 height 62
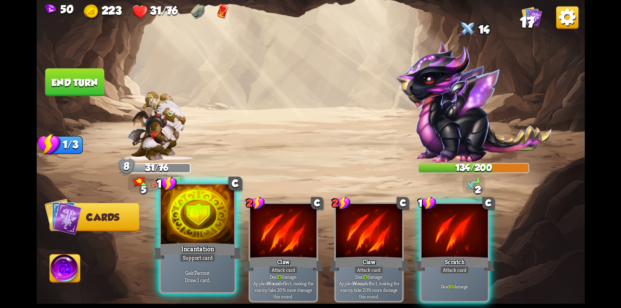
click at [192, 210] on div at bounding box center [198, 216] width 74 height 62
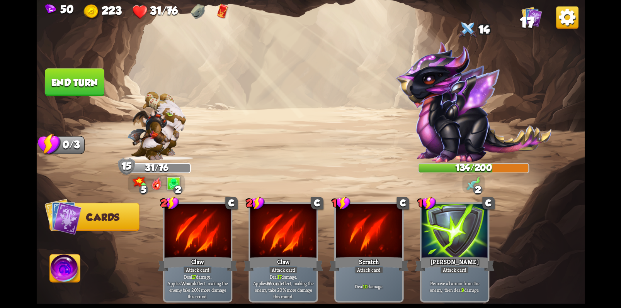
click at [85, 83] on button "End turn" at bounding box center [74, 82] width 59 height 28
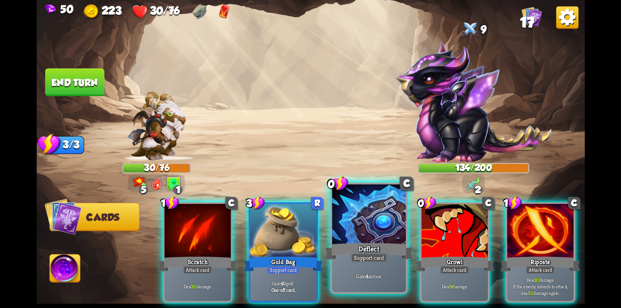
click at [360, 203] on div at bounding box center [369, 216] width 74 height 62
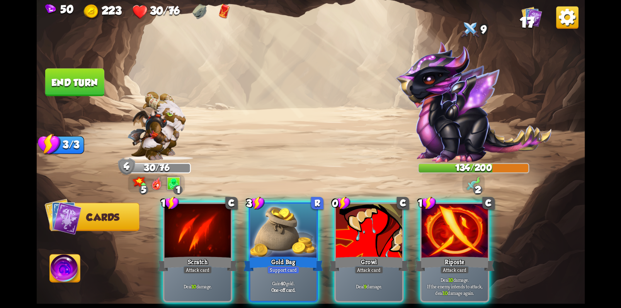
click at [360, 204] on div at bounding box center [368, 232] width 66 height 56
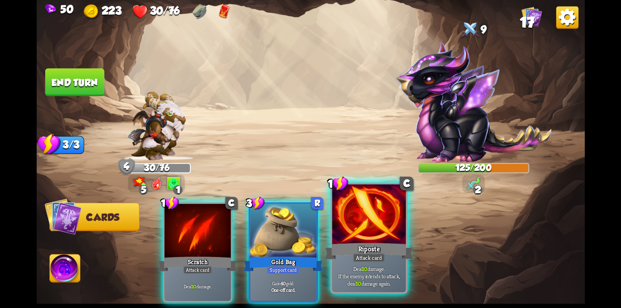
click at [383, 248] on div "Riposte" at bounding box center [368, 251] width 88 height 20
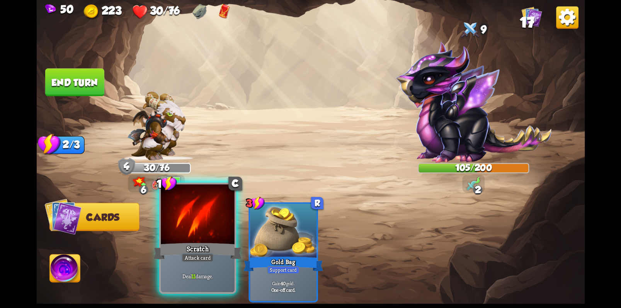
click at [202, 240] on div at bounding box center [198, 216] width 74 height 62
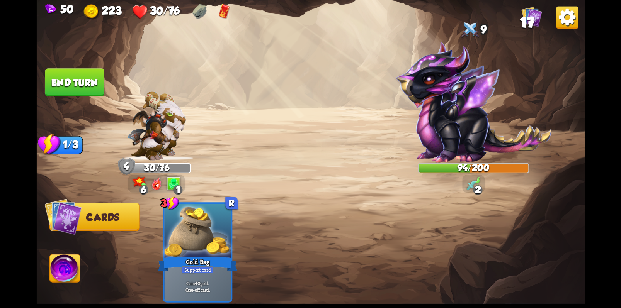
click at [93, 79] on button "End turn" at bounding box center [74, 82] width 59 height 28
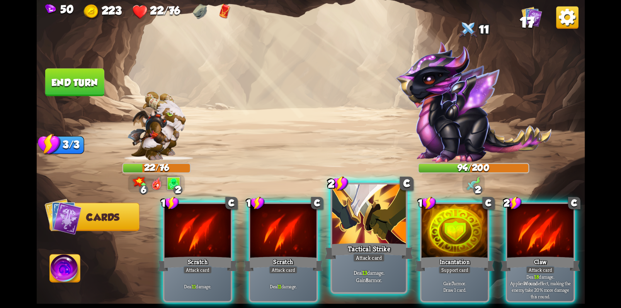
click at [372, 234] on div at bounding box center [369, 216] width 74 height 62
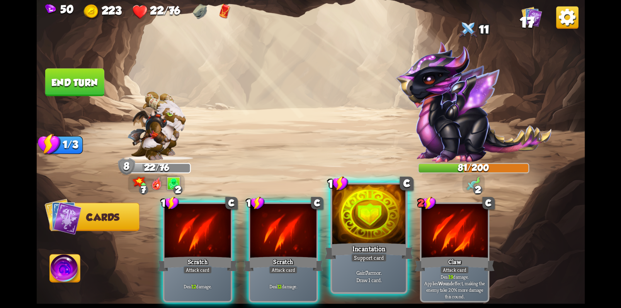
click at [372, 230] on div at bounding box center [369, 216] width 74 height 62
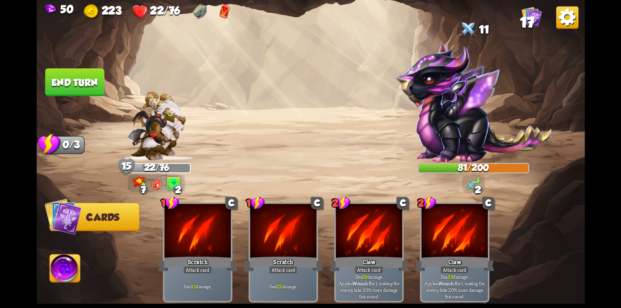
click at [69, 83] on button "End turn" at bounding box center [74, 82] width 59 height 28
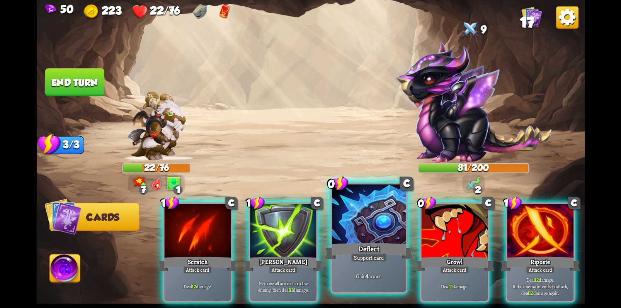
click at [370, 232] on div at bounding box center [369, 216] width 74 height 62
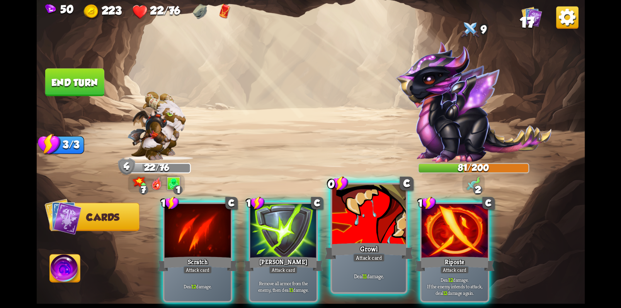
click at [365, 227] on div at bounding box center [369, 216] width 74 height 62
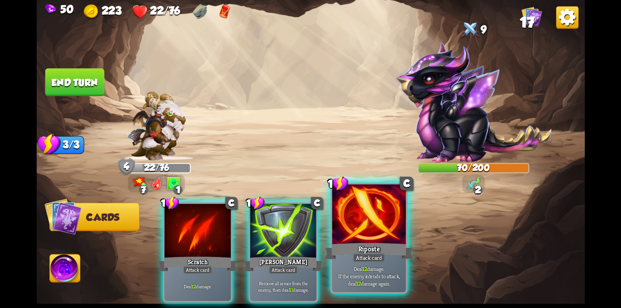
click at [362, 225] on div at bounding box center [369, 216] width 74 height 62
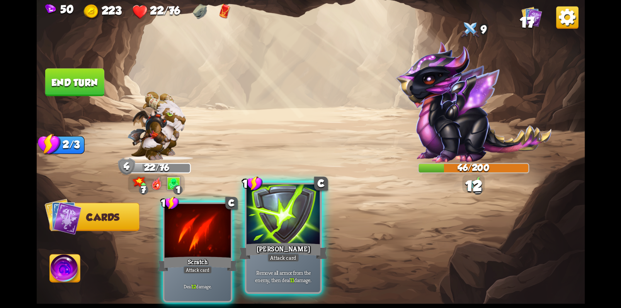
click at [281, 227] on div at bounding box center [283, 216] width 74 height 62
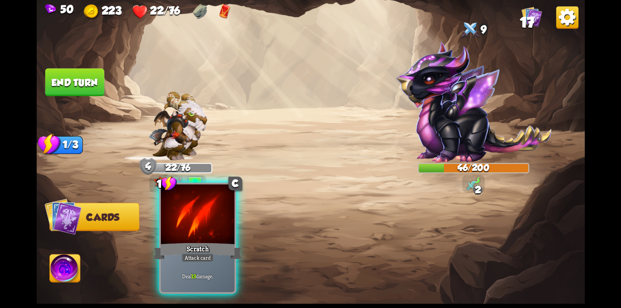
click at [208, 232] on div at bounding box center [198, 216] width 74 height 62
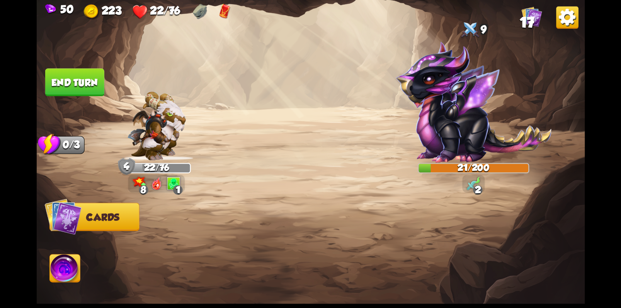
click at [79, 79] on button "End turn" at bounding box center [74, 82] width 59 height 28
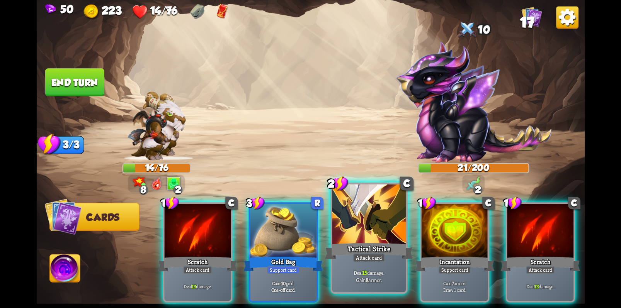
click at [371, 214] on div at bounding box center [369, 216] width 74 height 62
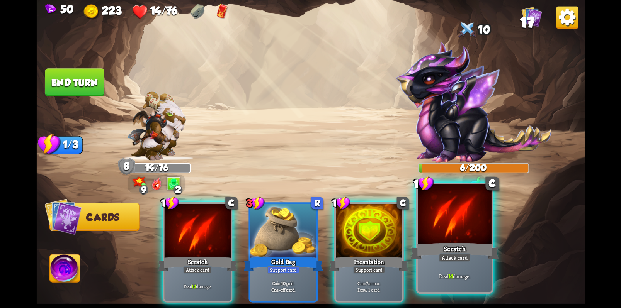
click at [456, 236] on div at bounding box center [454, 216] width 74 height 62
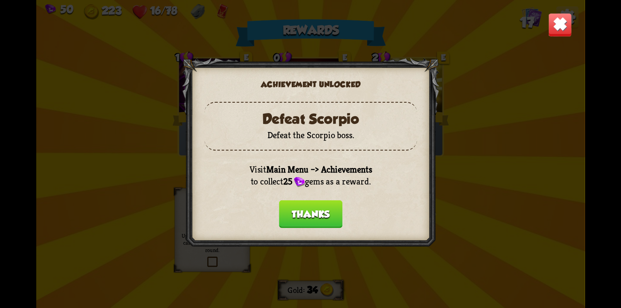
click at [310, 212] on button "Thanks" at bounding box center [309, 214] width 63 height 28
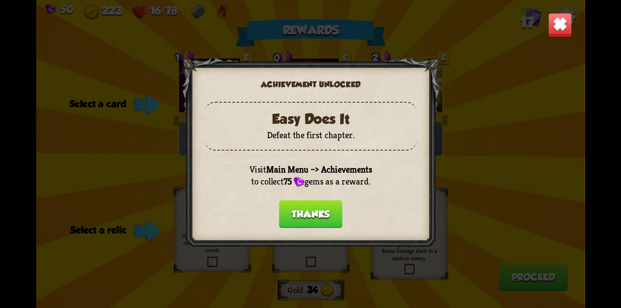
click at [327, 217] on button "Thanks" at bounding box center [309, 214] width 63 height 28
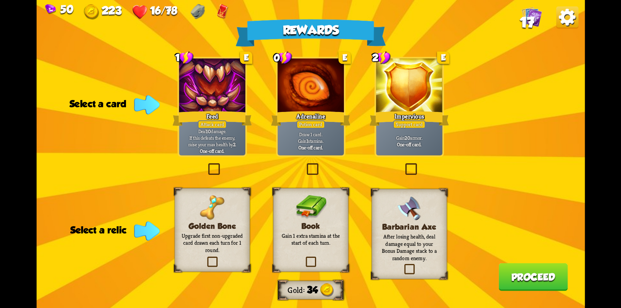
click at [403, 165] on label at bounding box center [403, 165] width 0 height 0
click at [0, 0] on input "checkbox" at bounding box center [0, 0] width 0 height 0
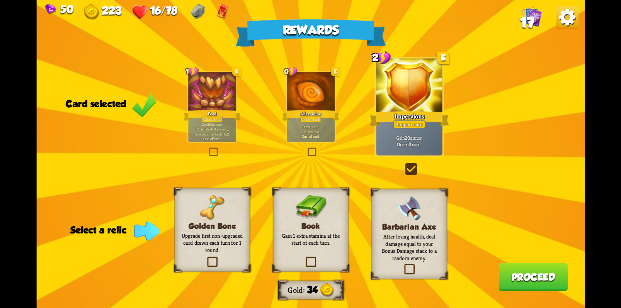
click at [304, 258] on label at bounding box center [304, 258] width 0 height 0
click at [0, 0] on input "checkbox" at bounding box center [0, 0] width 0 height 0
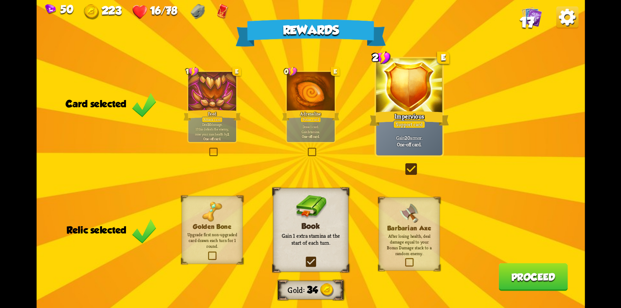
click at [560, 278] on button "Proceed" at bounding box center [532, 277] width 69 height 28
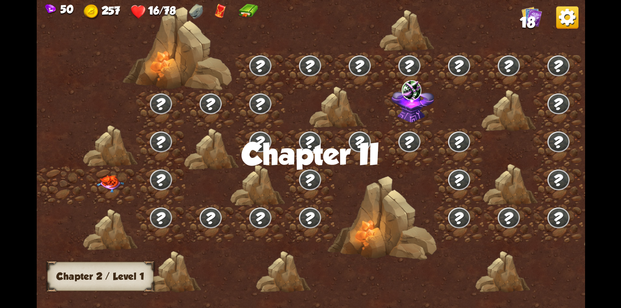
click at [197, 14] on img at bounding box center [195, 11] width 14 height 15
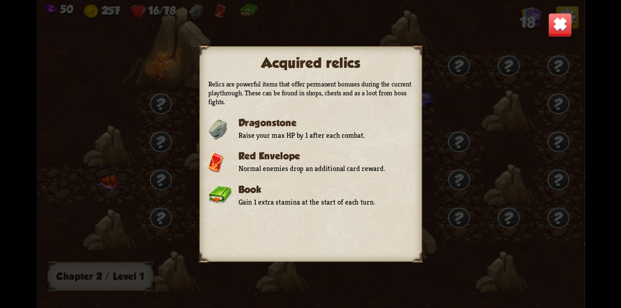
click at [71, 97] on div "Acquired relics Relics are powerful items that offer permanent bonuses during t…" at bounding box center [310, 154] width 548 height 308
click at [558, 21] on img at bounding box center [560, 25] width 24 height 24
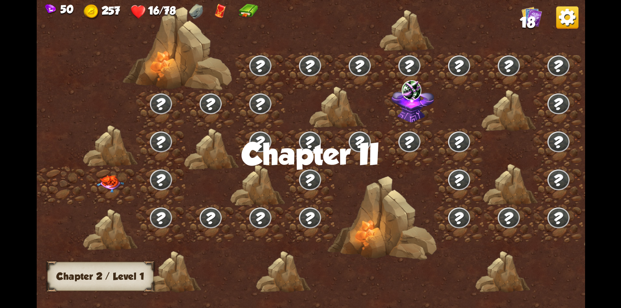
click at [114, 184] on img at bounding box center [109, 183] width 27 height 17
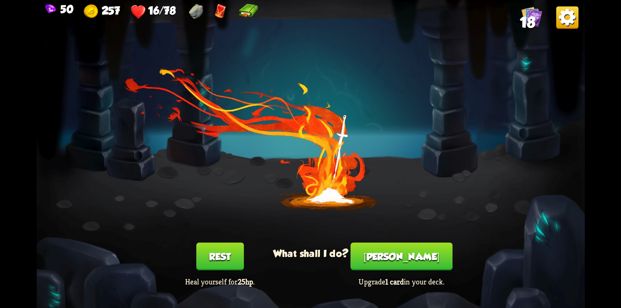
click at [221, 263] on button "Rest" at bounding box center [219, 256] width 47 height 28
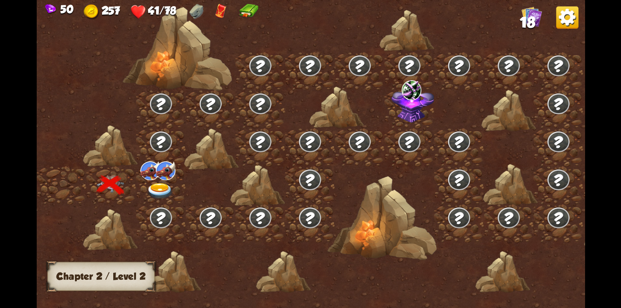
click at [235, 200] on div at bounding box center [375, 159] width 678 height 320
click at [527, 25] on span "18" at bounding box center [526, 22] width 15 height 17
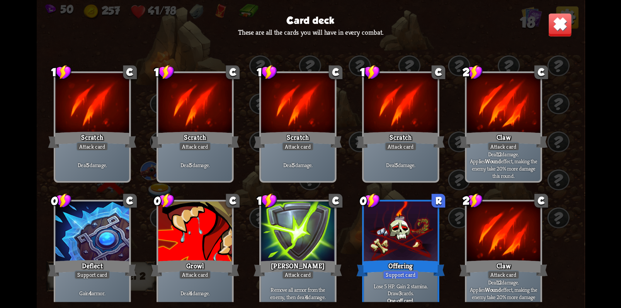
scroll to position [0, 0]
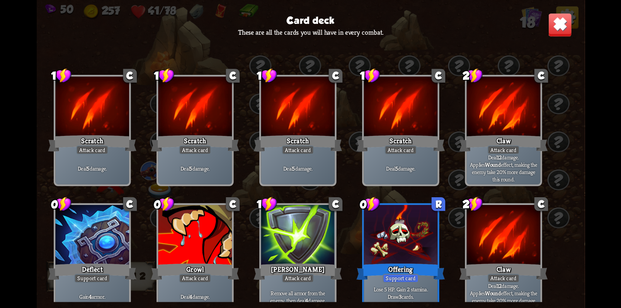
click at [560, 23] on img at bounding box center [560, 25] width 24 height 24
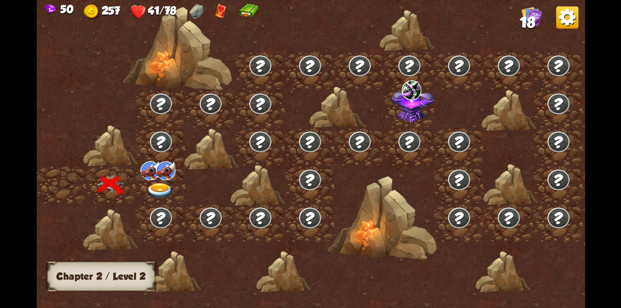
click at [162, 182] on div at bounding box center [161, 185] width 50 height 38
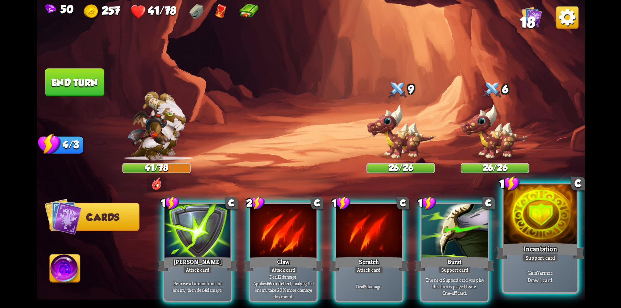
click at [549, 213] on div at bounding box center [540, 216] width 74 height 62
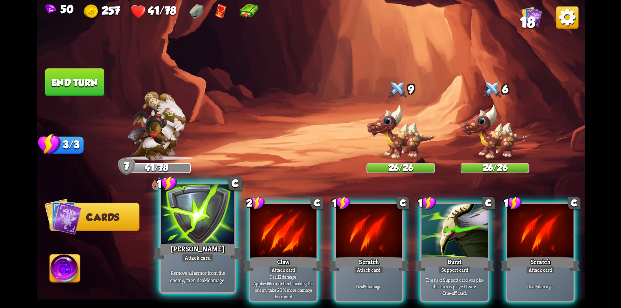
click at [186, 221] on div at bounding box center [198, 216] width 74 height 62
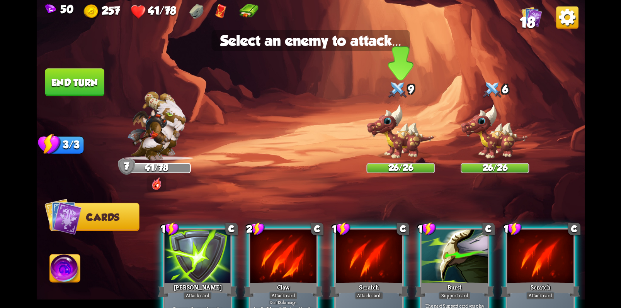
click at [398, 141] on img at bounding box center [400, 132] width 68 height 57
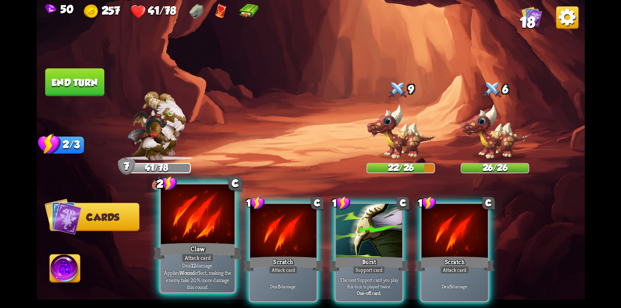
click at [198, 228] on div at bounding box center [198, 216] width 74 height 62
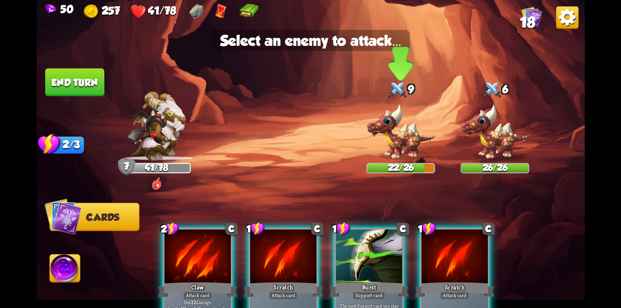
click at [401, 138] on img at bounding box center [400, 132] width 68 height 57
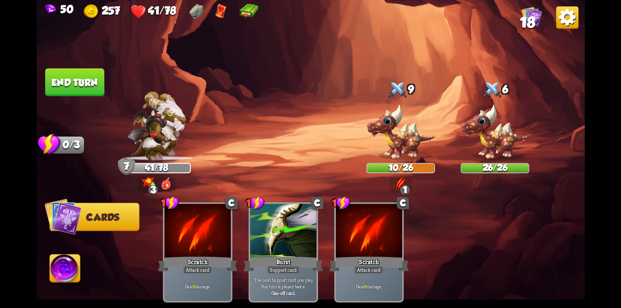
click at [83, 86] on button "End turn" at bounding box center [74, 82] width 59 height 28
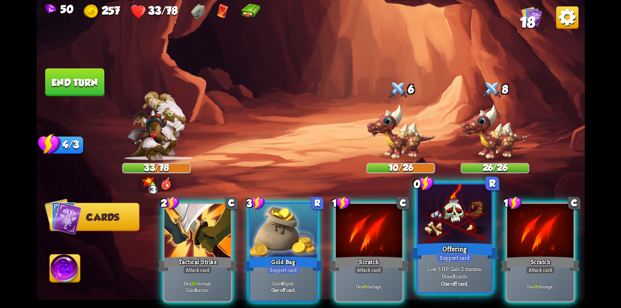
click at [445, 225] on div at bounding box center [454, 216] width 74 height 62
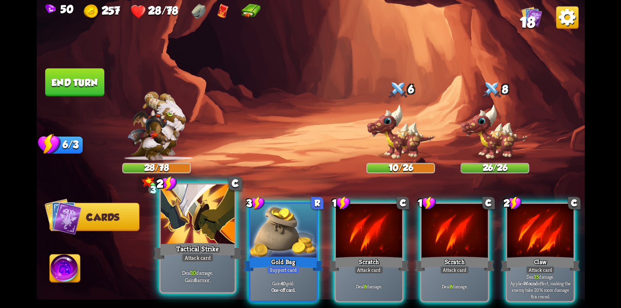
click at [189, 248] on div "Tactical Strike" at bounding box center [197, 251] width 88 height 20
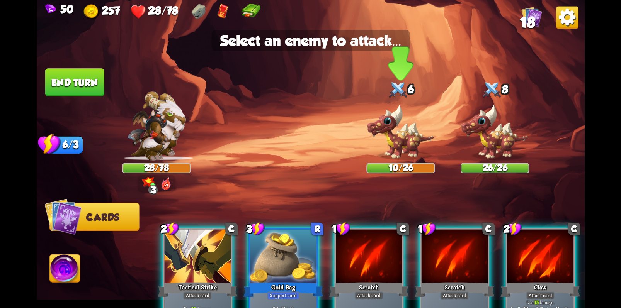
click at [387, 141] on img at bounding box center [400, 132] width 68 height 57
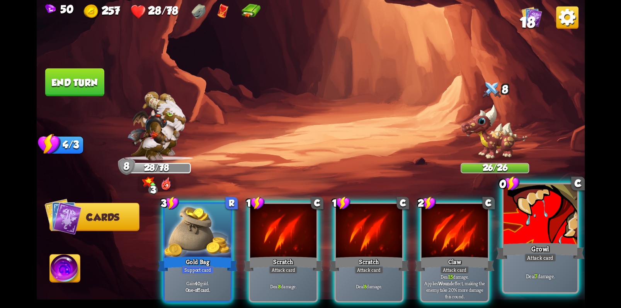
click at [534, 236] on div at bounding box center [540, 216] width 74 height 62
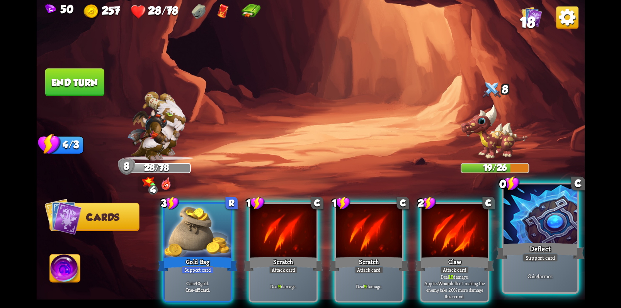
click at [548, 246] on div "Deflect" at bounding box center [539, 251] width 88 height 20
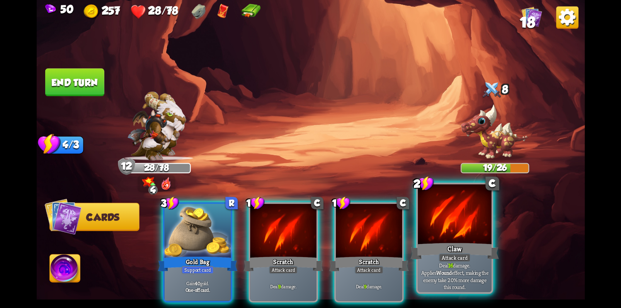
click at [447, 222] on div at bounding box center [454, 216] width 74 height 62
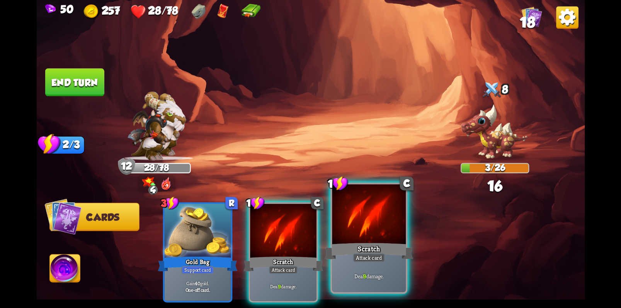
click at [376, 235] on div at bounding box center [369, 216] width 74 height 62
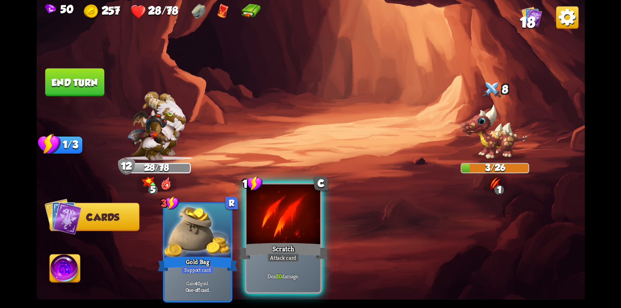
click at [285, 242] on div "Scratch" at bounding box center [283, 251] width 88 height 20
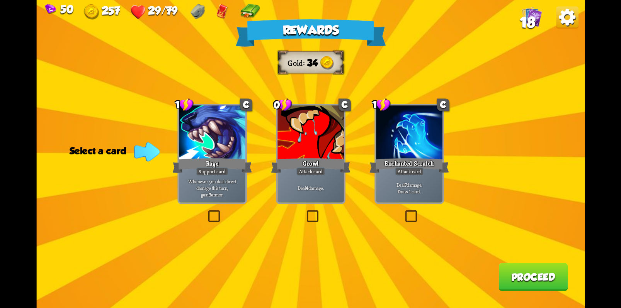
click at [206, 212] on label at bounding box center [206, 212] width 0 height 0
click at [0, 0] on input "checkbox" at bounding box center [0, 0] width 0 height 0
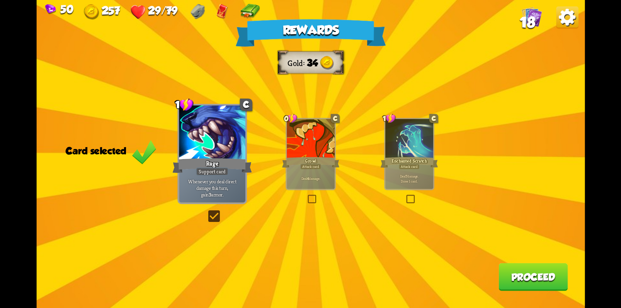
click at [521, 278] on button "Proceed" at bounding box center [532, 277] width 69 height 28
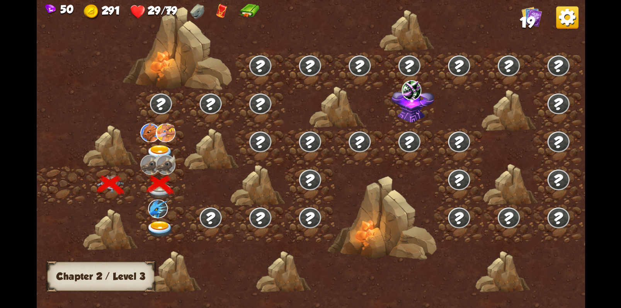
drag, startPoint x: 409, startPoint y: 178, endPoint x: 285, endPoint y: 171, distance: 124.1
click at [285, 171] on div at bounding box center [375, 159] width 678 height 320
click at [160, 151] on img at bounding box center [159, 153] width 27 height 16
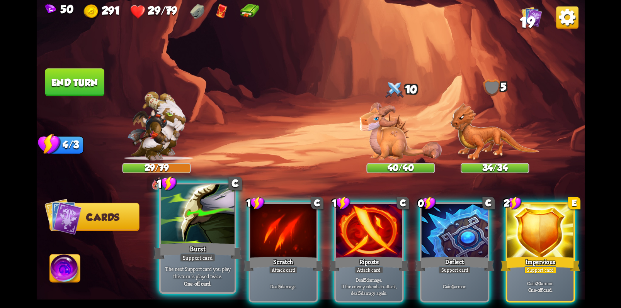
click at [200, 265] on div "The next Support card you play this turn is played twice. One-off card." at bounding box center [198, 276] width 74 height 32
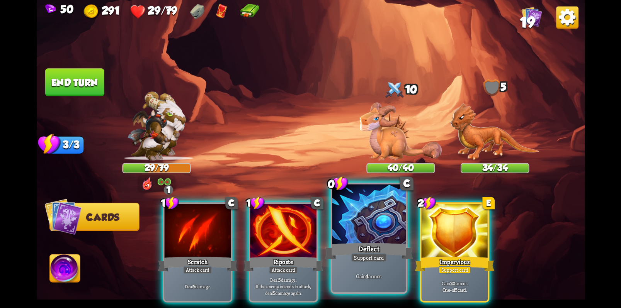
click at [364, 222] on div at bounding box center [369, 216] width 74 height 62
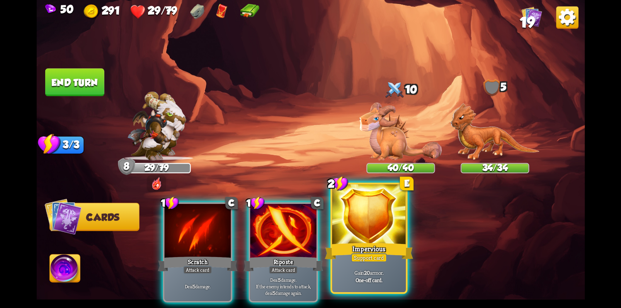
click at [371, 238] on div at bounding box center [369, 216] width 74 height 62
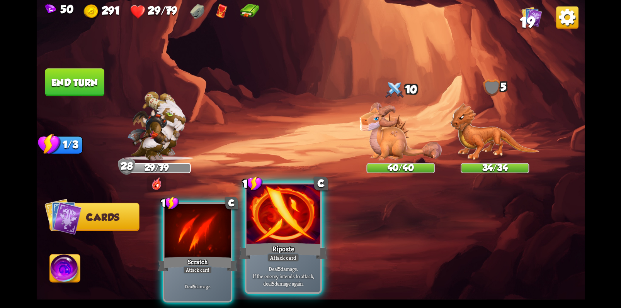
click at [286, 239] on div at bounding box center [283, 216] width 74 height 62
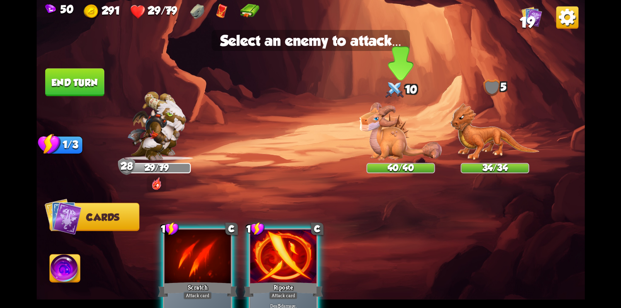
click at [387, 139] on img at bounding box center [400, 132] width 82 height 58
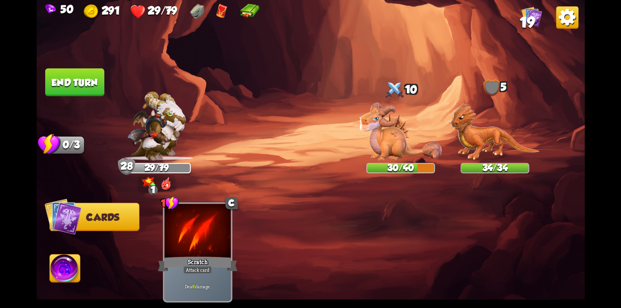
click at [75, 89] on button "End turn" at bounding box center [74, 82] width 59 height 28
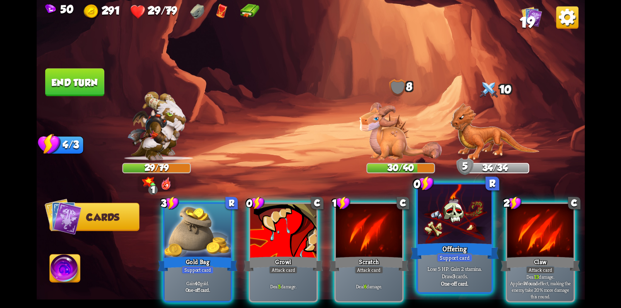
click at [449, 214] on div at bounding box center [454, 216] width 74 height 62
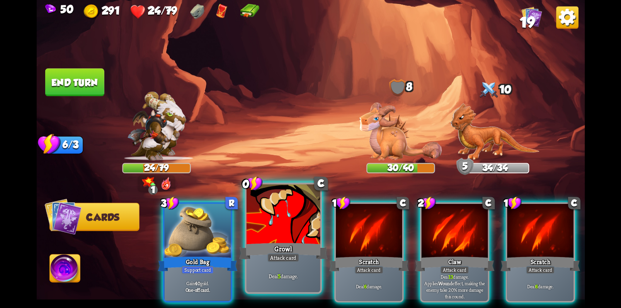
click at [290, 228] on div at bounding box center [283, 216] width 74 height 62
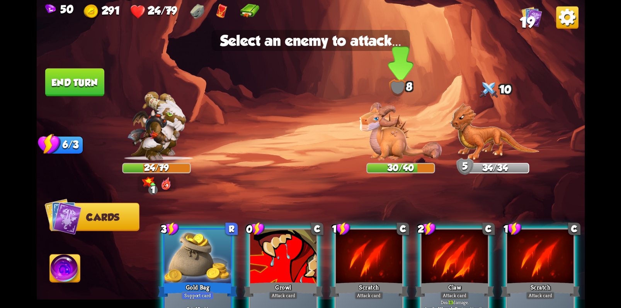
click at [382, 139] on img at bounding box center [400, 132] width 82 height 58
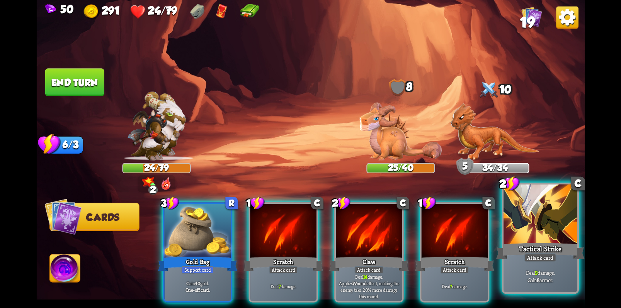
click at [556, 247] on div "Tactical Strike" at bounding box center [539, 251] width 88 height 20
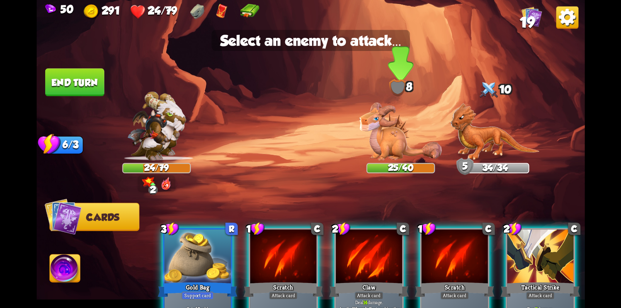
click at [384, 136] on img at bounding box center [400, 132] width 82 height 58
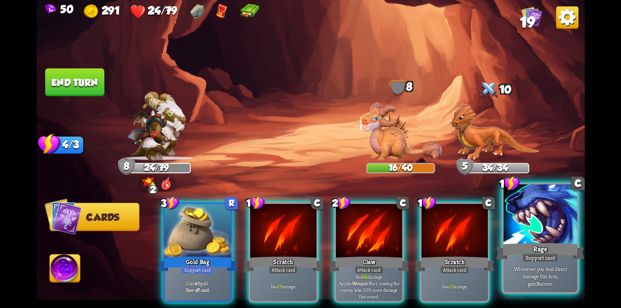
click at [548, 253] on div "Rage" at bounding box center [539, 251] width 88 height 20
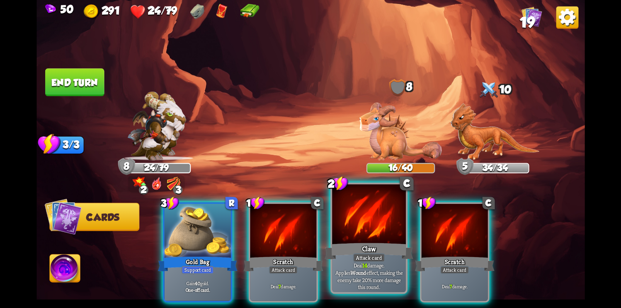
click at [371, 229] on div at bounding box center [369, 216] width 74 height 62
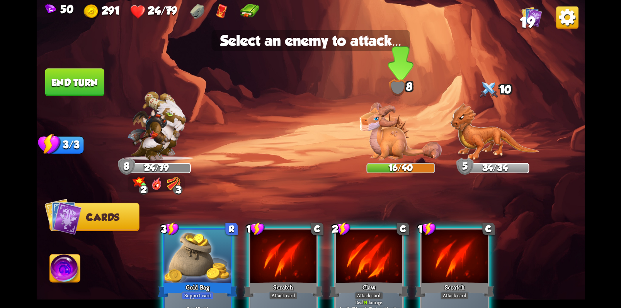
click at [389, 138] on img at bounding box center [400, 132] width 82 height 58
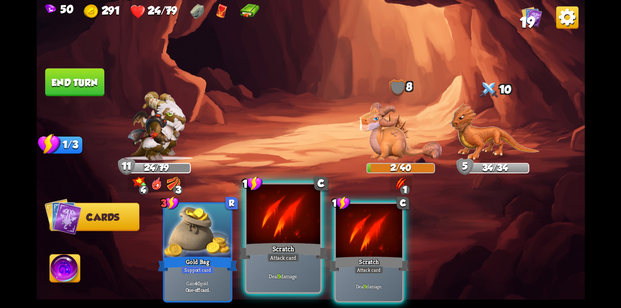
click at [291, 228] on div at bounding box center [283, 216] width 74 height 62
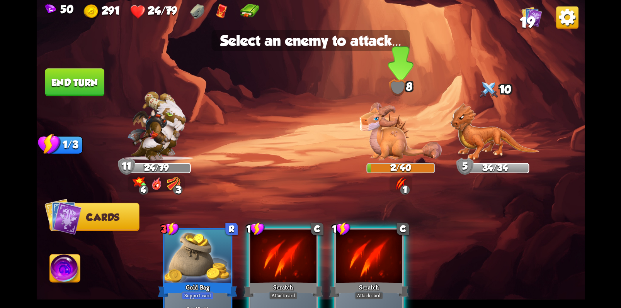
click at [388, 134] on img at bounding box center [400, 132] width 82 height 58
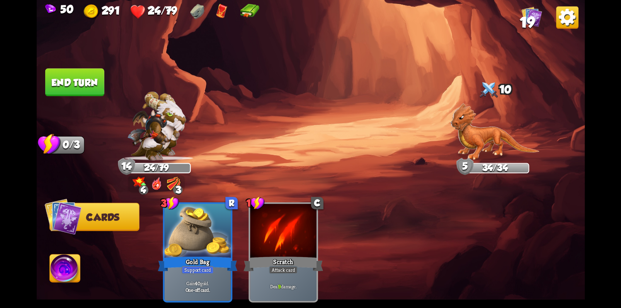
click at [68, 85] on button "End turn" at bounding box center [74, 82] width 59 height 28
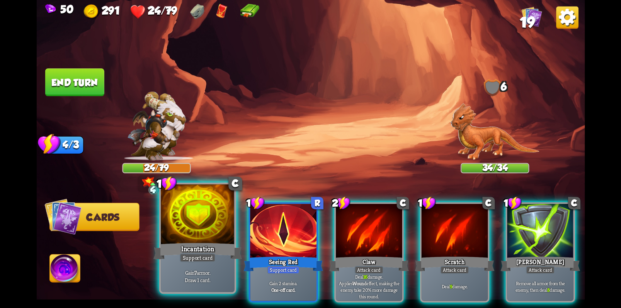
click at [202, 215] on div at bounding box center [198, 216] width 74 height 62
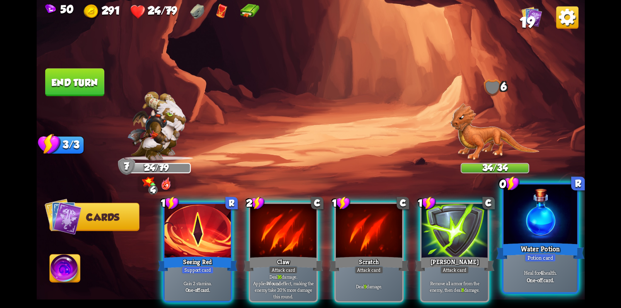
click at [542, 234] on div at bounding box center [540, 216] width 74 height 62
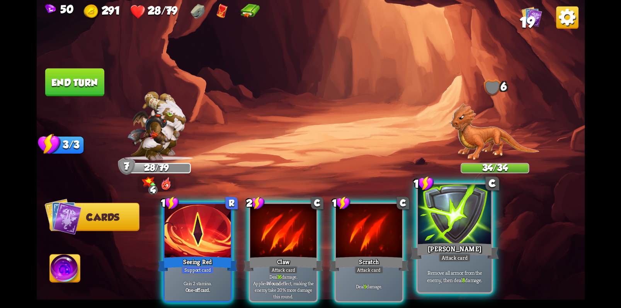
click at [456, 229] on div at bounding box center [454, 216] width 74 height 62
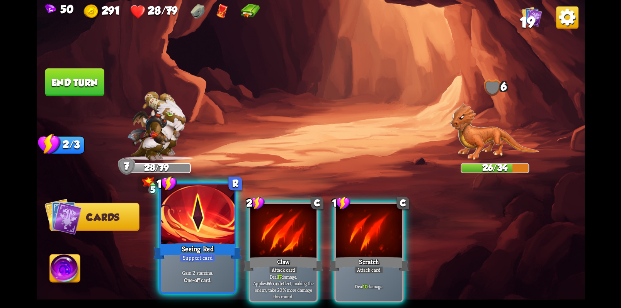
click at [205, 218] on div at bounding box center [198, 216] width 74 height 62
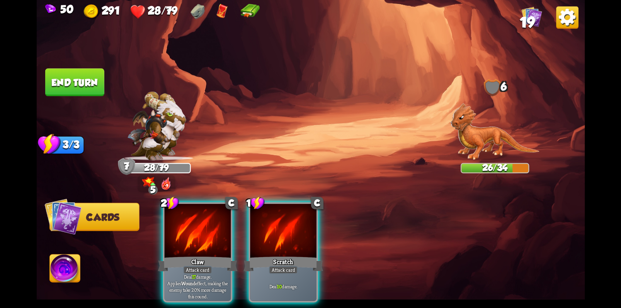
click at [205, 218] on div at bounding box center [197, 232] width 66 height 56
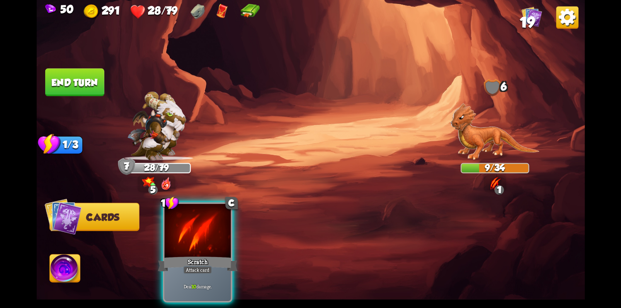
click at [205, 218] on div at bounding box center [197, 232] width 66 height 56
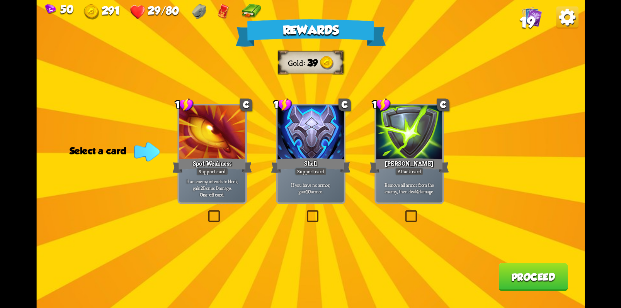
click at [403, 212] on label at bounding box center [403, 212] width 0 height 0
click at [0, 0] on input "checkbox" at bounding box center [0, 0] width 0 height 0
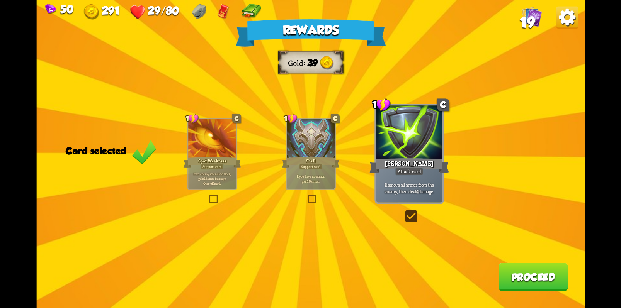
click at [549, 278] on button "Proceed" at bounding box center [532, 277] width 69 height 28
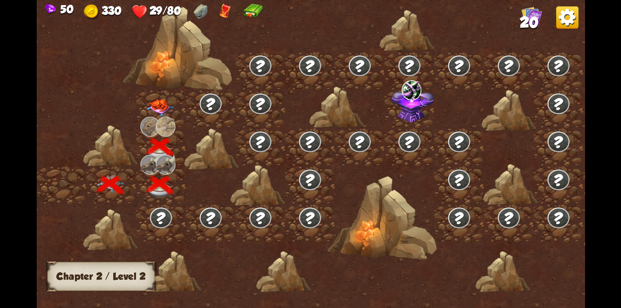
click at [163, 109] on img at bounding box center [159, 107] width 27 height 17
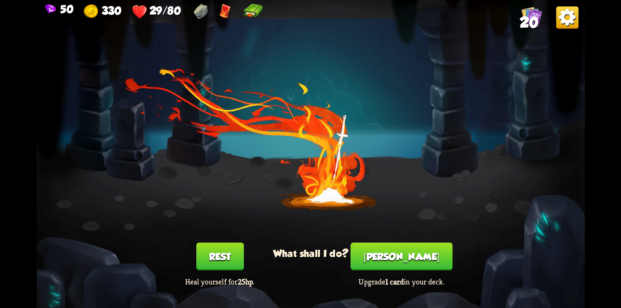
click at [218, 256] on button "Rest" at bounding box center [219, 256] width 47 height 28
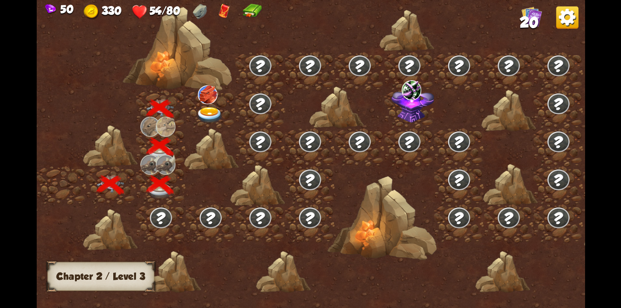
click at [256, 13] on img at bounding box center [251, 11] width 19 height 15
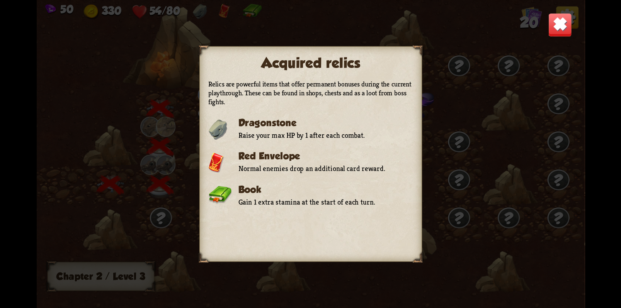
click at [221, 187] on img at bounding box center [219, 195] width 23 height 18
click at [82, 89] on div "Acquired relics Relics are powerful items that offer permanent bonuses during t…" at bounding box center [310, 154] width 548 height 308
click at [561, 27] on img at bounding box center [560, 25] width 24 height 24
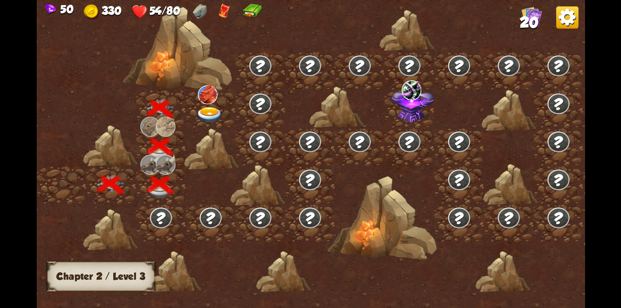
click at [533, 16] on span "20" at bounding box center [528, 22] width 19 height 17
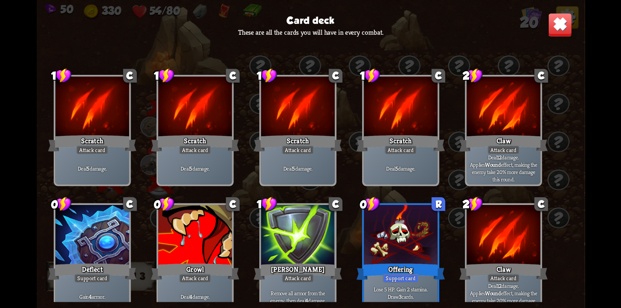
drag, startPoint x: 393, startPoint y: 229, endPoint x: 292, endPoint y: 138, distance: 136.2
click at [292, 138] on div "1 C Scratch Attack card Deal 5 damage. 1 C Scratch Attack card Deal 5 damage. 1…" at bounding box center [310, 175] width 548 height 253
click at [560, 27] on img at bounding box center [560, 25] width 24 height 24
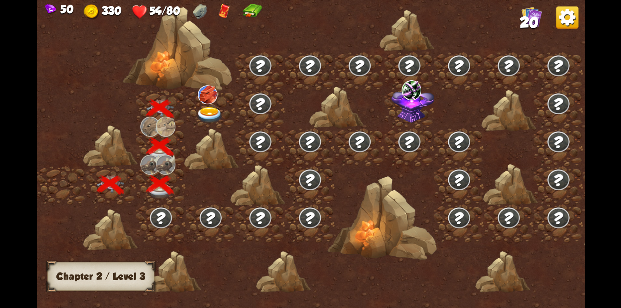
click at [205, 92] on img at bounding box center [207, 94] width 20 height 19
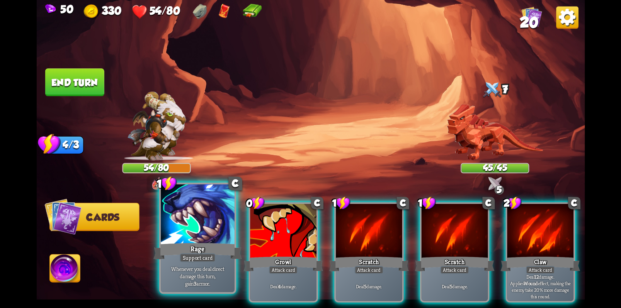
click at [197, 233] on div at bounding box center [198, 216] width 74 height 62
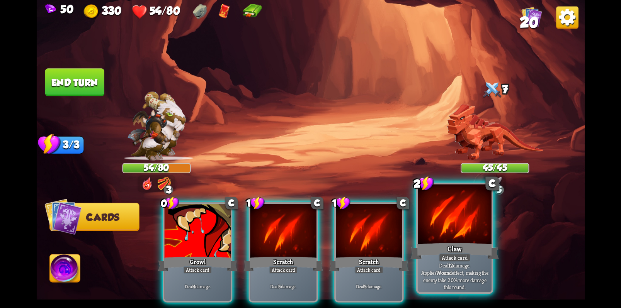
click at [456, 242] on div "Claw" at bounding box center [454, 251] width 88 height 20
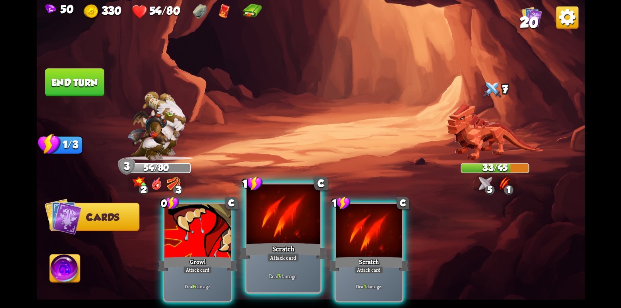
click at [297, 220] on div at bounding box center [283, 216] width 74 height 62
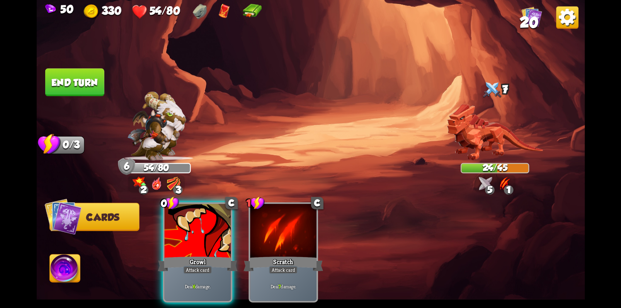
click at [73, 81] on button "End turn" at bounding box center [74, 82] width 59 height 28
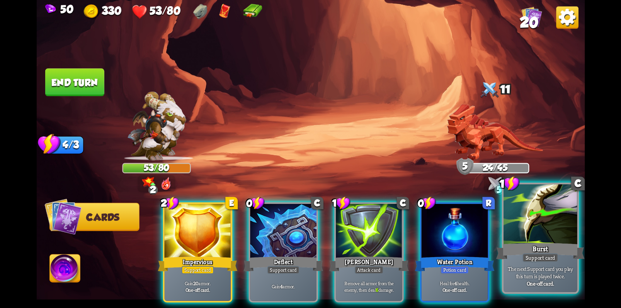
click at [542, 245] on div "Burst" at bounding box center [539, 251] width 88 height 20
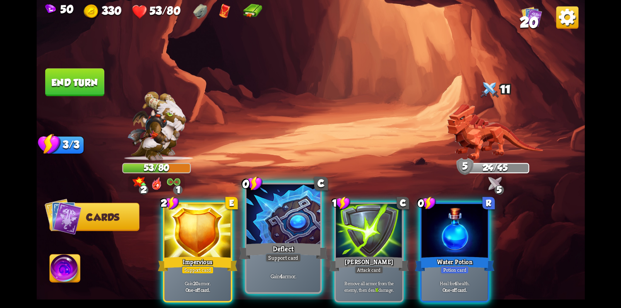
click at [282, 230] on div at bounding box center [283, 216] width 74 height 62
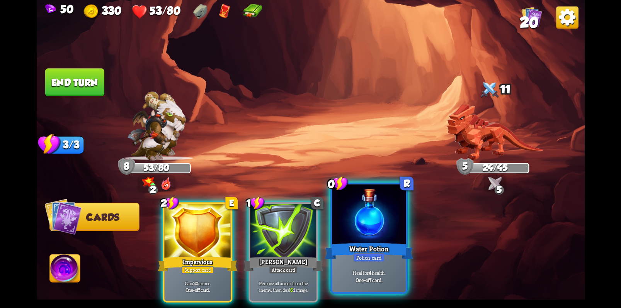
click at [368, 243] on div "Water Potion" at bounding box center [368, 251] width 88 height 20
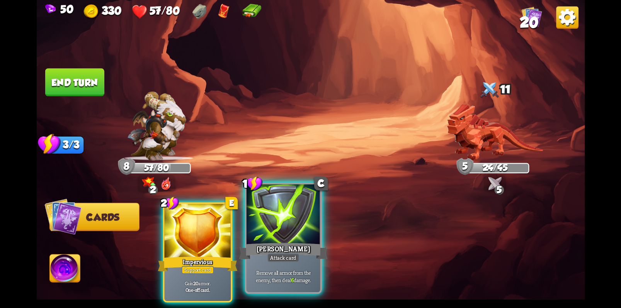
click at [288, 222] on div at bounding box center [283, 216] width 74 height 62
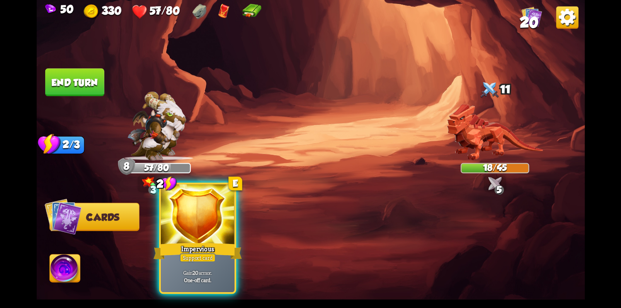
click at [187, 227] on div at bounding box center [198, 216] width 74 height 62
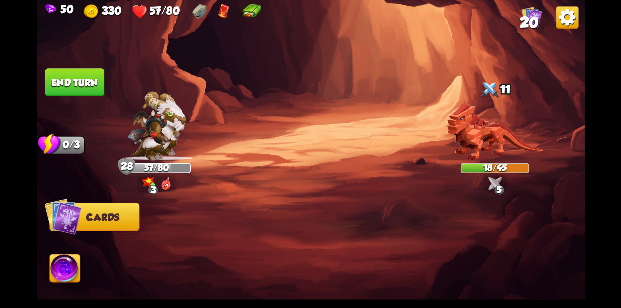
click at [79, 91] on button "End turn" at bounding box center [74, 82] width 59 height 28
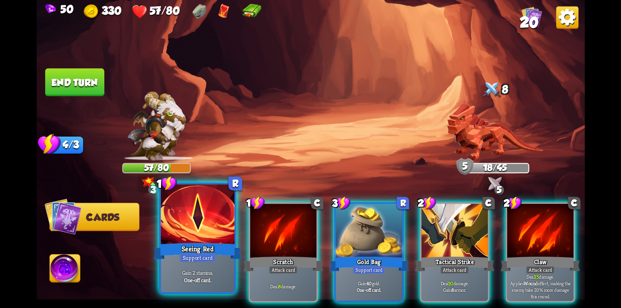
click at [191, 210] on div at bounding box center [198, 216] width 74 height 62
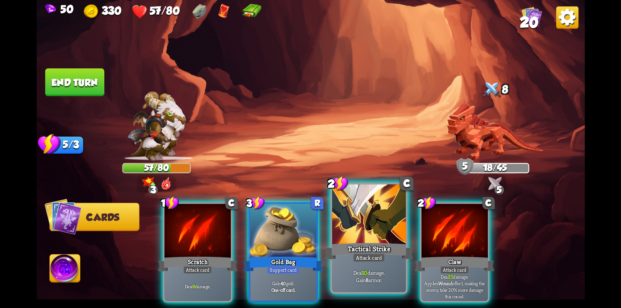
click at [375, 251] on div "Tactical Strike" at bounding box center [368, 251] width 88 height 20
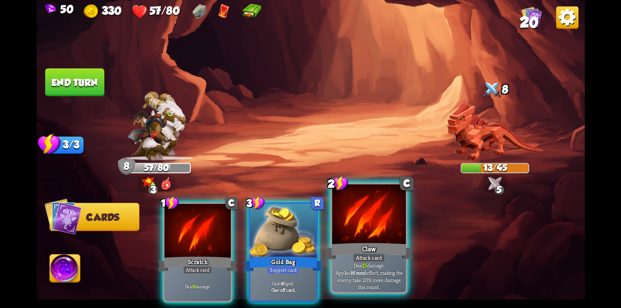
click at [366, 232] on div at bounding box center [369, 216] width 74 height 62
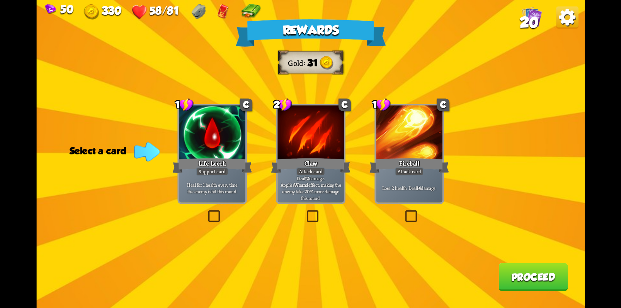
click at [206, 212] on label at bounding box center [206, 212] width 0 height 0
click at [0, 0] on input "checkbox" at bounding box center [0, 0] width 0 height 0
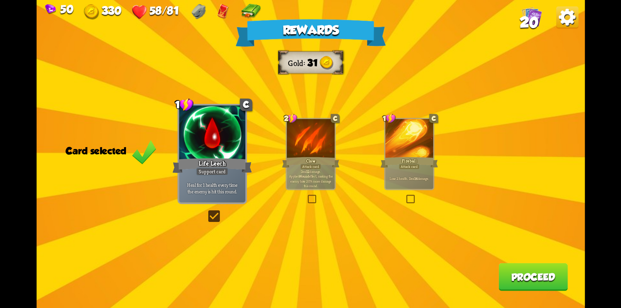
click at [527, 282] on button "Proceed" at bounding box center [532, 277] width 69 height 28
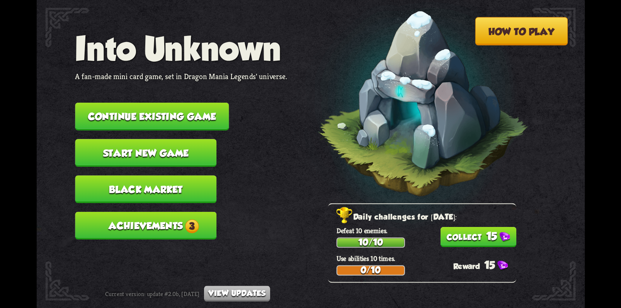
click at [148, 112] on button "Continue existing game" at bounding box center [152, 117] width 154 height 28
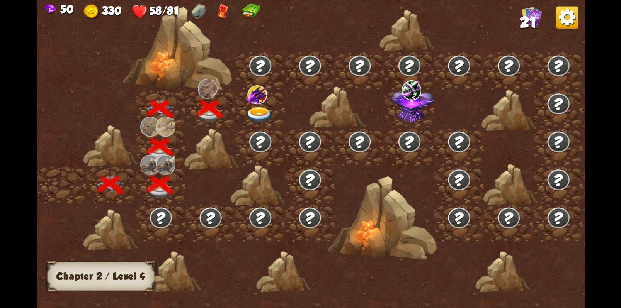
click at [266, 113] on img at bounding box center [258, 115] width 27 height 16
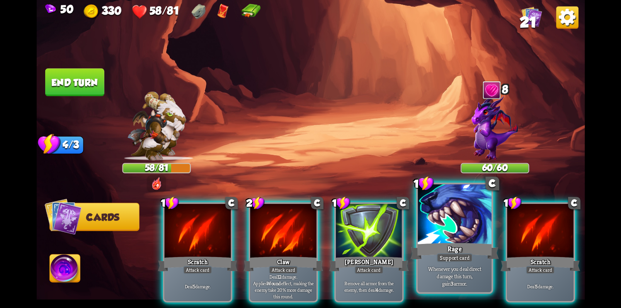
click at [461, 239] on div at bounding box center [454, 216] width 74 height 62
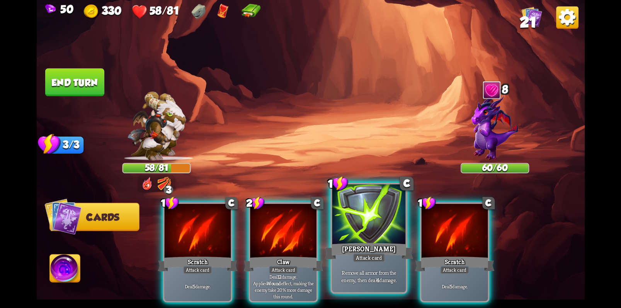
click at [363, 254] on div "[PERSON_NAME]" at bounding box center [368, 251] width 88 height 20
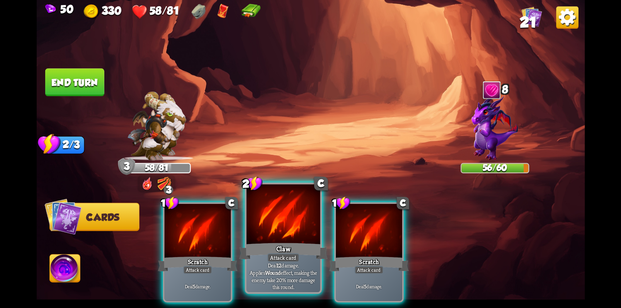
click at [285, 260] on div "Attack card" at bounding box center [283, 257] width 32 height 9
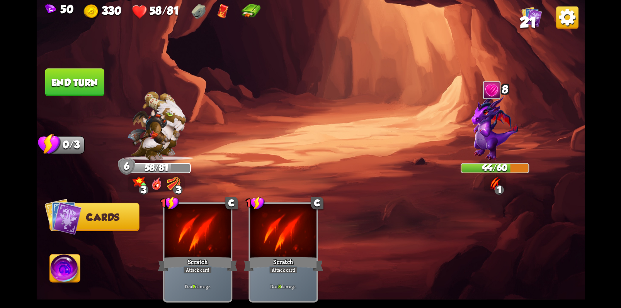
click at [67, 271] on img at bounding box center [65, 269] width 31 height 31
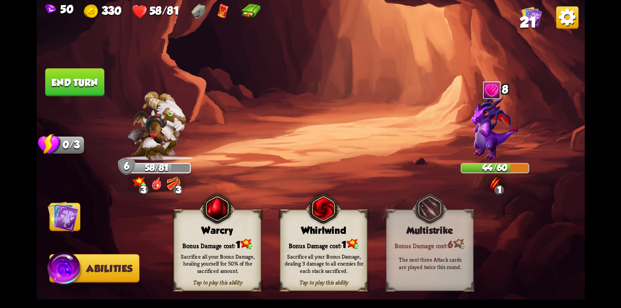
click at [215, 248] on div "Sacrifice all your Bonus Damage, healing yourself for 50% of the sacrificed amo…" at bounding box center [217, 263] width 87 height 34
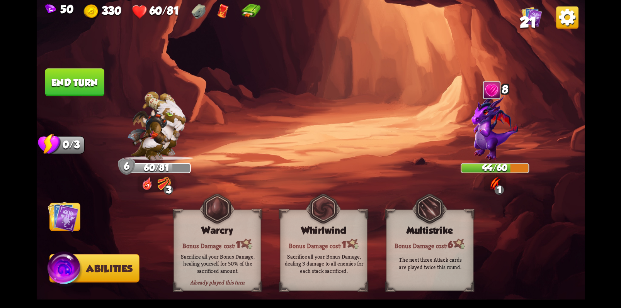
click at [68, 222] on img at bounding box center [62, 216] width 31 height 31
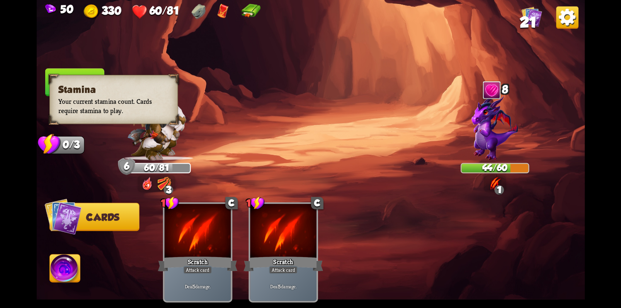
click at [46, 147] on img at bounding box center [48, 144] width 23 height 22
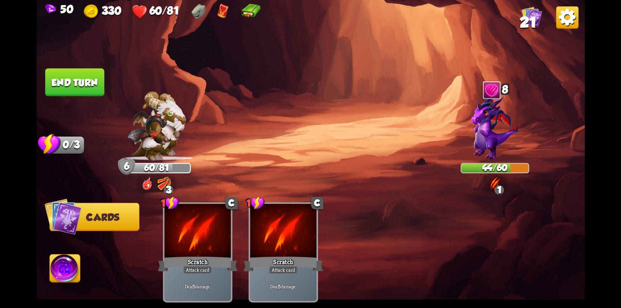
click at [63, 73] on button "End turn" at bounding box center [74, 82] width 59 height 28
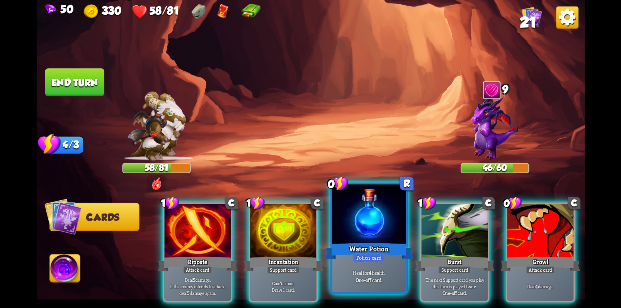
click at [373, 254] on div "Potion card" at bounding box center [369, 257] width 32 height 9
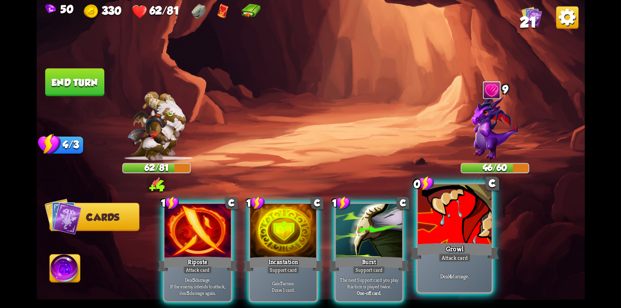
click at [461, 258] on div "Attack card" at bounding box center [454, 257] width 32 height 9
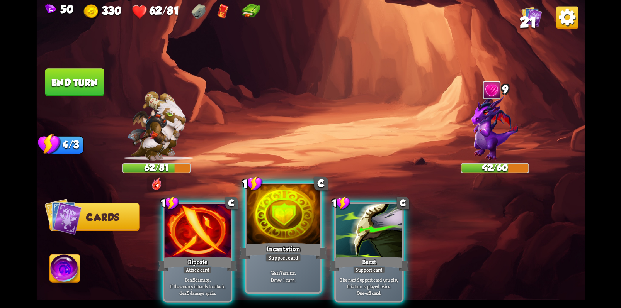
click at [287, 230] on div at bounding box center [283, 216] width 74 height 62
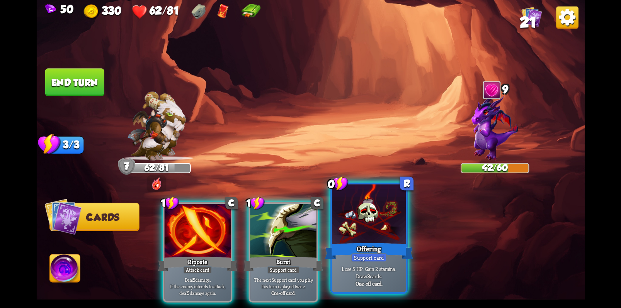
click at [371, 236] on div at bounding box center [369, 216] width 74 height 62
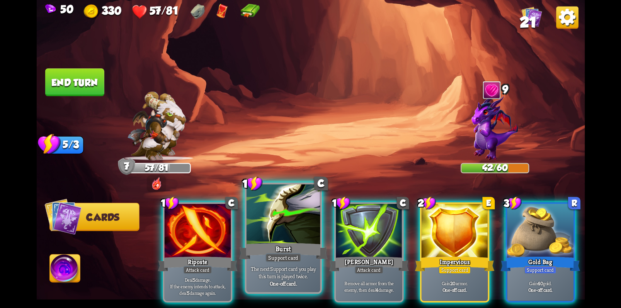
click at [291, 220] on div at bounding box center [283, 216] width 74 height 62
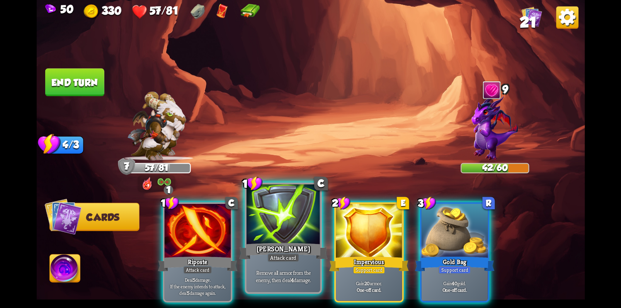
click at [286, 212] on div at bounding box center [283, 216] width 74 height 62
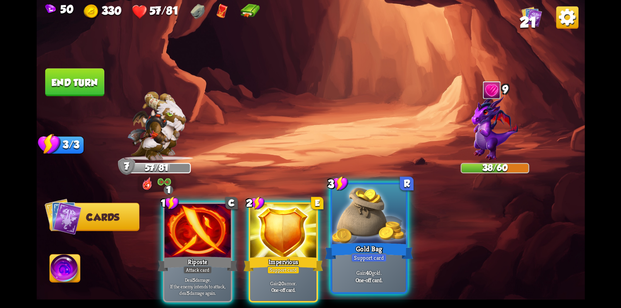
click at [375, 246] on div "Gold Bag" at bounding box center [368, 251] width 88 height 20
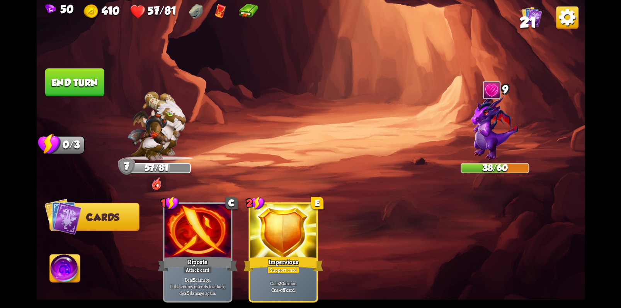
click at [92, 88] on button "End turn" at bounding box center [74, 82] width 59 height 28
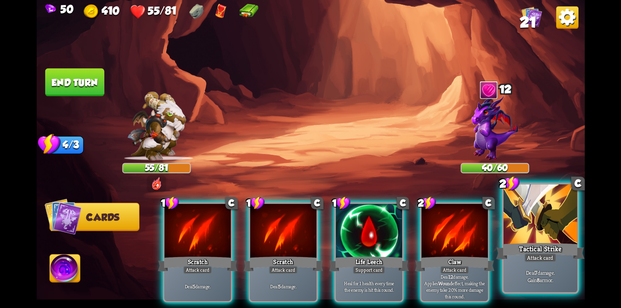
click at [548, 224] on div at bounding box center [540, 216] width 74 height 62
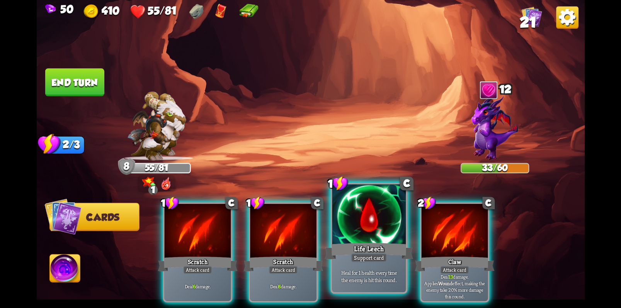
click at [368, 241] on div "Life Leech" at bounding box center [368, 251] width 88 height 20
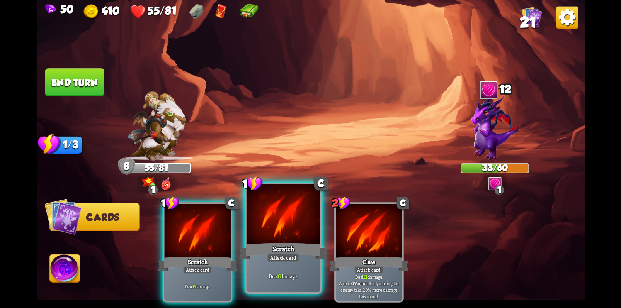
click at [286, 228] on div at bounding box center [283, 216] width 74 height 62
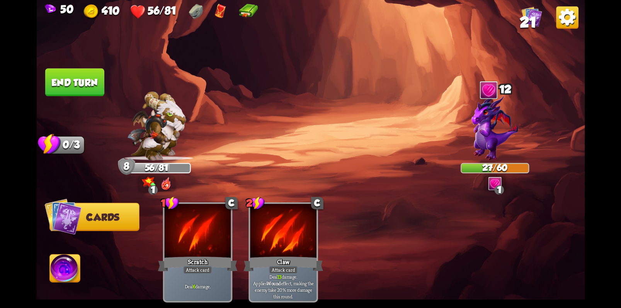
click at [79, 84] on button "End turn" at bounding box center [74, 82] width 59 height 28
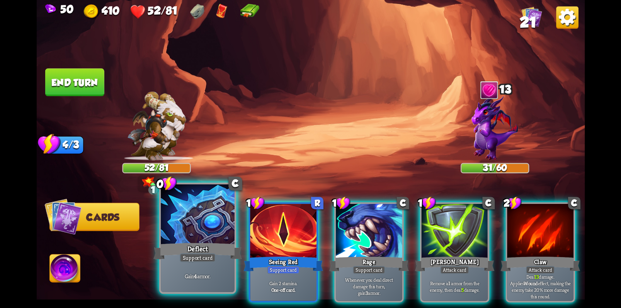
click at [186, 219] on div at bounding box center [198, 216] width 74 height 62
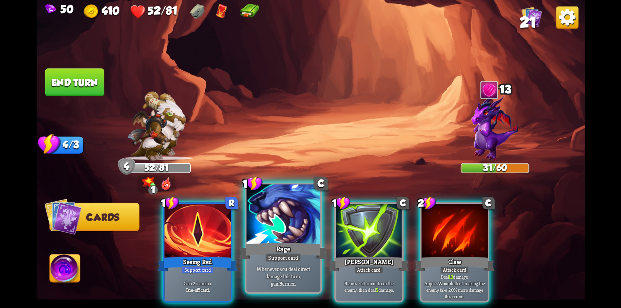
click at [280, 231] on div at bounding box center [283, 216] width 74 height 62
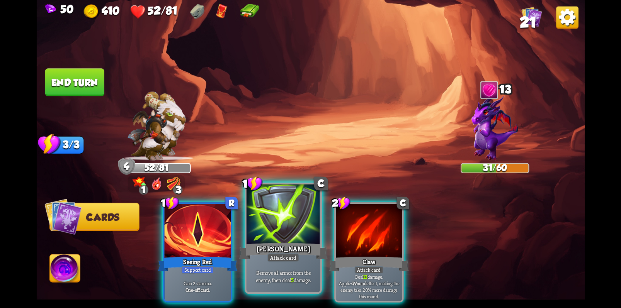
click at [293, 214] on div at bounding box center [283, 216] width 74 height 62
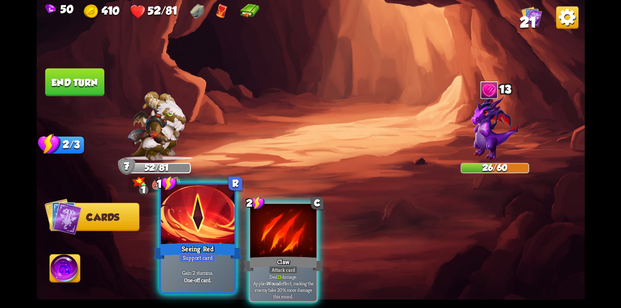
click at [214, 232] on div at bounding box center [198, 216] width 74 height 62
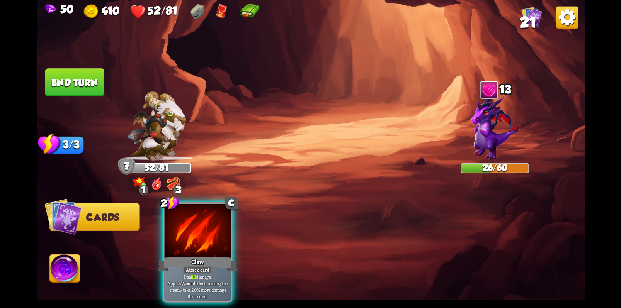
click at [214, 232] on div at bounding box center [197, 232] width 66 height 56
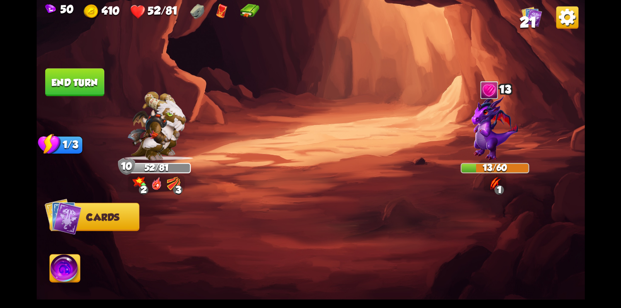
click at [81, 79] on button "End turn" at bounding box center [74, 82] width 59 height 28
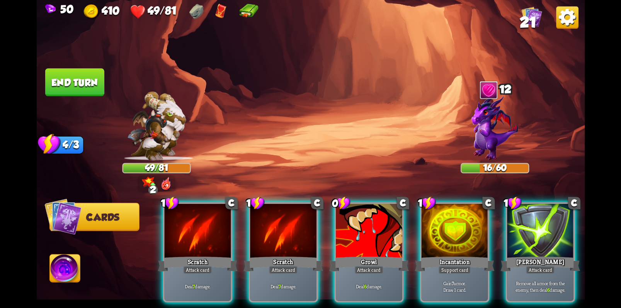
click at [539, 219] on div at bounding box center [540, 232] width 66 height 56
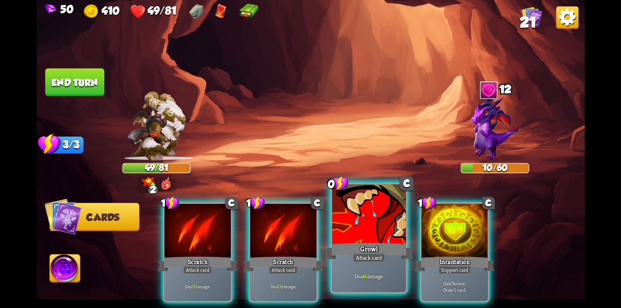
click at [373, 230] on div at bounding box center [369, 216] width 74 height 62
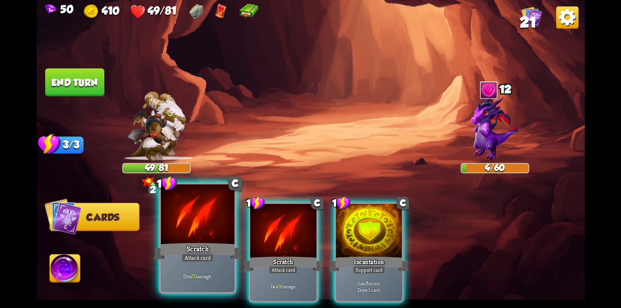
click at [197, 224] on div at bounding box center [198, 216] width 74 height 62
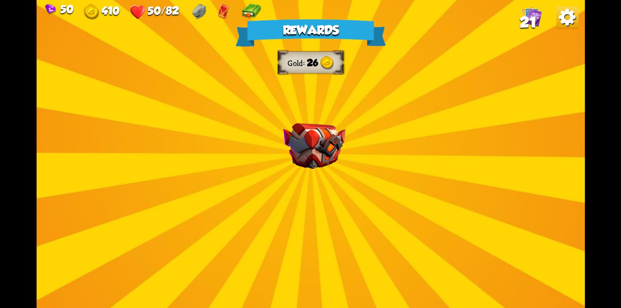
click at [320, 151] on img at bounding box center [314, 146] width 62 height 46
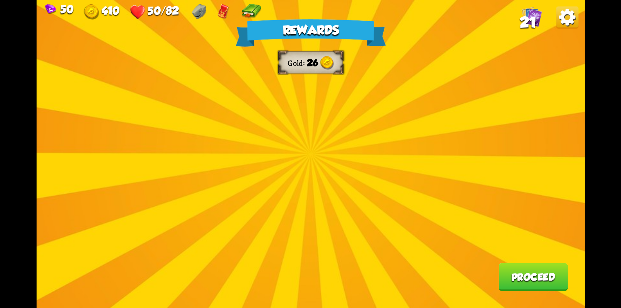
click at [292, 144] on div "Rewards Gold 26 Proceed" at bounding box center [310, 154] width 548 height 308
drag, startPoint x: 171, startPoint y: 127, endPoint x: 321, endPoint y: 156, distance: 152.7
click at [173, 127] on div "Rewards Gold 26 Proceed" at bounding box center [310, 154] width 548 height 308
click at [486, 129] on div "Rewards Gold 26 Proceed" at bounding box center [310, 154] width 548 height 308
click at [521, 280] on button "Proceed" at bounding box center [532, 277] width 69 height 28
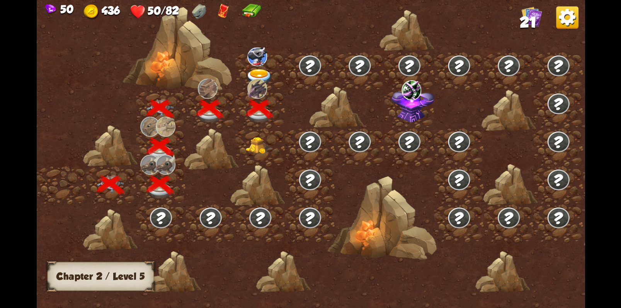
click at [260, 56] on img at bounding box center [257, 56] width 20 height 19
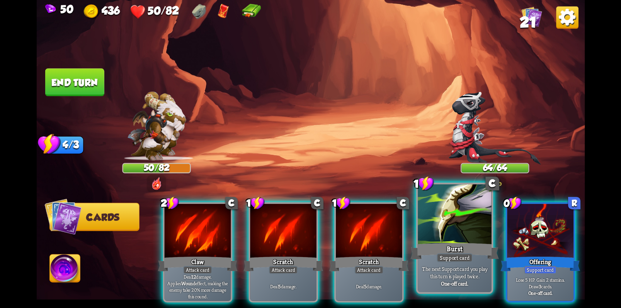
click at [453, 236] on div at bounding box center [454, 216] width 74 height 62
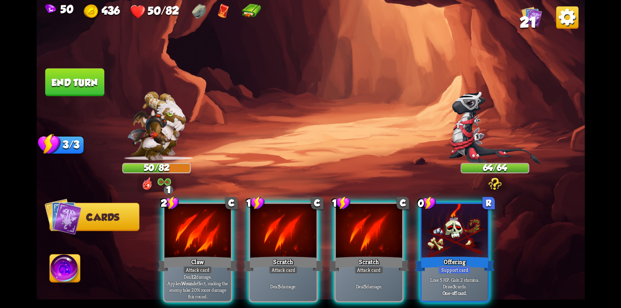
click at [453, 236] on div at bounding box center [454, 232] width 66 height 56
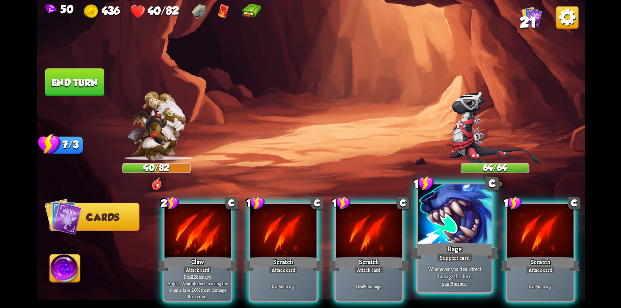
click at [452, 236] on div at bounding box center [454, 216] width 74 height 62
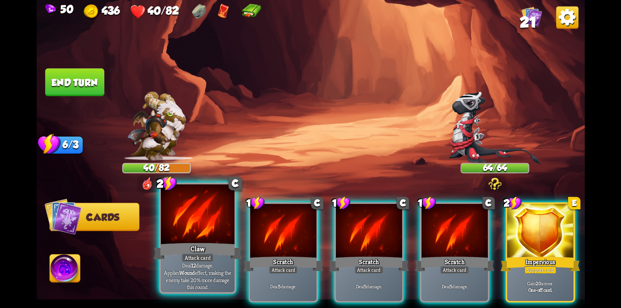
click at [191, 243] on div "Claw" at bounding box center [197, 251] width 88 height 20
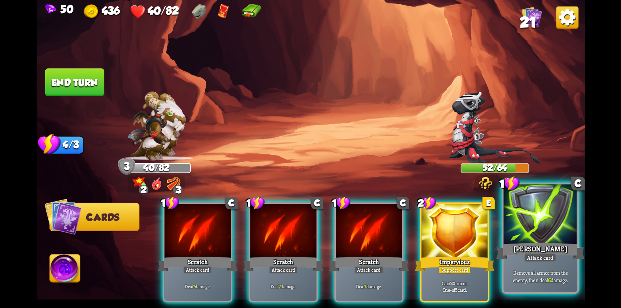
click at [537, 244] on div "[PERSON_NAME]" at bounding box center [539, 251] width 88 height 20
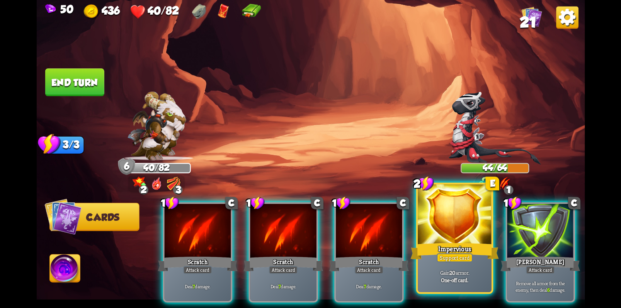
click at [445, 239] on div at bounding box center [454, 216] width 74 height 62
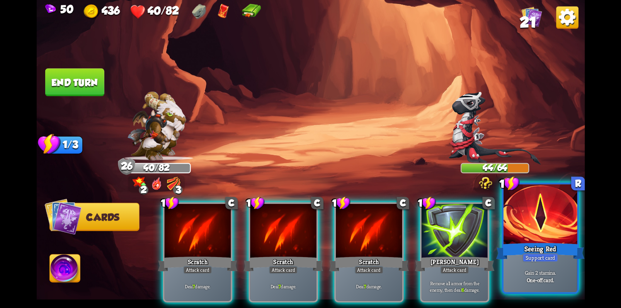
click at [541, 232] on div at bounding box center [540, 216] width 74 height 62
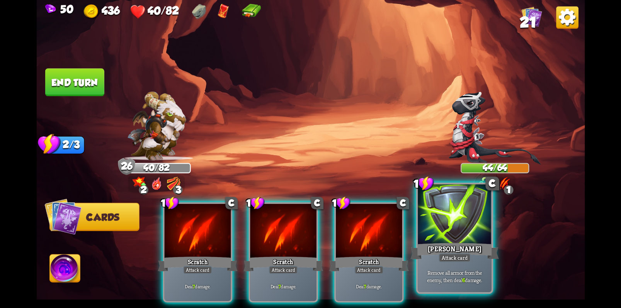
click at [456, 253] on div "[PERSON_NAME]" at bounding box center [454, 251] width 88 height 20
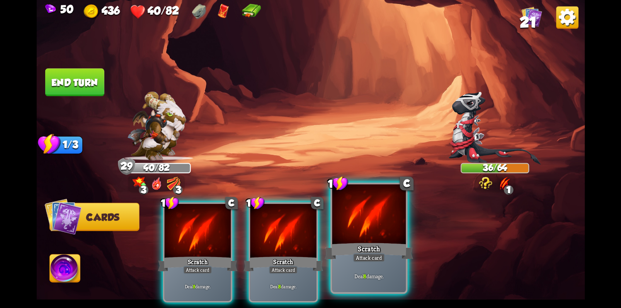
click at [375, 248] on div "Scratch" at bounding box center [368, 251] width 88 height 20
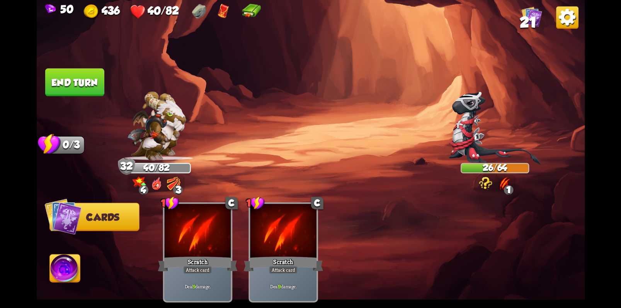
click at [65, 280] on img at bounding box center [65, 269] width 31 height 31
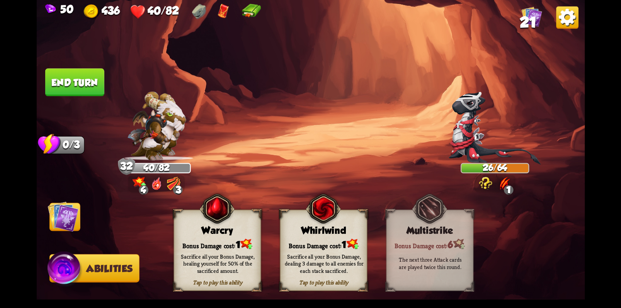
click at [212, 258] on div "Sacrifice all your Bonus Damage, healing yourself for 50% of the sacrificed amo…" at bounding box center [217, 264] width 79 height 22
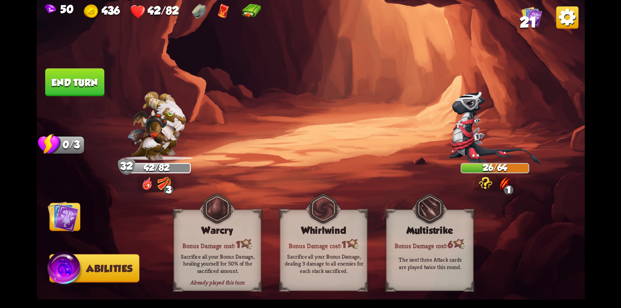
click at [85, 91] on button "End turn" at bounding box center [74, 82] width 59 height 28
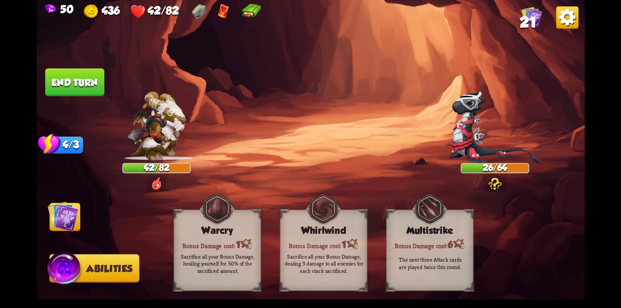
click at [71, 216] on img at bounding box center [62, 216] width 31 height 31
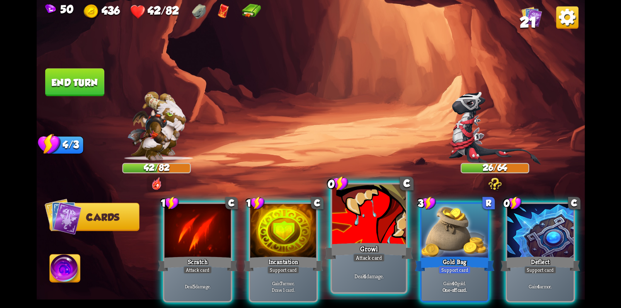
click at [363, 214] on div at bounding box center [369, 216] width 74 height 62
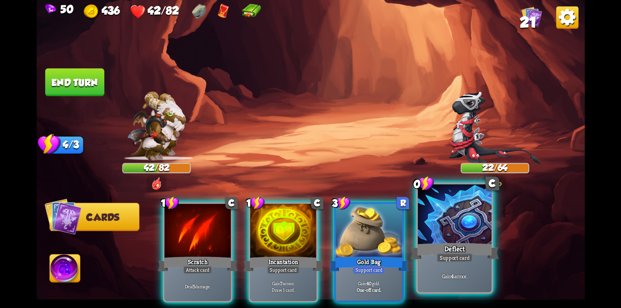
click at [464, 218] on div at bounding box center [454, 216] width 74 height 62
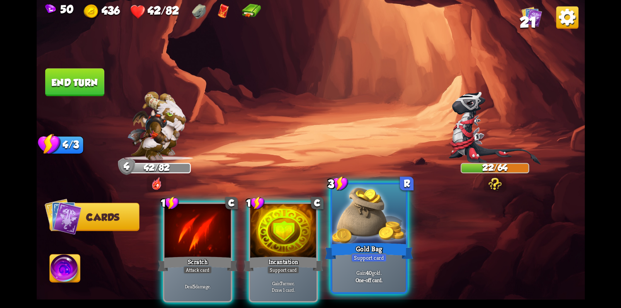
click at [360, 235] on div at bounding box center [369, 216] width 74 height 62
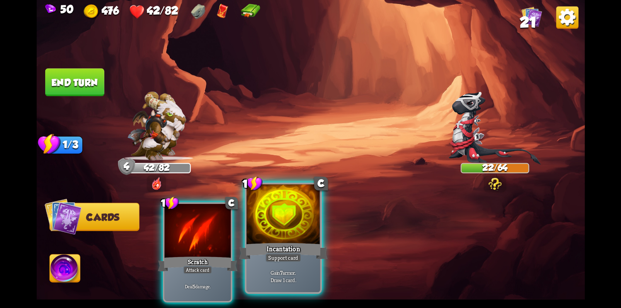
click at [285, 242] on div "Incantation" at bounding box center [283, 251] width 88 height 20
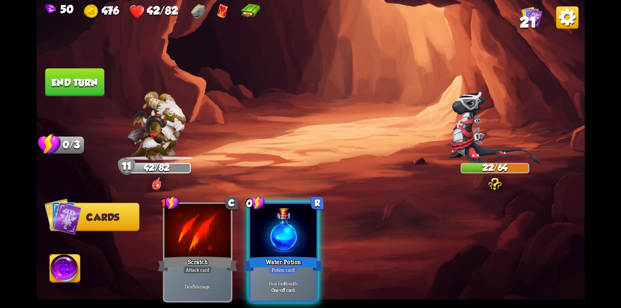
click at [285, 255] on div "Water Potion" at bounding box center [283, 264] width 80 height 18
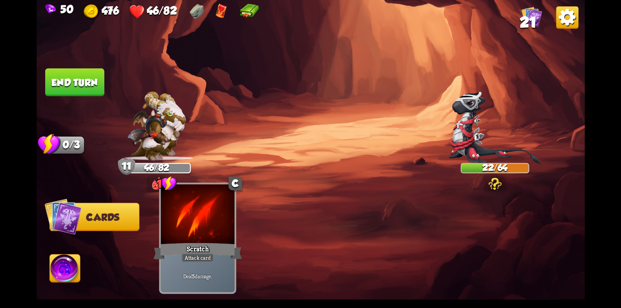
click at [195, 225] on div at bounding box center [198, 216] width 74 height 62
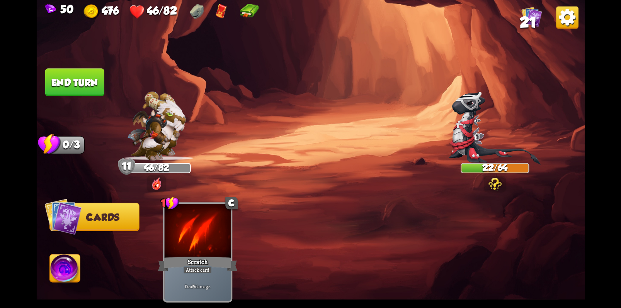
click at [87, 90] on button "End turn" at bounding box center [74, 82] width 59 height 28
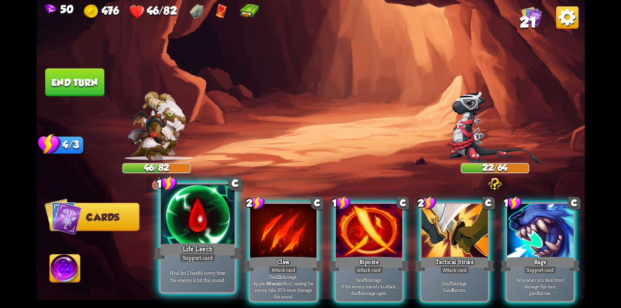
click at [195, 224] on div at bounding box center [198, 216] width 74 height 62
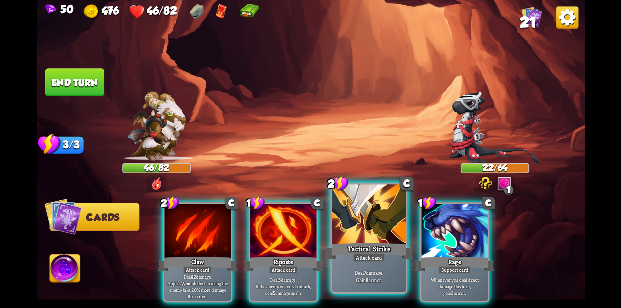
click at [365, 228] on div at bounding box center [369, 216] width 74 height 62
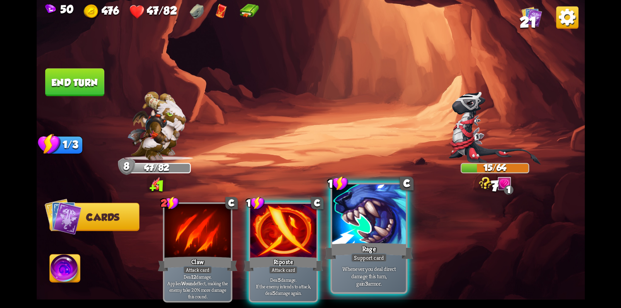
click at [369, 228] on div at bounding box center [369, 216] width 74 height 62
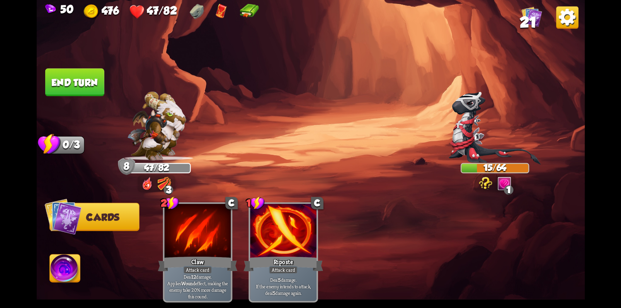
click at [88, 88] on button "End turn" at bounding box center [74, 82] width 59 height 28
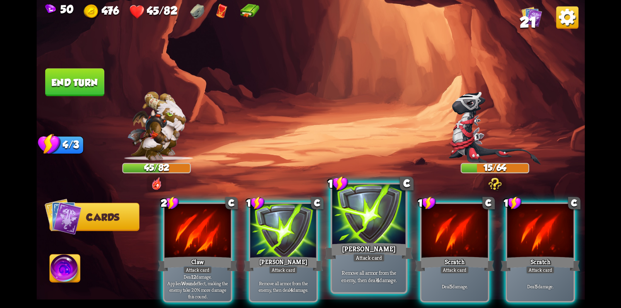
click at [356, 225] on div at bounding box center [369, 216] width 74 height 62
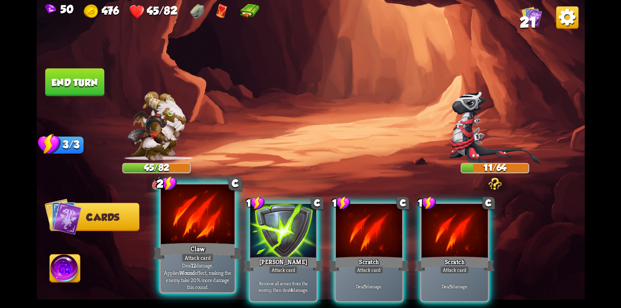
click at [196, 213] on div at bounding box center [198, 216] width 74 height 62
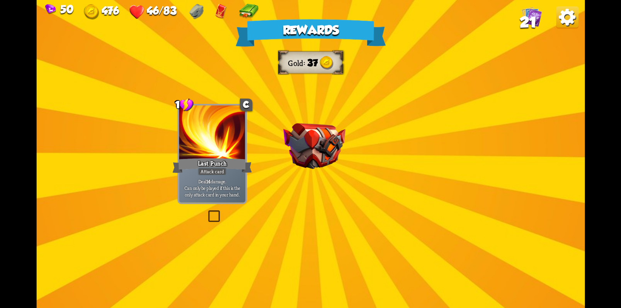
click at [307, 154] on img at bounding box center [314, 146] width 62 height 46
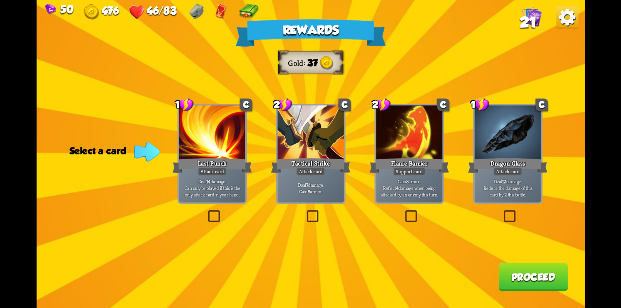
click at [403, 212] on label at bounding box center [403, 212] width 0 height 0
click at [0, 0] on input "checkbox" at bounding box center [0, 0] width 0 height 0
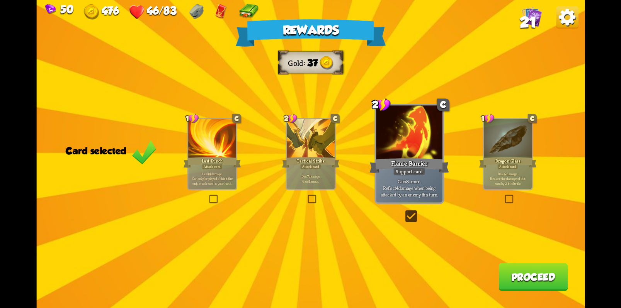
click at [537, 283] on button "Proceed" at bounding box center [532, 277] width 69 height 28
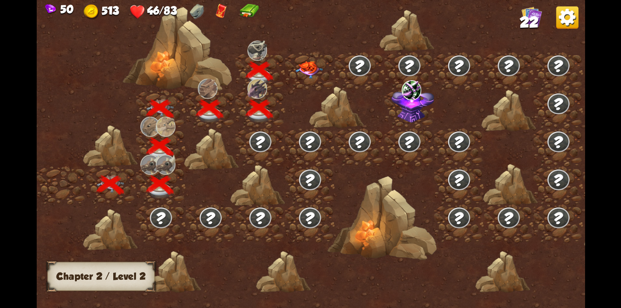
click at [313, 68] on img at bounding box center [308, 69] width 27 height 17
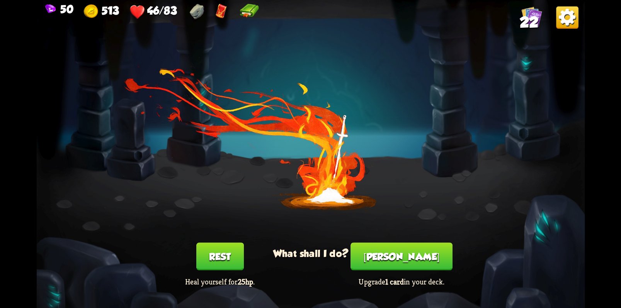
click at [216, 259] on button "Rest" at bounding box center [219, 256] width 47 height 28
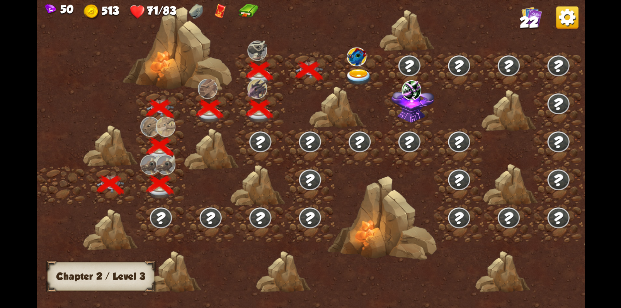
click at [358, 56] on img at bounding box center [356, 56] width 20 height 19
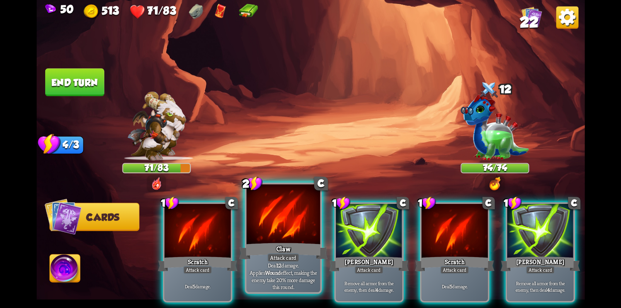
click at [268, 242] on div "Claw" at bounding box center [283, 251] width 88 height 20
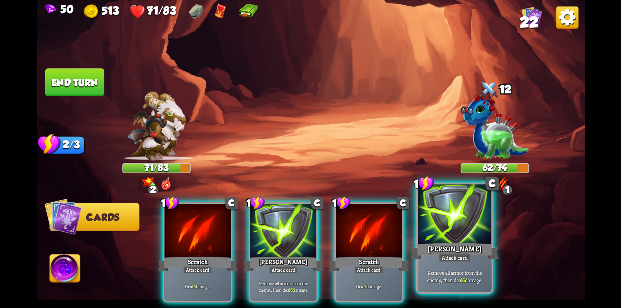
click at [458, 241] on div at bounding box center [454, 216] width 74 height 62
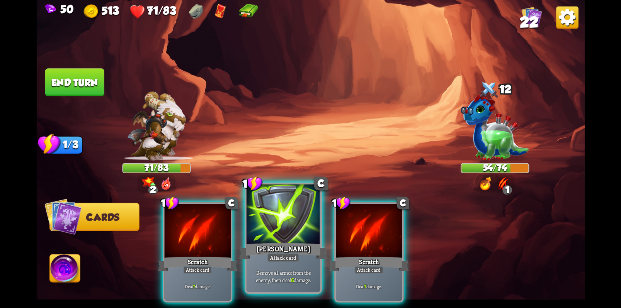
click at [284, 215] on div at bounding box center [283, 216] width 74 height 62
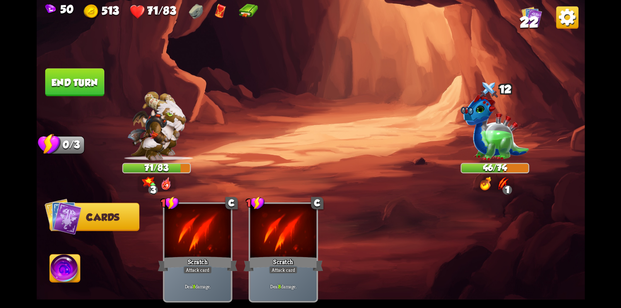
click at [62, 81] on button "End turn" at bounding box center [74, 82] width 59 height 28
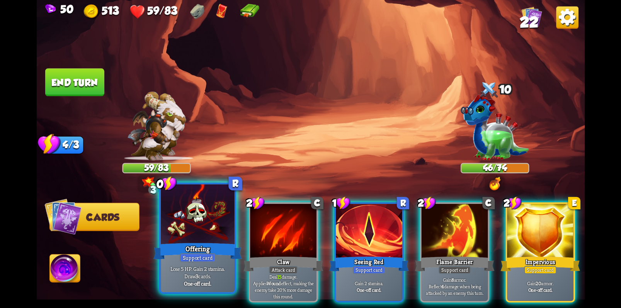
click at [193, 215] on div at bounding box center [198, 216] width 74 height 62
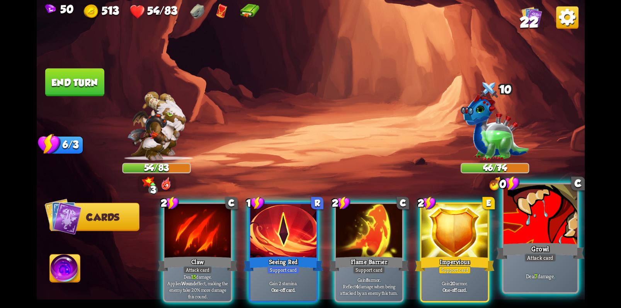
click at [559, 237] on div at bounding box center [540, 216] width 74 height 62
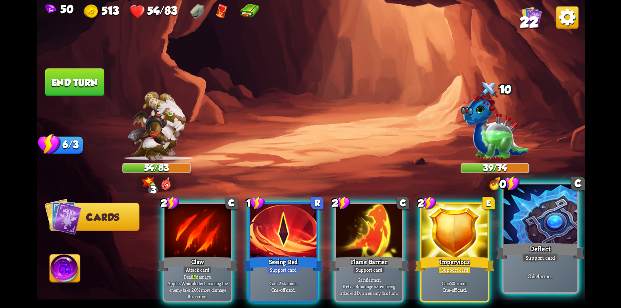
click at [539, 225] on div at bounding box center [540, 216] width 74 height 62
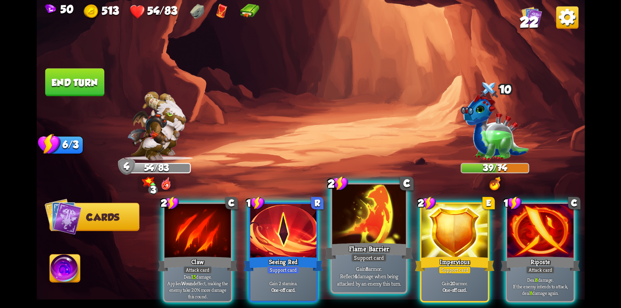
click at [373, 234] on div at bounding box center [369, 216] width 74 height 62
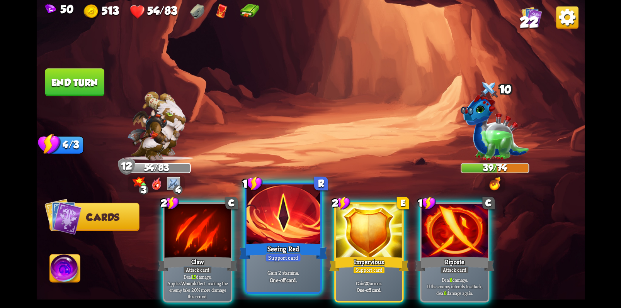
click at [281, 224] on div at bounding box center [283, 216] width 74 height 62
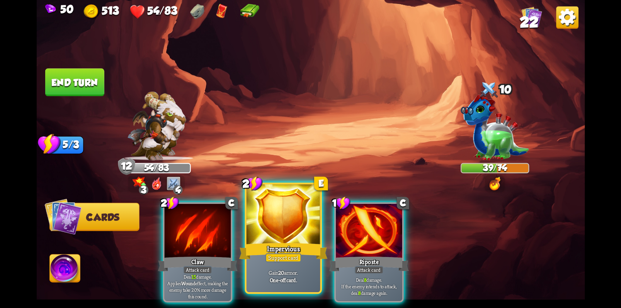
click at [269, 214] on div at bounding box center [283, 216] width 74 height 62
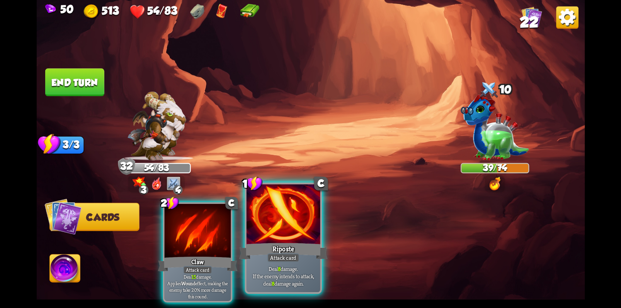
click at [279, 219] on div at bounding box center [283, 216] width 74 height 62
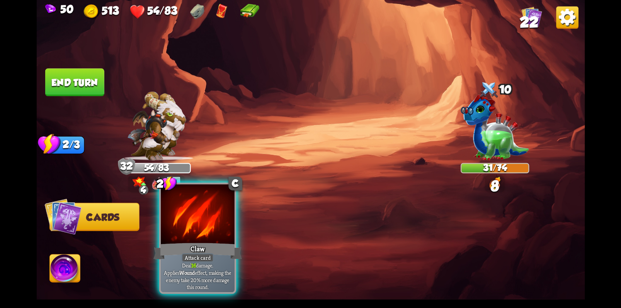
click at [187, 222] on div at bounding box center [198, 216] width 74 height 62
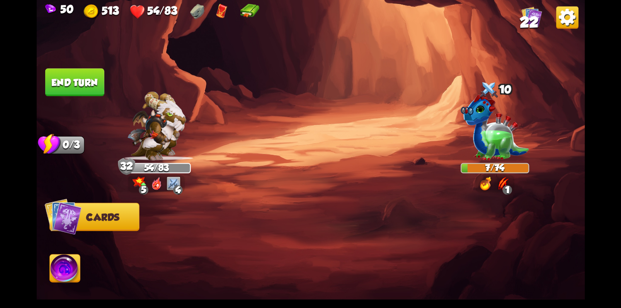
click at [67, 222] on img at bounding box center [62, 216] width 37 height 37
click at [96, 224] on button "Cards" at bounding box center [94, 217] width 90 height 28
click at [82, 88] on button "End turn" at bounding box center [74, 82] width 59 height 28
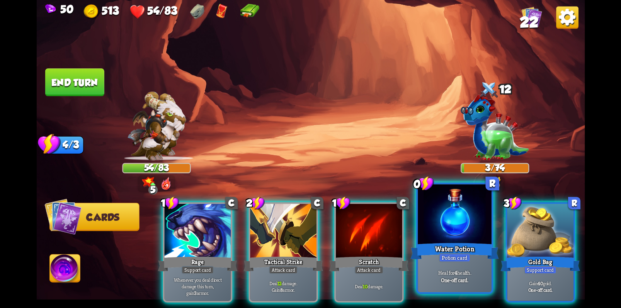
click at [441, 233] on div at bounding box center [454, 216] width 74 height 62
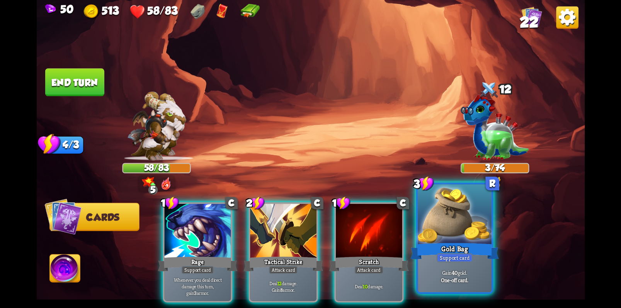
click at [451, 218] on div at bounding box center [454, 216] width 74 height 62
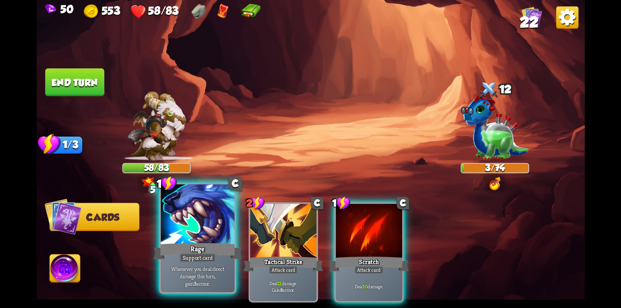
click at [193, 234] on div at bounding box center [198, 216] width 74 height 62
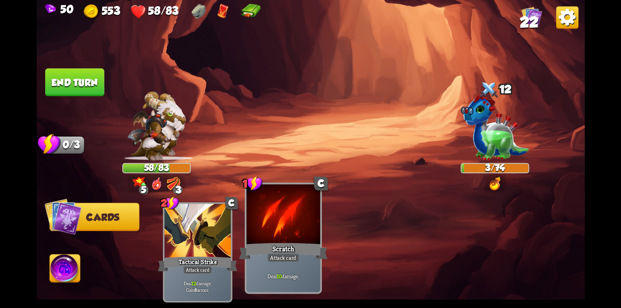
click at [275, 232] on div at bounding box center [283, 216] width 74 height 62
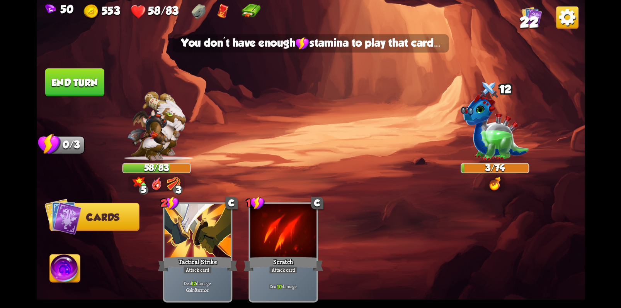
click at [76, 83] on button "End turn" at bounding box center [74, 82] width 59 height 28
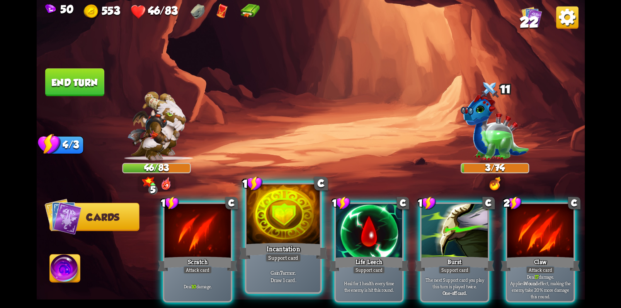
click at [283, 222] on div at bounding box center [283, 216] width 74 height 62
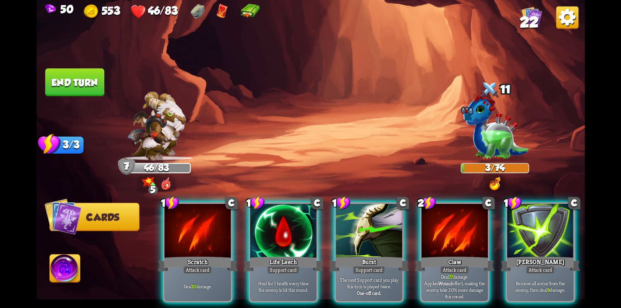
click at [283, 222] on div at bounding box center [283, 232] width 66 height 56
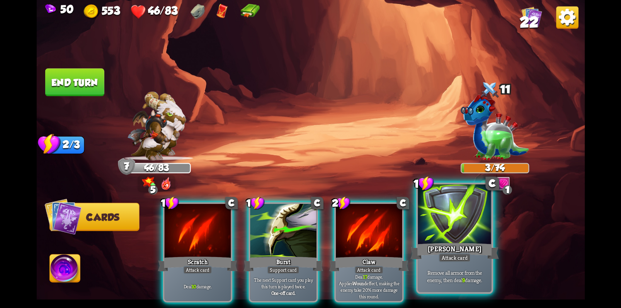
click at [468, 222] on div at bounding box center [454, 216] width 74 height 62
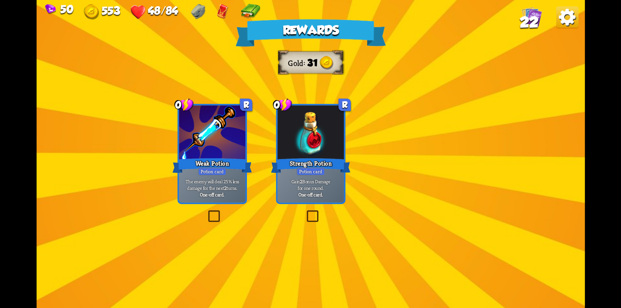
click at [320, 151] on div "Rewards Gold 31 Select a card 0 R Weak Potion Potion card The enemy will deal 2…" at bounding box center [310, 154] width 548 height 308
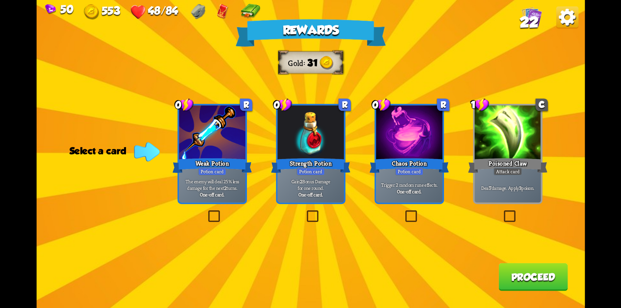
click at [206, 212] on label at bounding box center [206, 212] width 0 height 0
click at [0, 0] on input "checkbox" at bounding box center [0, 0] width 0 height 0
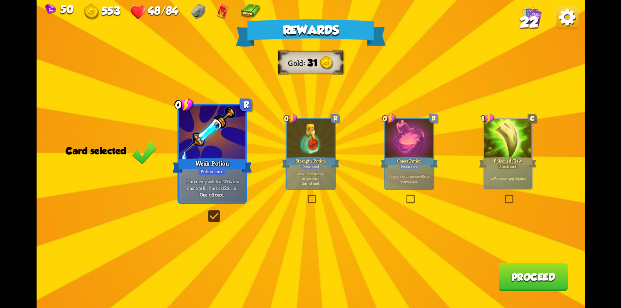
click at [534, 272] on button "Proceed" at bounding box center [532, 277] width 69 height 28
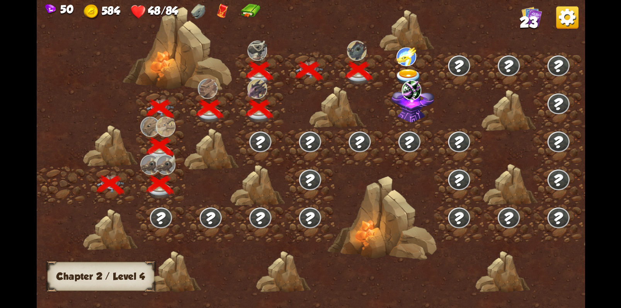
click at [407, 56] on img at bounding box center [406, 56] width 20 height 19
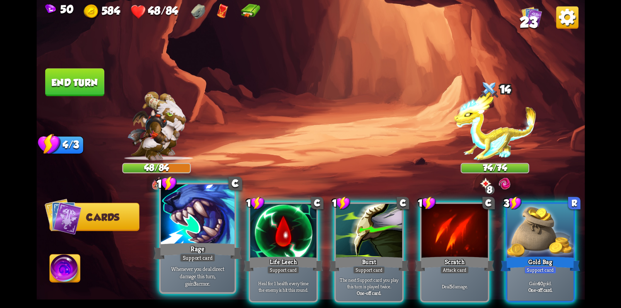
click at [195, 283] on b "3" at bounding box center [194, 283] width 3 height 7
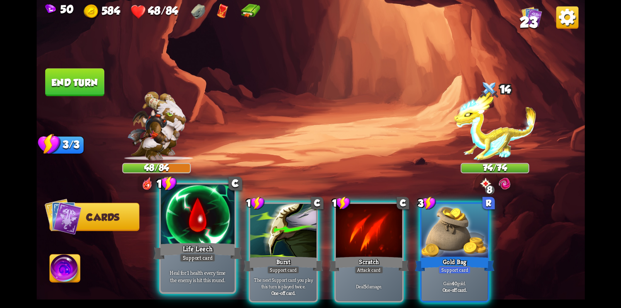
click at [200, 279] on p "Heal for 1 health every time the enemy is hit this round." at bounding box center [197, 276] width 70 height 15
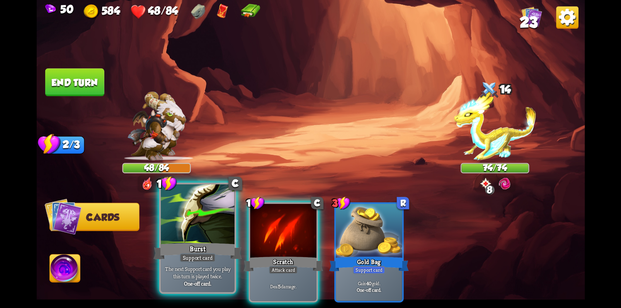
click at [201, 271] on p "The next Support card you play this turn is played twice." at bounding box center [197, 272] width 70 height 15
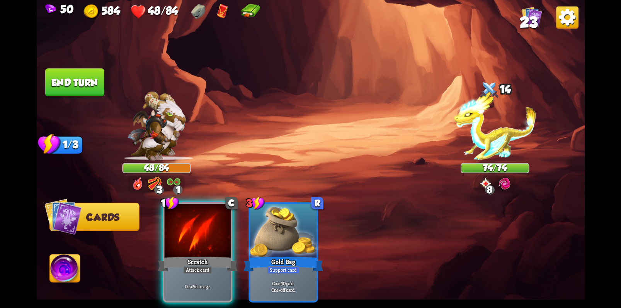
click at [201, 272] on div "Deal 5 damage." at bounding box center [197, 286] width 66 height 29
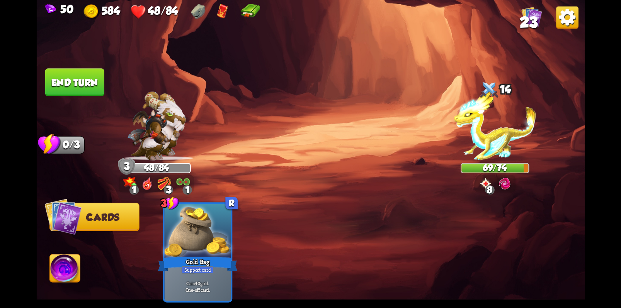
click at [72, 90] on button "End turn" at bounding box center [74, 82] width 59 height 28
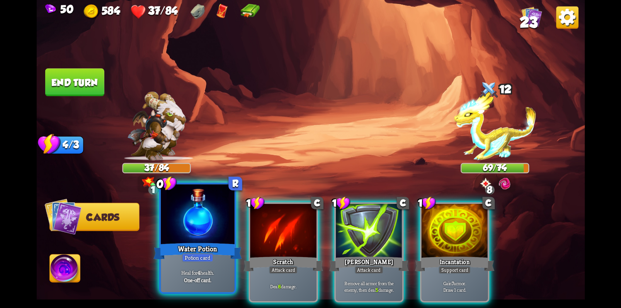
click at [195, 228] on div at bounding box center [198, 216] width 74 height 62
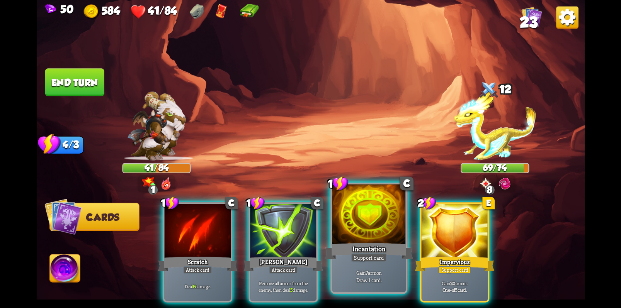
click at [372, 236] on div at bounding box center [369, 216] width 74 height 62
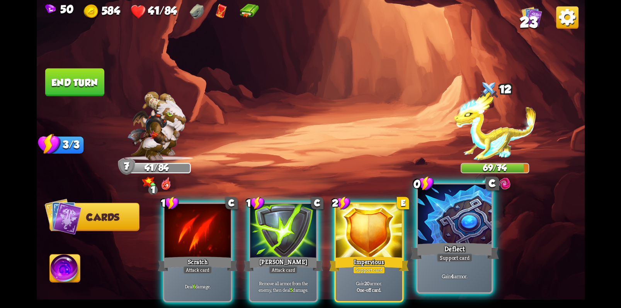
click at [459, 229] on div at bounding box center [454, 216] width 74 height 62
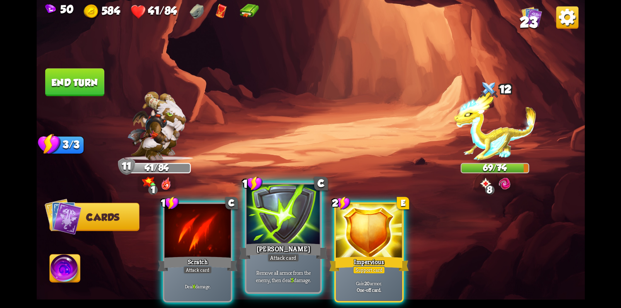
click at [283, 215] on div at bounding box center [283, 216] width 74 height 62
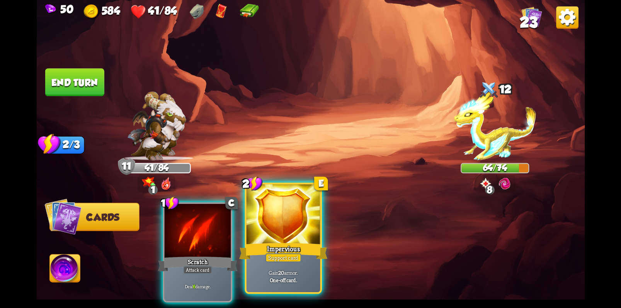
click at [283, 226] on div at bounding box center [283, 216] width 74 height 62
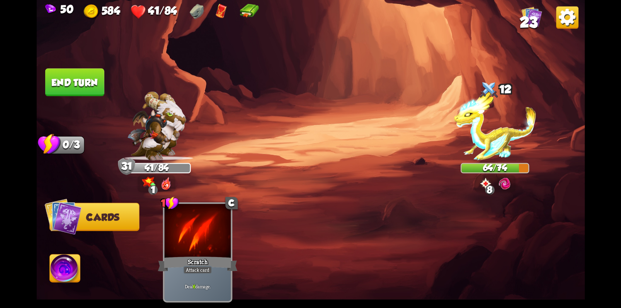
click at [73, 93] on button "End turn" at bounding box center [74, 82] width 59 height 28
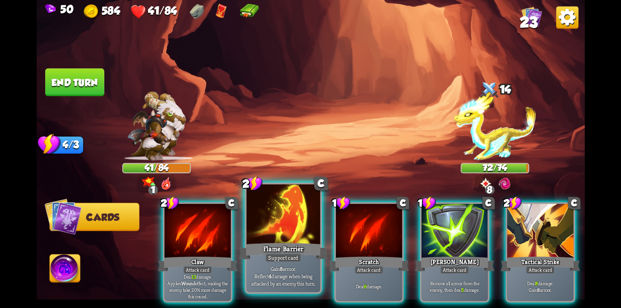
click at [281, 285] on p "Gain 8 armor. Reflect 4 damage when being attacked by an enemy this turn." at bounding box center [283, 276] width 70 height 22
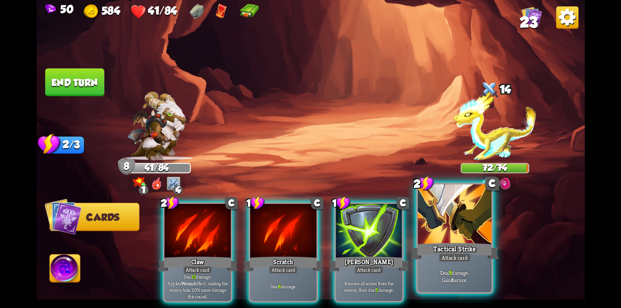
click at [457, 234] on div at bounding box center [454, 216] width 74 height 62
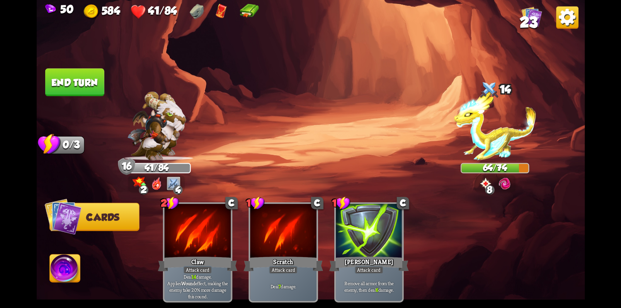
click at [78, 88] on button "End turn" at bounding box center [74, 82] width 59 height 28
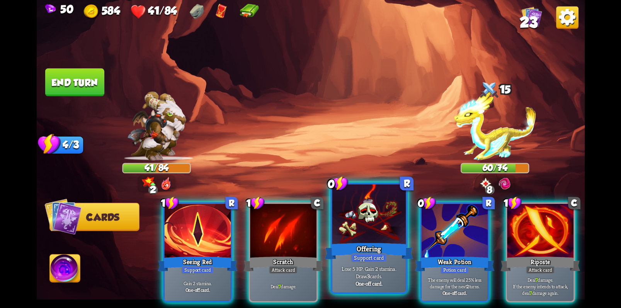
click at [364, 213] on div at bounding box center [369, 216] width 74 height 62
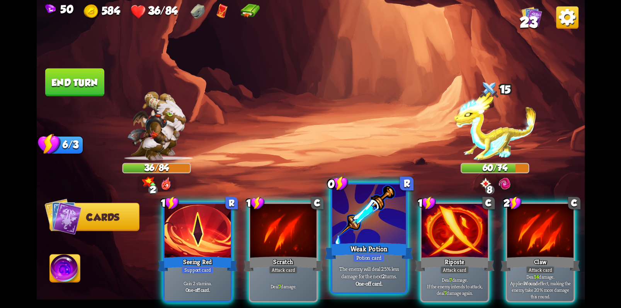
click at [372, 222] on div at bounding box center [369, 216] width 74 height 62
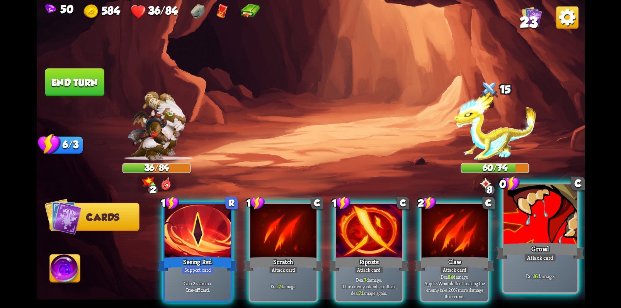
click at [553, 238] on div at bounding box center [540, 216] width 74 height 62
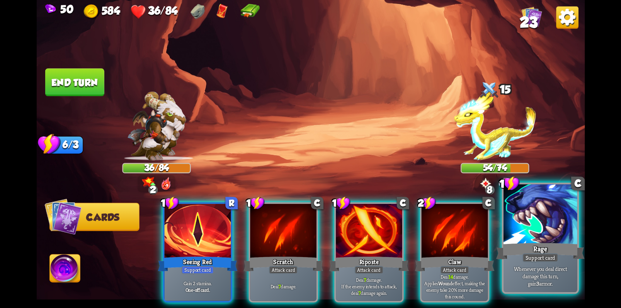
click at [547, 244] on div "Rage" at bounding box center [539, 251] width 88 height 20
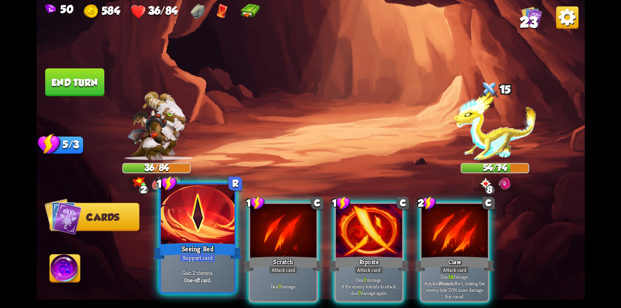
click at [202, 257] on div "Support card" at bounding box center [197, 257] width 36 height 9
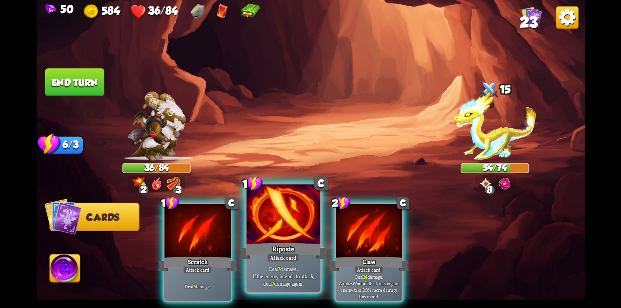
click at [291, 228] on div at bounding box center [283, 216] width 74 height 62
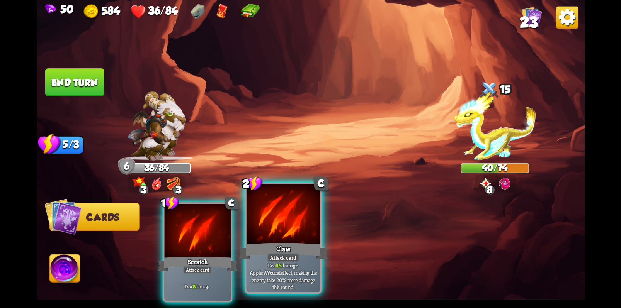
click at [289, 230] on div at bounding box center [283, 216] width 74 height 62
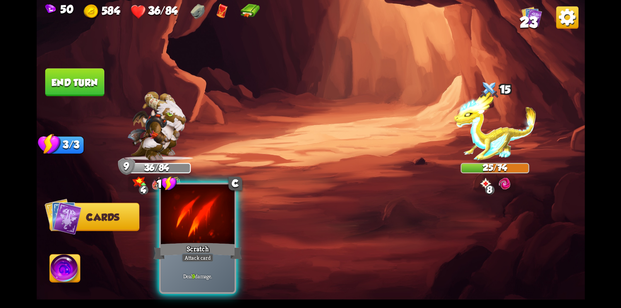
click at [200, 230] on div at bounding box center [198, 216] width 74 height 62
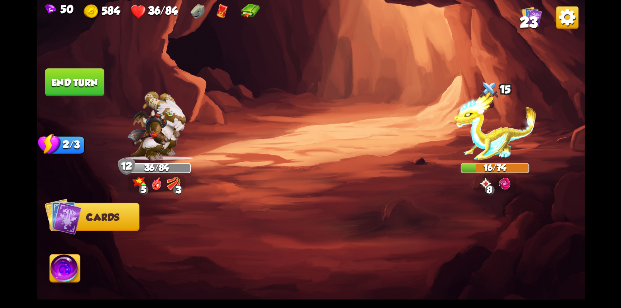
click at [70, 81] on button "End turn" at bounding box center [74, 82] width 59 height 28
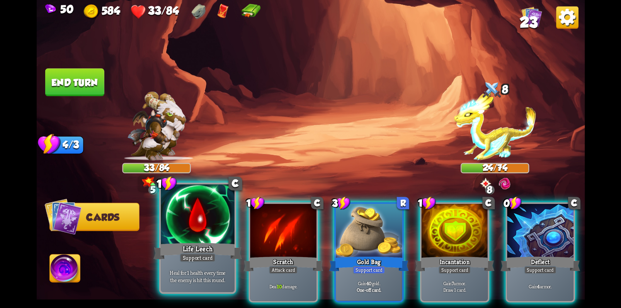
click at [194, 223] on div at bounding box center [198, 216] width 74 height 62
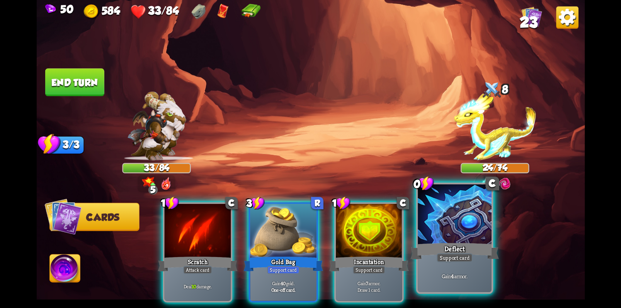
click at [452, 227] on div at bounding box center [454, 216] width 74 height 62
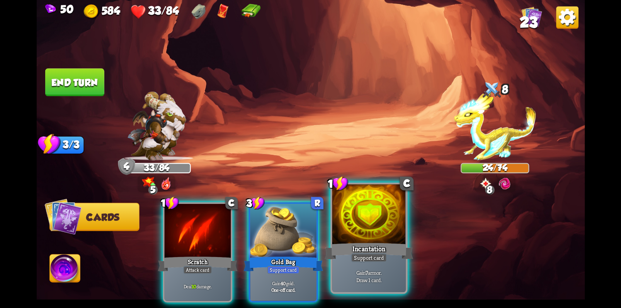
click at [372, 228] on div at bounding box center [369, 216] width 74 height 62
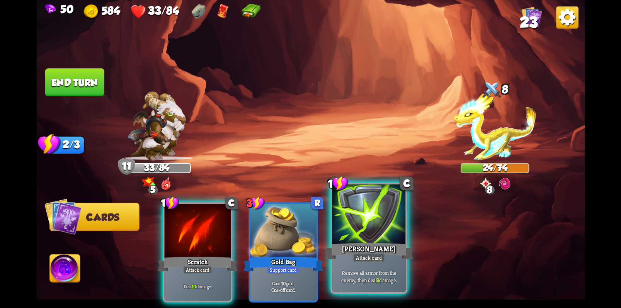
click at [367, 242] on div "[PERSON_NAME]" at bounding box center [368, 251] width 88 height 20
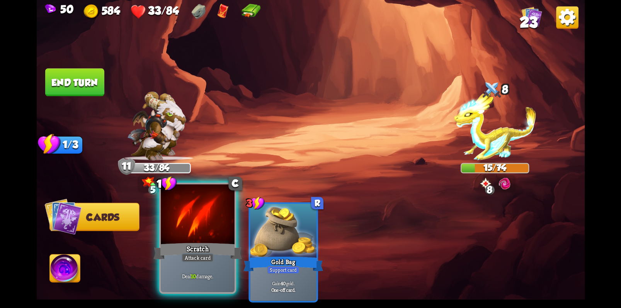
click at [190, 240] on div at bounding box center [198, 216] width 74 height 62
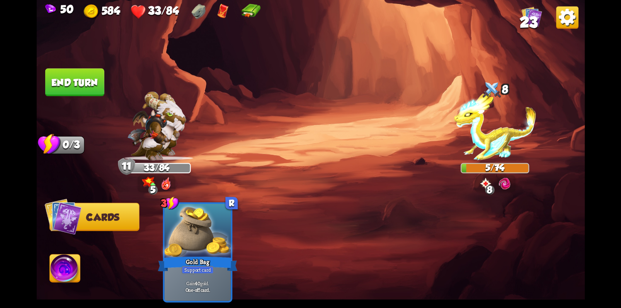
click at [81, 88] on button "End turn" at bounding box center [74, 82] width 59 height 28
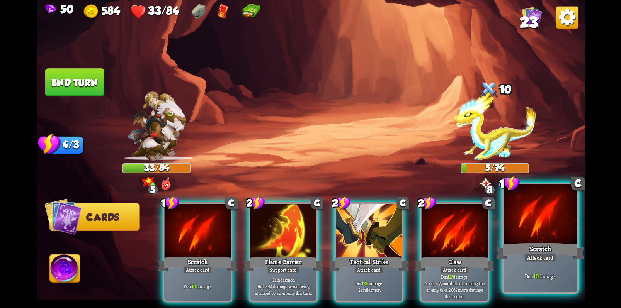
click at [537, 215] on div at bounding box center [540, 216] width 74 height 62
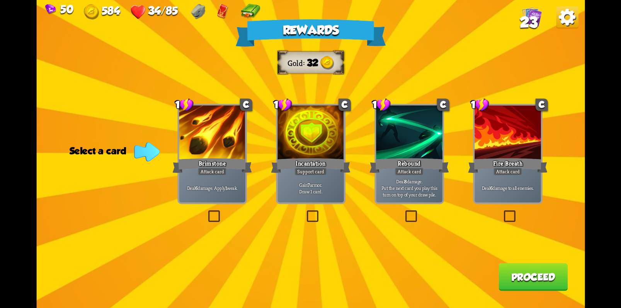
click at [501, 212] on label at bounding box center [501, 212] width 0 height 0
click at [0, 0] on input "checkbox" at bounding box center [0, 0] width 0 height 0
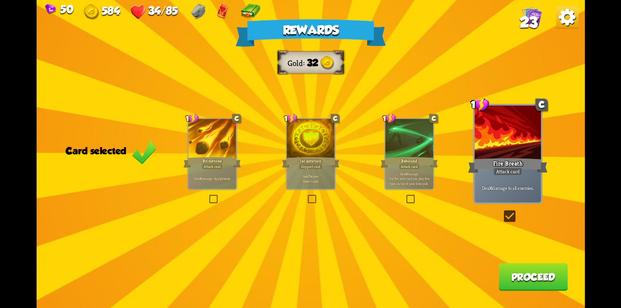
click at [529, 285] on button "Proceed" at bounding box center [532, 277] width 69 height 28
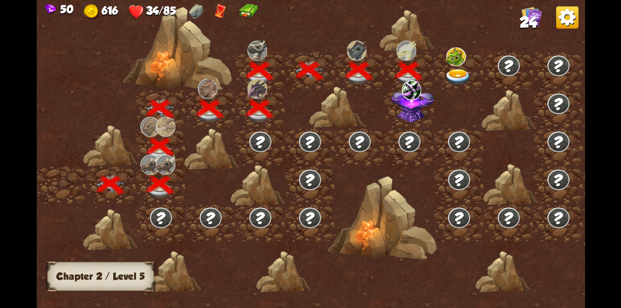
click at [414, 105] on img at bounding box center [412, 104] width 43 height 37
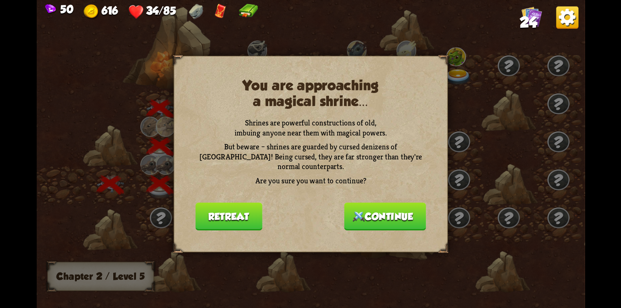
click at [242, 213] on button "Retreat" at bounding box center [228, 217] width 66 height 28
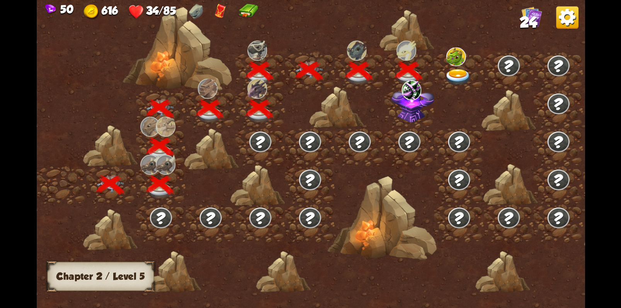
click at [449, 74] on img at bounding box center [457, 77] width 27 height 16
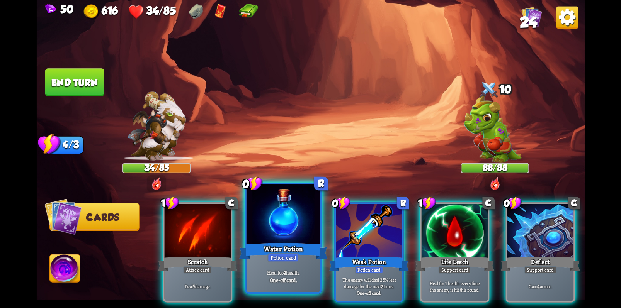
click at [281, 217] on div at bounding box center [283, 216] width 74 height 62
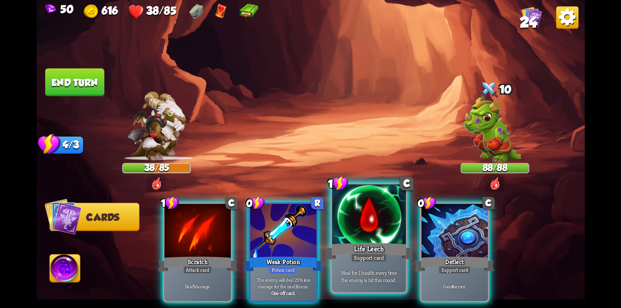
click at [378, 222] on div at bounding box center [369, 216] width 74 height 62
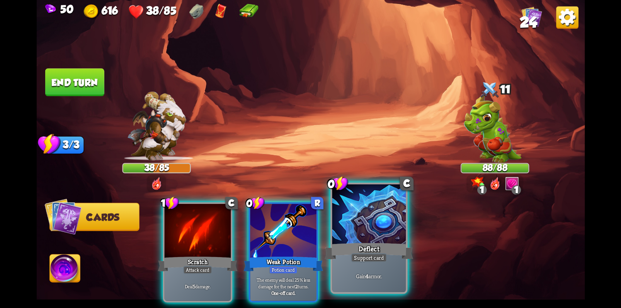
click at [371, 222] on div at bounding box center [369, 216] width 74 height 62
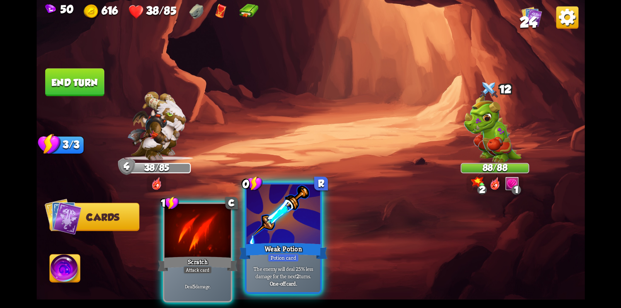
click at [278, 217] on div at bounding box center [283, 216] width 74 height 62
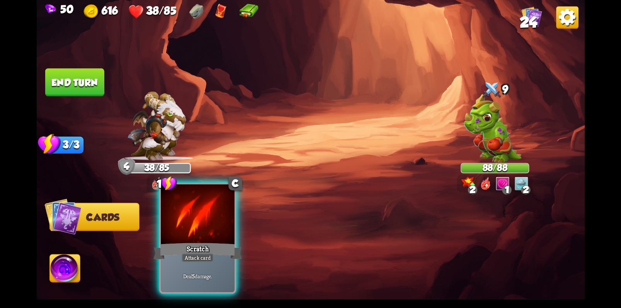
click at [197, 229] on div at bounding box center [198, 216] width 74 height 62
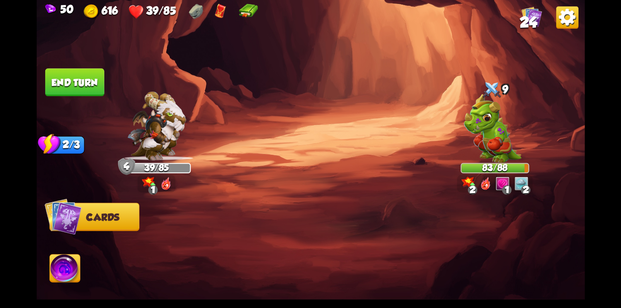
click at [87, 88] on button "End turn" at bounding box center [74, 82] width 59 height 28
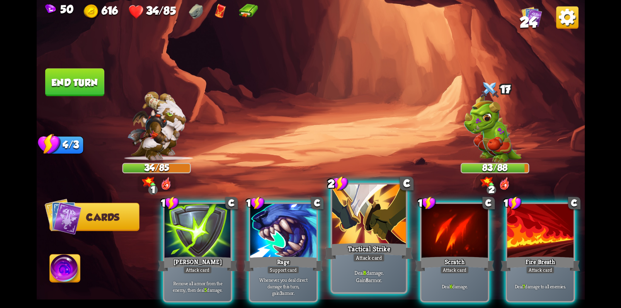
click at [368, 226] on div at bounding box center [369, 216] width 74 height 62
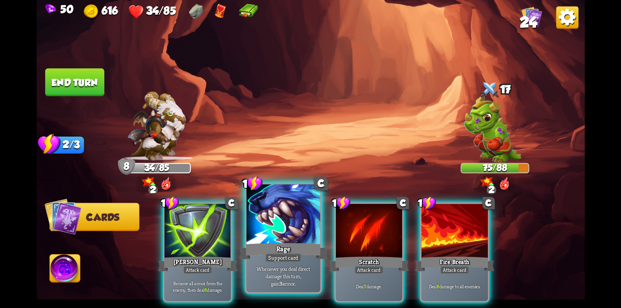
click at [288, 234] on div at bounding box center [283, 216] width 74 height 62
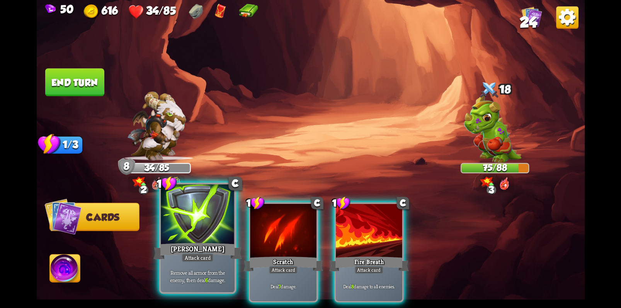
click at [201, 234] on div at bounding box center [198, 216] width 74 height 62
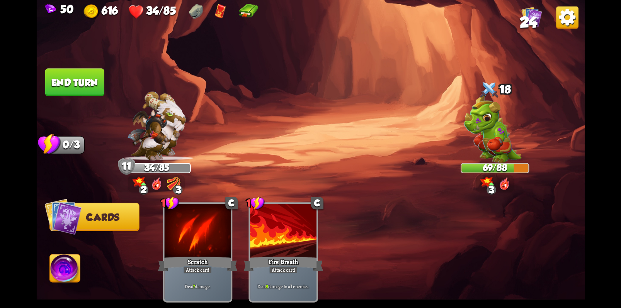
click at [67, 86] on button "End turn" at bounding box center [74, 82] width 59 height 28
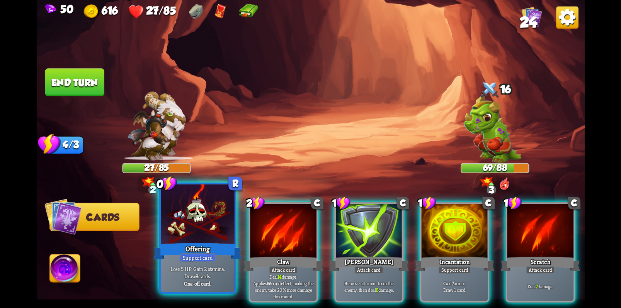
click at [200, 228] on div at bounding box center [198, 216] width 74 height 62
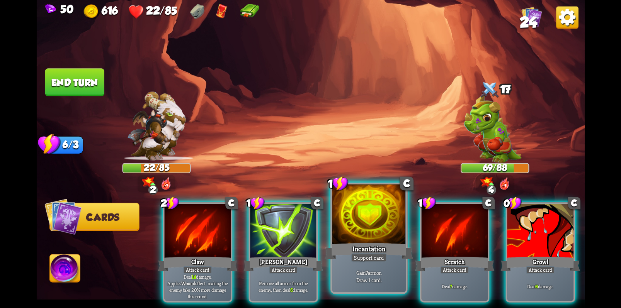
click at [369, 229] on div at bounding box center [369, 216] width 74 height 62
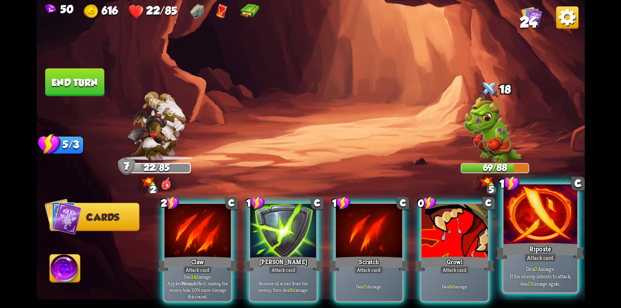
click at [551, 256] on div "Attack card" at bounding box center [540, 257] width 32 height 9
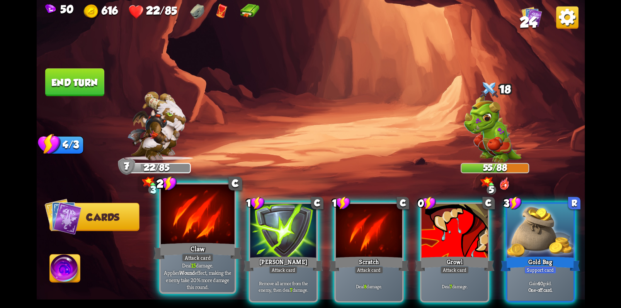
click at [200, 212] on div at bounding box center [198, 216] width 74 height 62
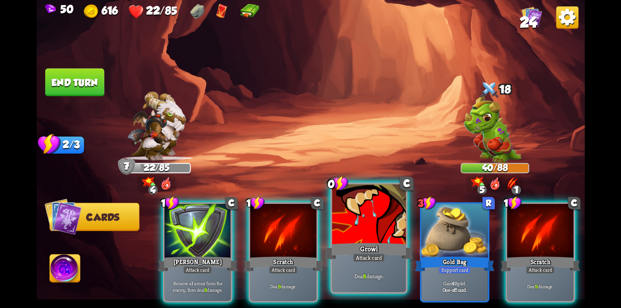
click at [369, 230] on div at bounding box center [369, 216] width 74 height 62
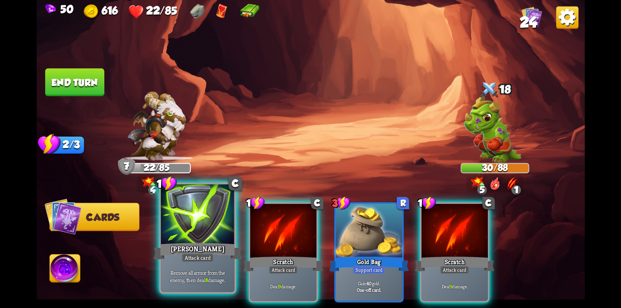
click at [193, 238] on div at bounding box center [198, 216] width 74 height 62
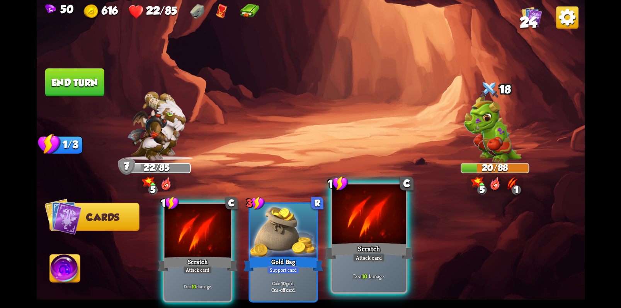
click at [376, 237] on div at bounding box center [369, 216] width 74 height 62
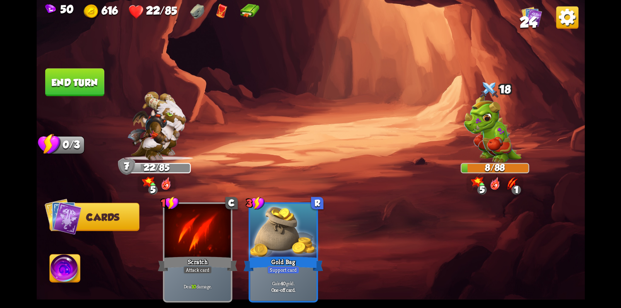
click at [57, 81] on button "End turn" at bounding box center [74, 82] width 59 height 28
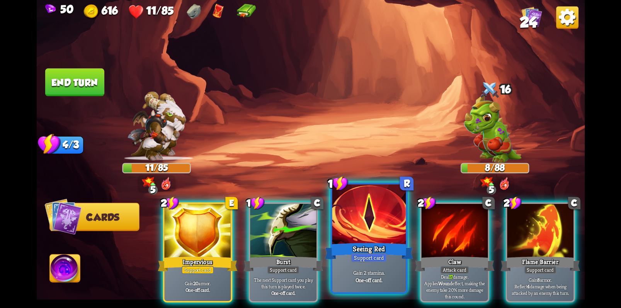
click at [374, 273] on p "Gain 2 stamina." at bounding box center [369, 272] width 70 height 7
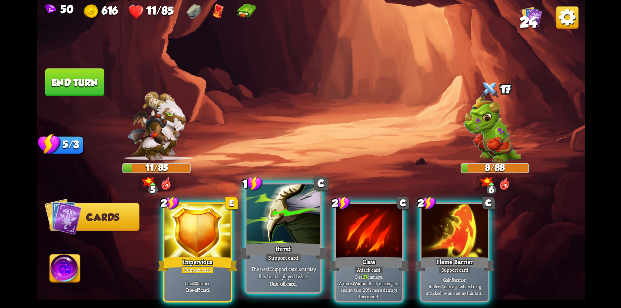
click at [286, 270] on p "The next Support card you play this turn is played twice." at bounding box center [283, 272] width 70 height 15
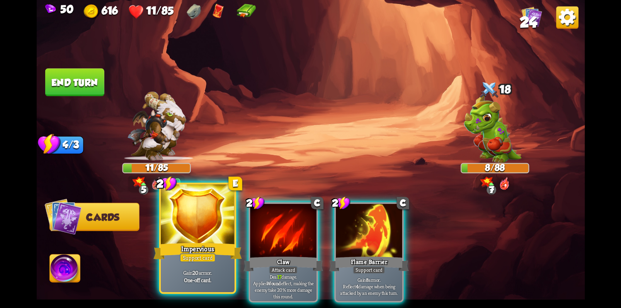
click at [203, 226] on div at bounding box center [198, 216] width 74 height 62
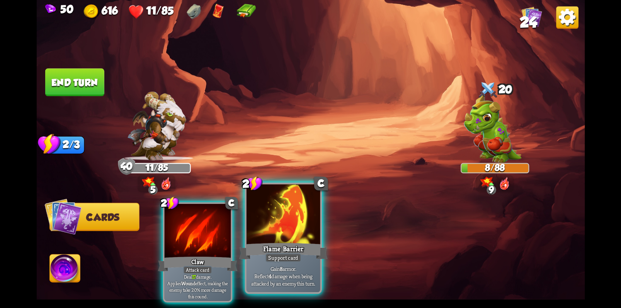
click at [287, 241] on div "Flame Barrier" at bounding box center [283, 251] width 88 height 20
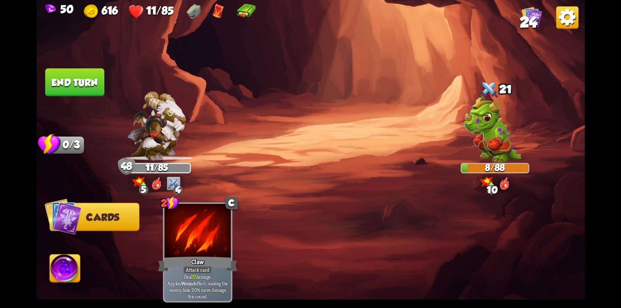
click at [75, 81] on button "End turn" at bounding box center [74, 82] width 59 height 28
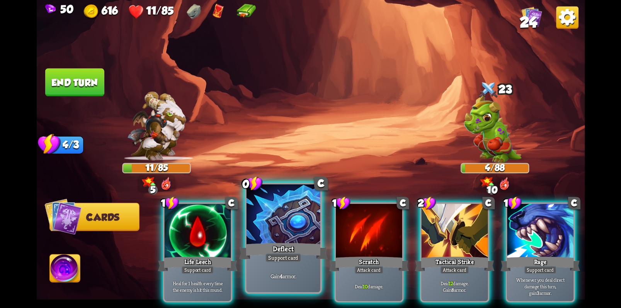
click at [283, 233] on div at bounding box center [283, 216] width 74 height 62
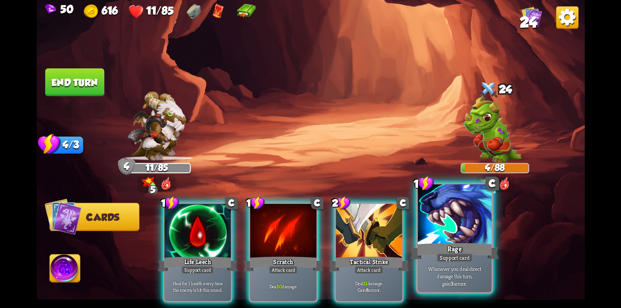
click at [454, 265] on div "Whenever you deal direct damage this turn, gain 3 armor." at bounding box center [454, 276] width 74 height 32
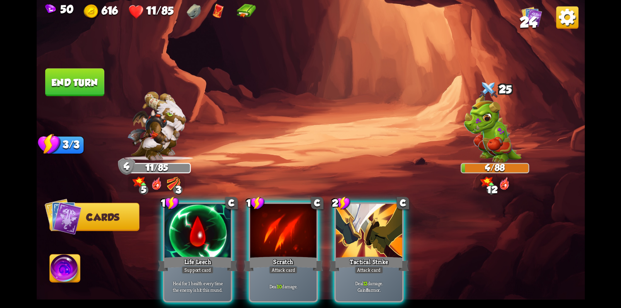
click at [198, 220] on div at bounding box center [197, 232] width 66 height 56
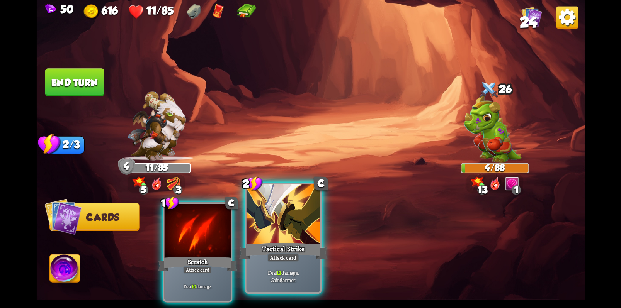
click at [289, 246] on div "Tactical Strike" at bounding box center [283, 251] width 88 height 20
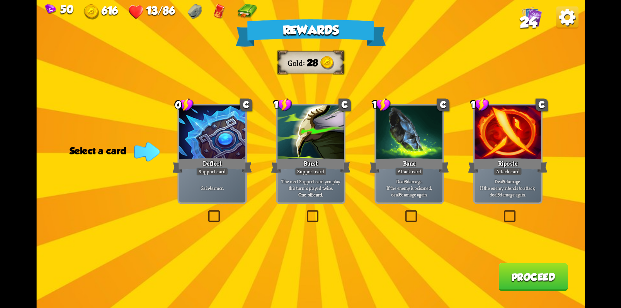
click at [206, 212] on label at bounding box center [206, 212] width 0 height 0
click at [0, 0] on input "checkbox" at bounding box center [0, 0] width 0 height 0
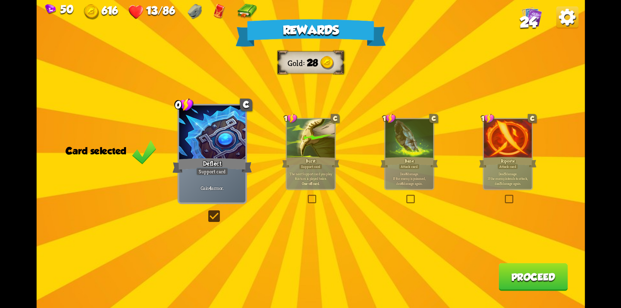
click at [544, 279] on button "Proceed" at bounding box center [532, 277] width 69 height 28
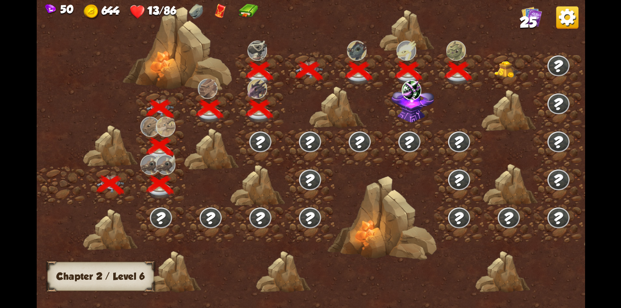
click at [140, 9] on img at bounding box center [136, 11] width 15 height 15
click at [508, 71] on img at bounding box center [506, 69] width 27 height 17
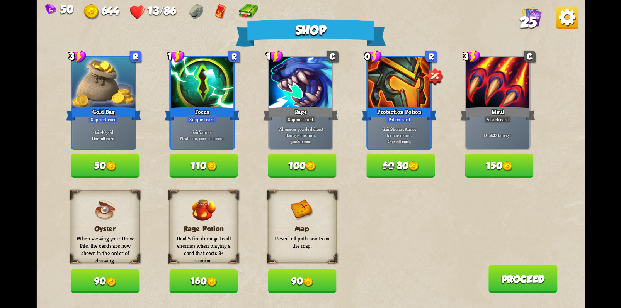
click at [96, 286] on button "90" at bounding box center [105, 282] width 68 height 24
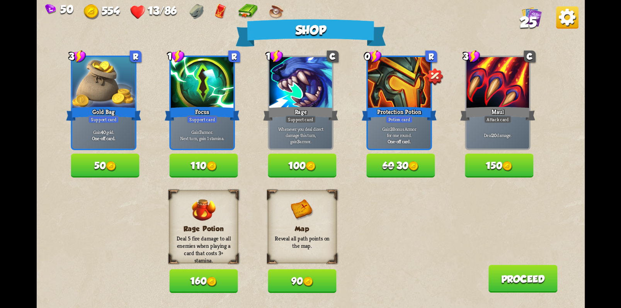
click at [405, 172] on button "60 30" at bounding box center [400, 166] width 68 height 24
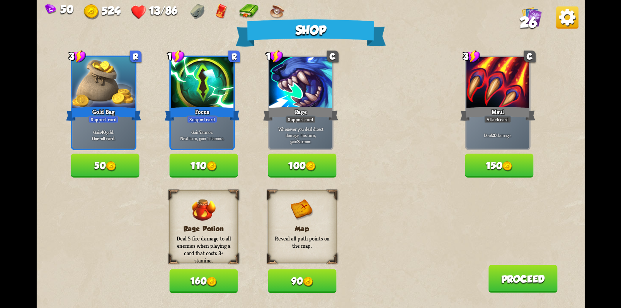
click at [216, 167] on img at bounding box center [211, 166] width 10 height 10
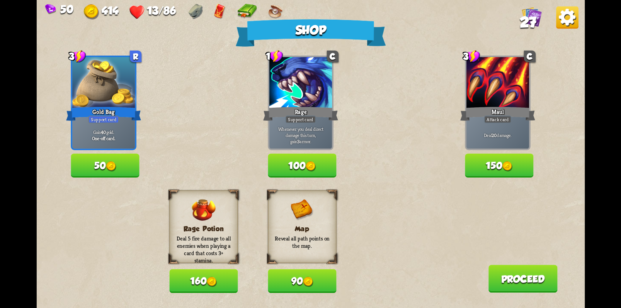
click at [304, 166] on button "100" at bounding box center [302, 166] width 68 height 24
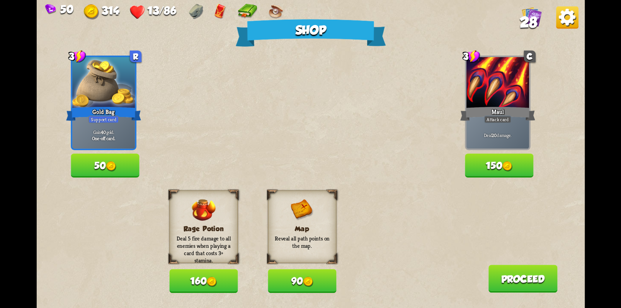
click at [320, 283] on button "90" at bounding box center [302, 282] width 68 height 24
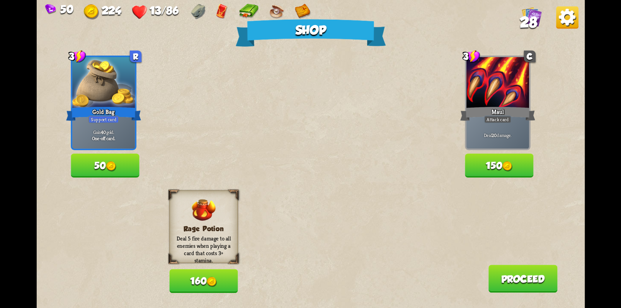
click at [111, 169] on img at bounding box center [110, 166] width 10 height 10
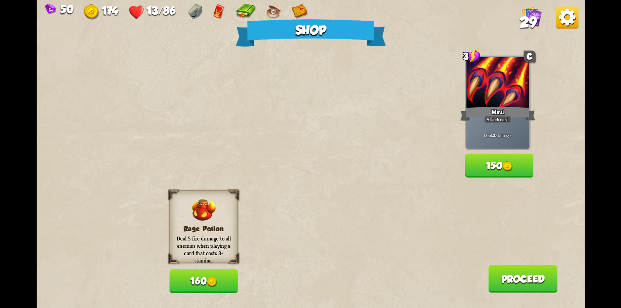
click at [196, 288] on button "160" at bounding box center [203, 282] width 68 height 24
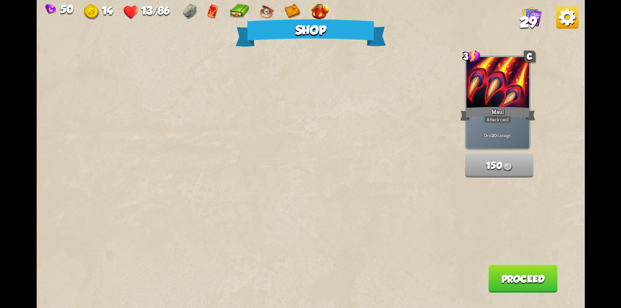
click at [537, 281] on button "Proceed" at bounding box center [522, 279] width 69 height 28
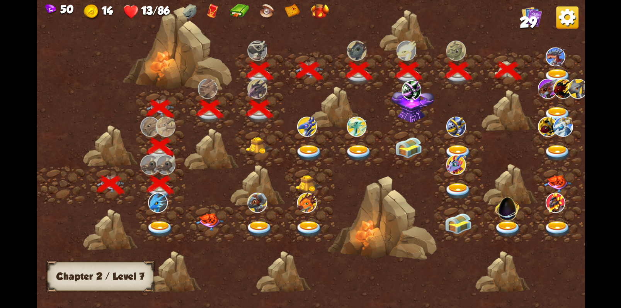
drag, startPoint x: 409, startPoint y: 237, endPoint x: 364, endPoint y: 239, distance: 44.8
click at [364, 239] on div at bounding box center [375, 159] width 678 height 320
click at [157, 200] on img at bounding box center [158, 203] width 20 height 20
click at [154, 230] on img at bounding box center [159, 229] width 27 height 16
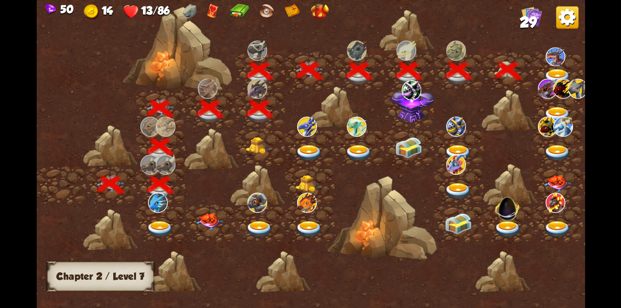
click at [159, 224] on img at bounding box center [159, 229] width 27 height 16
click at [212, 225] on img at bounding box center [208, 221] width 27 height 17
click at [265, 224] on img at bounding box center [258, 229] width 27 height 16
click at [312, 221] on img at bounding box center [308, 229] width 27 height 16
click at [307, 180] on img at bounding box center [308, 183] width 27 height 17
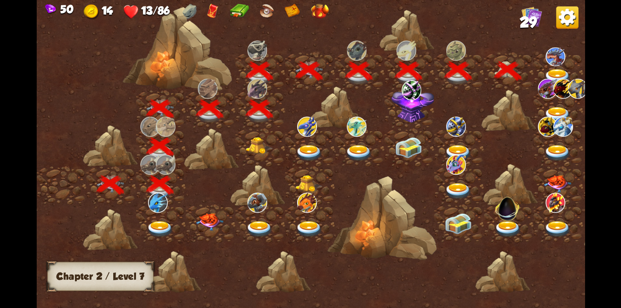
click at [306, 154] on img at bounding box center [308, 153] width 27 height 16
click at [260, 153] on img at bounding box center [258, 145] width 27 height 17
click at [363, 140] on div at bounding box center [359, 148] width 50 height 38
click at [98, 285] on div "Chapter 2 / Level 7" at bounding box center [100, 276] width 106 height 29
click at [319, 14] on img at bounding box center [319, 11] width 17 height 15
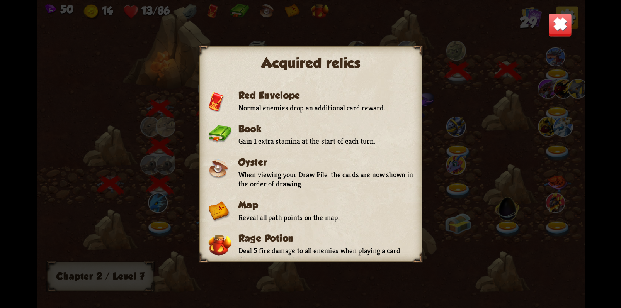
scroll to position [58, 0]
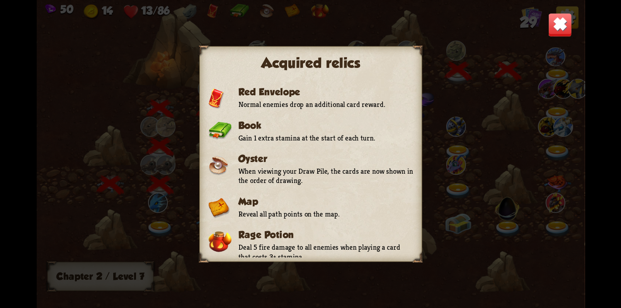
click at [563, 21] on img at bounding box center [560, 25] width 24 height 24
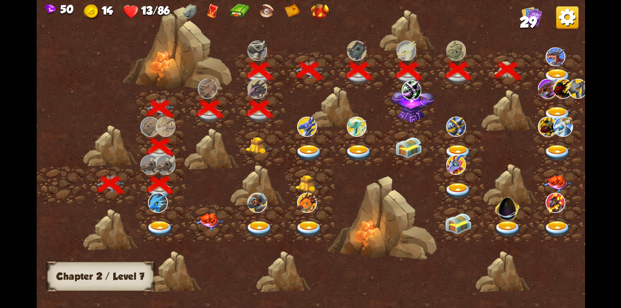
click at [292, 15] on img at bounding box center [292, 11] width 16 height 15
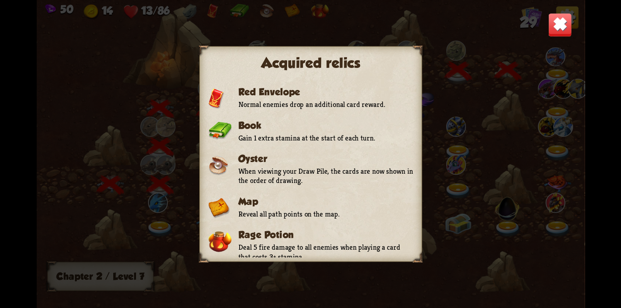
click at [562, 18] on img at bounding box center [560, 25] width 24 height 24
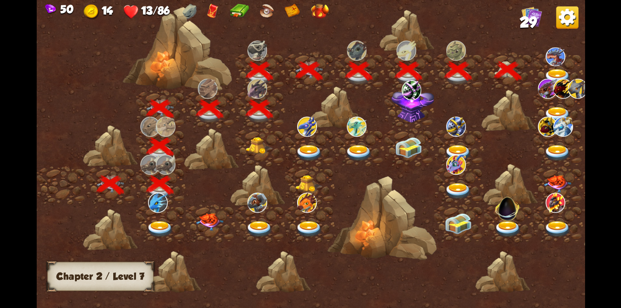
click at [266, 14] on img at bounding box center [266, 11] width 15 height 15
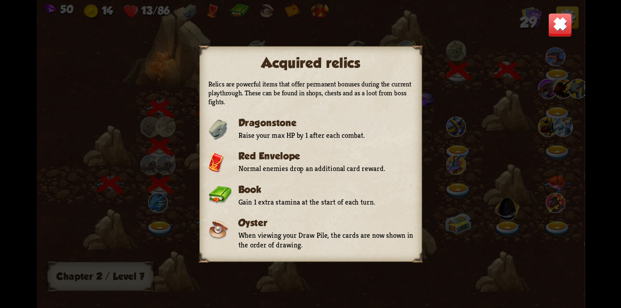
drag, startPoint x: 563, startPoint y: 22, endPoint x: 526, endPoint y: 29, distance: 38.4
click at [563, 22] on img at bounding box center [560, 25] width 24 height 24
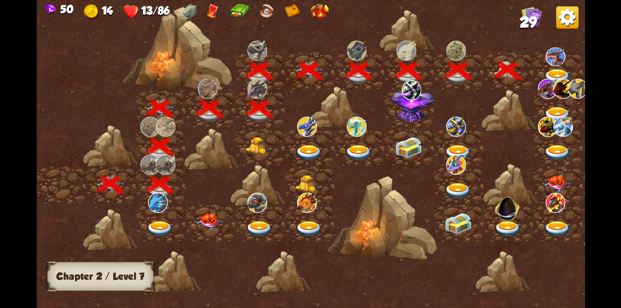
click at [240, 12] on img at bounding box center [238, 11] width 19 height 15
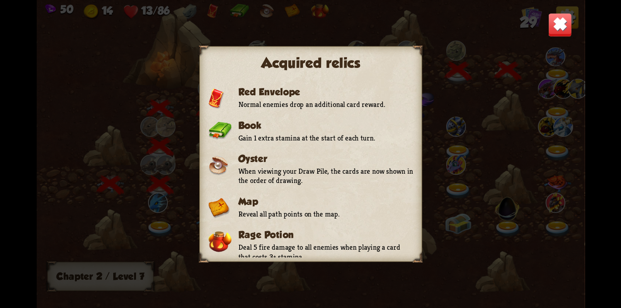
drag, startPoint x: 561, startPoint y: 25, endPoint x: 517, endPoint y: 35, distance: 45.1
click at [561, 25] on img at bounding box center [560, 25] width 24 height 24
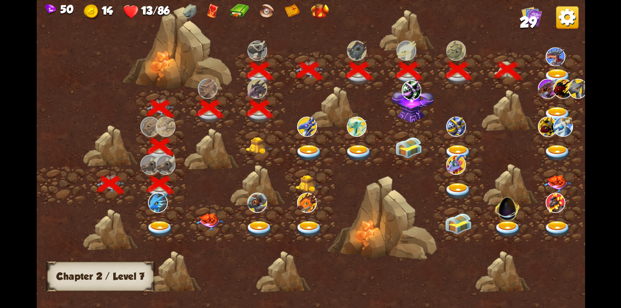
click at [214, 12] on img at bounding box center [213, 11] width 12 height 15
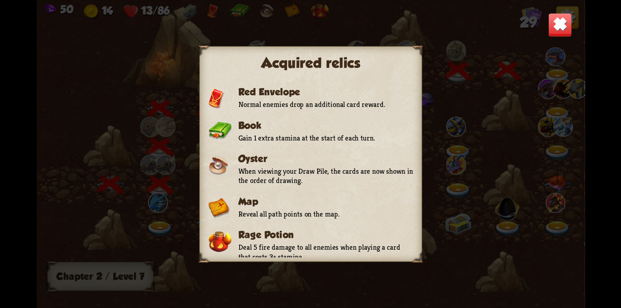
click at [558, 25] on img at bounding box center [560, 25] width 24 height 24
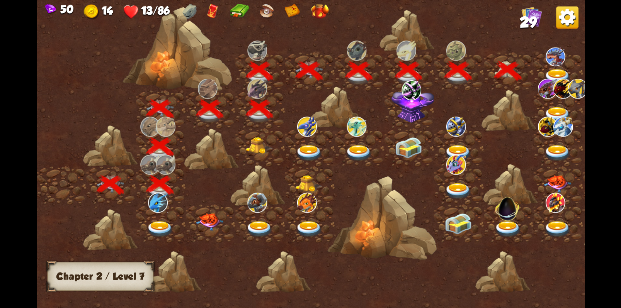
click at [192, 12] on img at bounding box center [189, 11] width 14 height 15
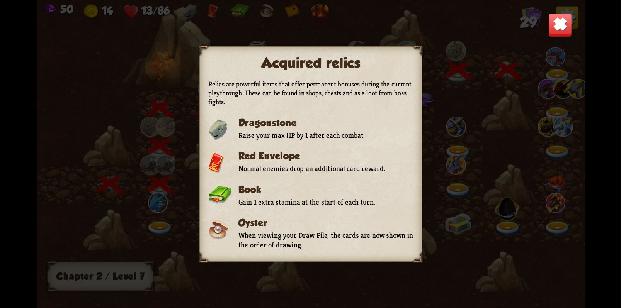
click at [557, 25] on img at bounding box center [560, 25] width 24 height 24
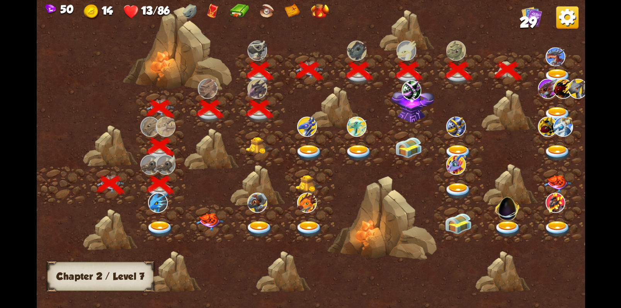
click at [165, 226] on img at bounding box center [159, 229] width 27 height 16
drag, startPoint x: 545, startPoint y: 164, endPoint x: 466, endPoint y: 166, distance: 79.2
click at [467, 165] on div at bounding box center [375, 159] width 678 height 320
click at [503, 208] on img at bounding box center [506, 206] width 29 height 29
click at [457, 148] on img at bounding box center [457, 153] width 27 height 16
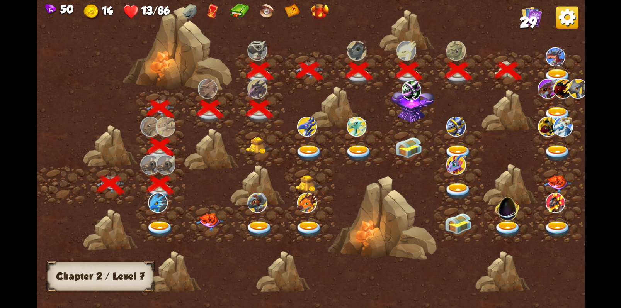
click at [154, 200] on img at bounding box center [158, 203] width 20 height 20
click at [160, 229] on img at bounding box center [159, 229] width 27 height 16
click at [566, 23] on img at bounding box center [567, 18] width 22 height 22
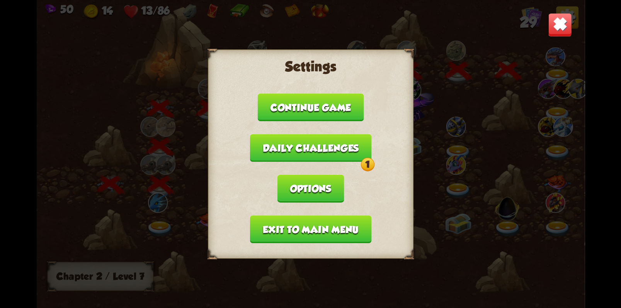
click at [326, 144] on button "Daily challenges 1" at bounding box center [310, 148] width 122 height 28
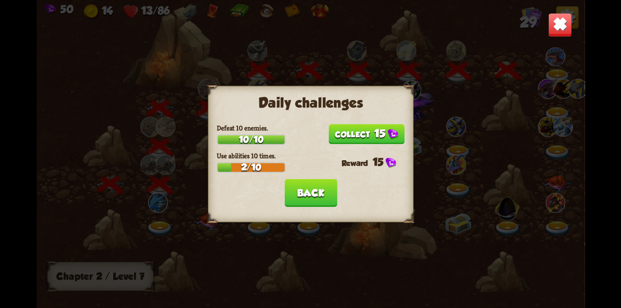
click at [374, 131] on button "15" at bounding box center [366, 134] width 76 height 20
click at [299, 197] on button "Back" at bounding box center [310, 193] width 53 height 28
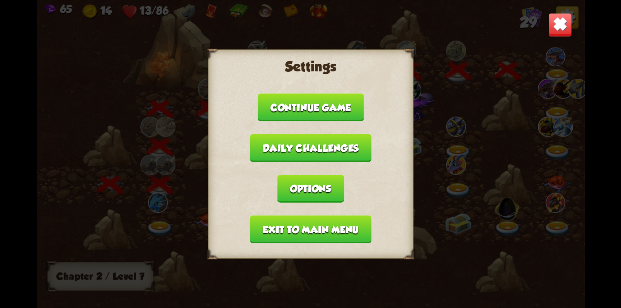
click at [317, 153] on button "Daily challenges" at bounding box center [310, 148] width 122 height 28
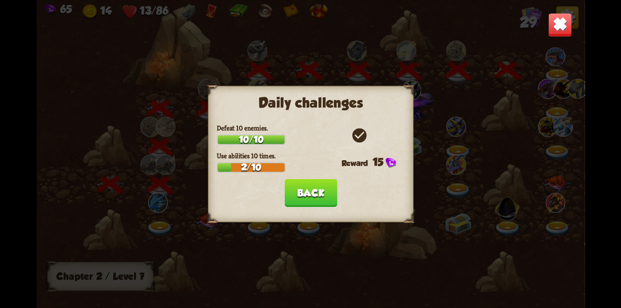
click at [310, 189] on button "Back" at bounding box center [310, 193] width 53 height 28
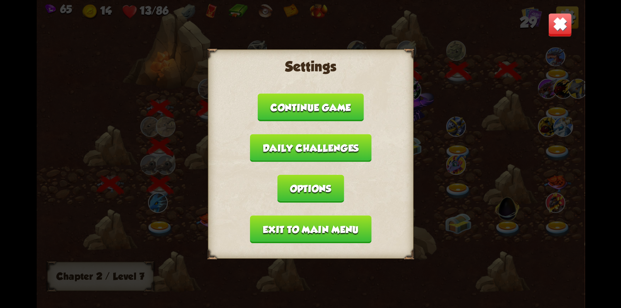
click at [319, 190] on button "Options" at bounding box center [310, 189] width 66 height 28
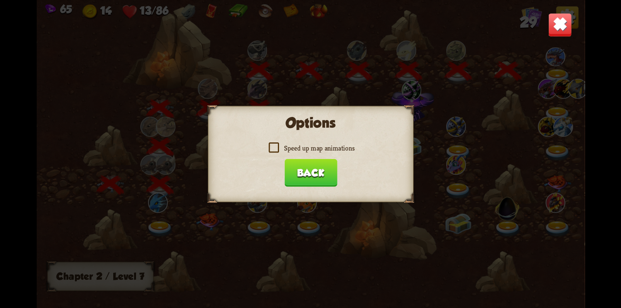
click at [326, 168] on button "Back" at bounding box center [310, 173] width 53 height 28
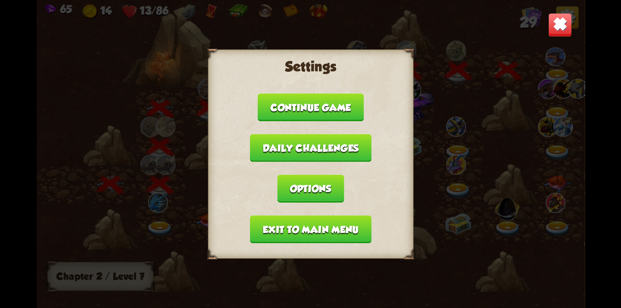
click at [295, 116] on button "Continue game" at bounding box center [310, 107] width 106 height 28
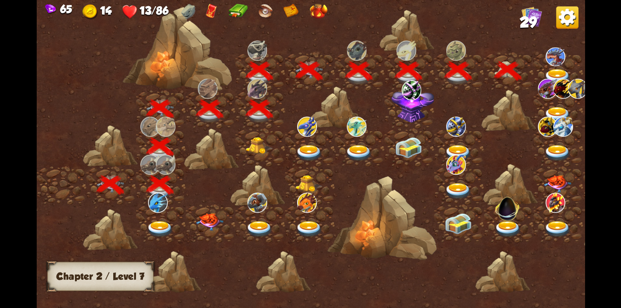
click at [49, 10] on img at bounding box center [50, 9] width 11 height 10
drag, startPoint x: 159, startPoint y: 219, endPoint x: 159, endPoint y: 205, distance: 14.3
click at [159, 212] on div at bounding box center [161, 224] width 50 height 38
click at [155, 169] on img at bounding box center [165, 165] width 20 height 20
drag, startPoint x: 121, startPoint y: 185, endPoint x: 125, endPoint y: 191, distance: 6.6
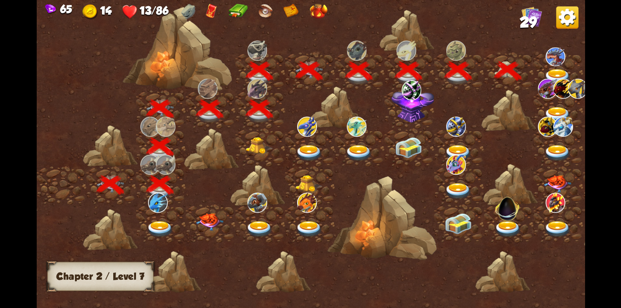
click at [120, 166] on div at bounding box center [111, 166] width 50 height 0
click at [160, 221] on img at bounding box center [159, 229] width 27 height 16
click at [154, 208] on img at bounding box center [158, 203] width 20 height 20
click at [162, 230] on img at bounding box center [159, 229] width 27 height 16
click at [533, 23] on span "29" at bounding box center [527, 22] width 17 height 17
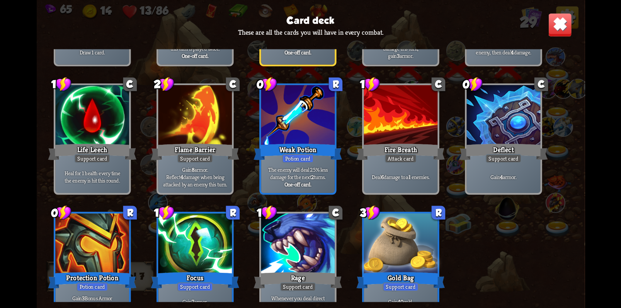
scroll to position [475, 0]
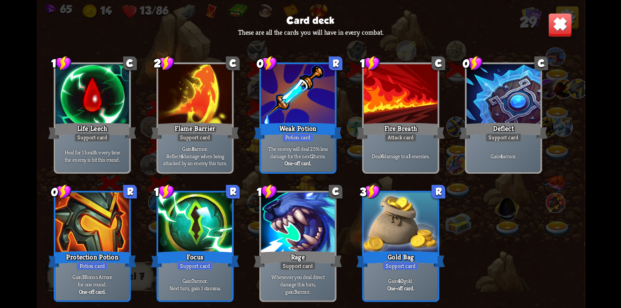
click at [561, 28] on img at bounding box center [560, 25] width 24 height 24
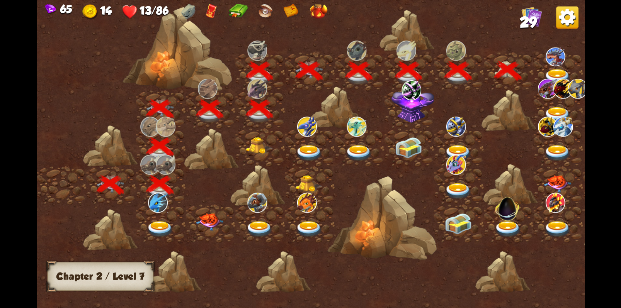
click at [567, 17] on img at bounding box center [567, 18] width 22 height 22
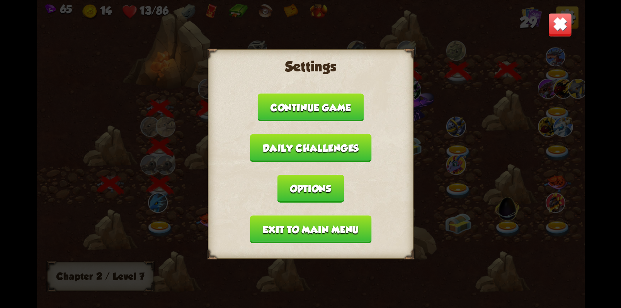
click at [298, 156] on button "Daily challenges" at bounding box center [310, 148] width 122 height 28
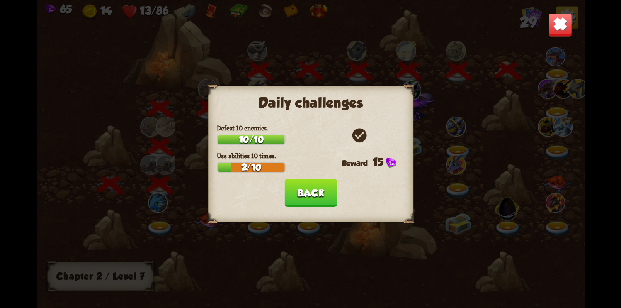
click at [316, 192] on button "Back" at bounding box center [310, 193] width 53 height 28
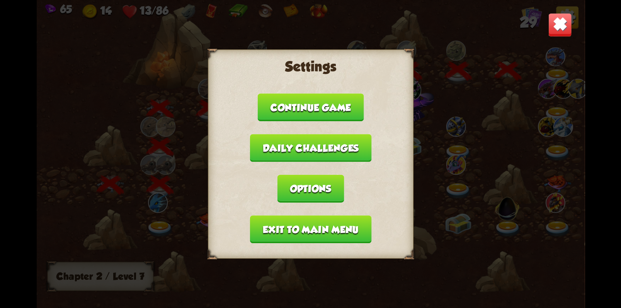
click at [351, 226] on button "Exit to main menu" at bounding box center [309, 229] width 121 height 28
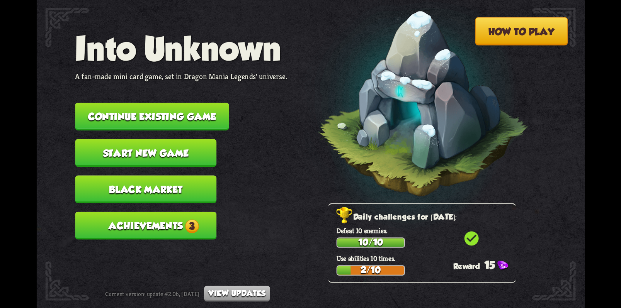
click at [159, 224] on button "Achievements 3" at bounding box center [145, 226] width 141 height 28
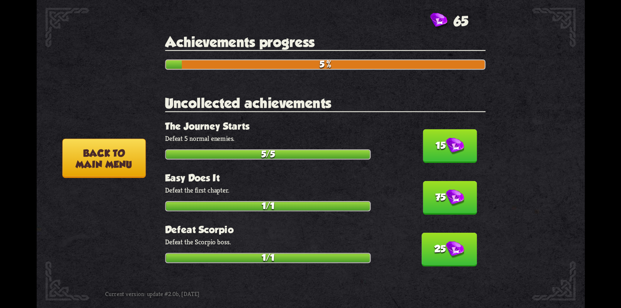
click at [445, 142] on img at bounding box center [454, 146] width 18 height 17
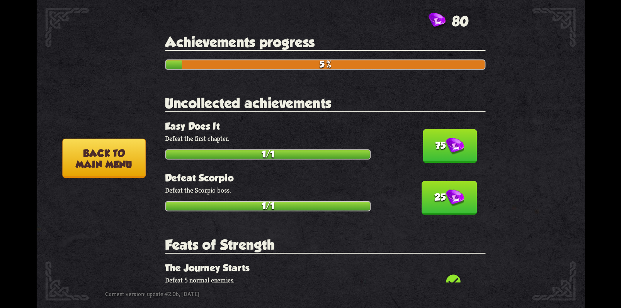
click at [445, 142] on img at bounding box center [454, 146] width 18 height 17
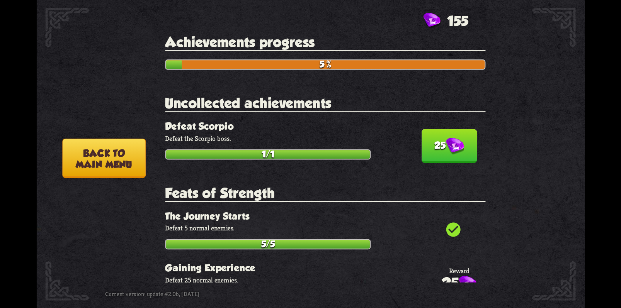
click at [445, 142] on img at bounding box center [454, 146] width 18 height 17
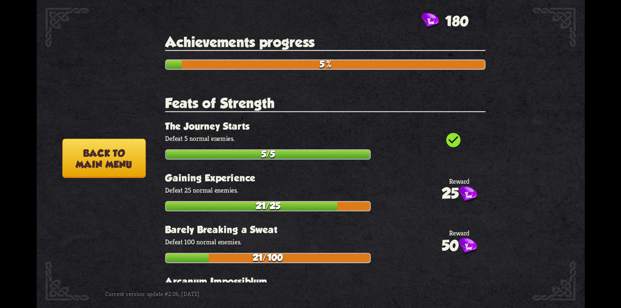
drag, startPoint x: 353, startPoint y: 250, endPoint x: 365, endPoint y: 131, distance: 120.4
click at [365, 131] on section "Feats of Strength check_circle The Journey Starts Defeat 5 normal enemies. 5/5 …" at bounding box center [325, 308] width 320 height 427
drag, startPoint x: 336, startPoint y: 159, endPoint x: 343, endPoint y: 251, distance: 92.2
click at [343, 251] on section "Feats of Strength check_circle The Journey Starts Defeat 5 normal enemies. 5/5 …" at bounding box center [325, 308] width 320 height 427
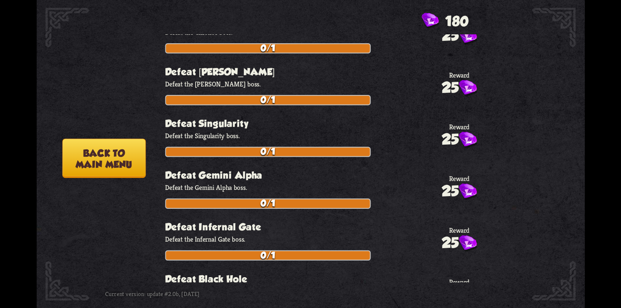
scroll to position [0, 0]
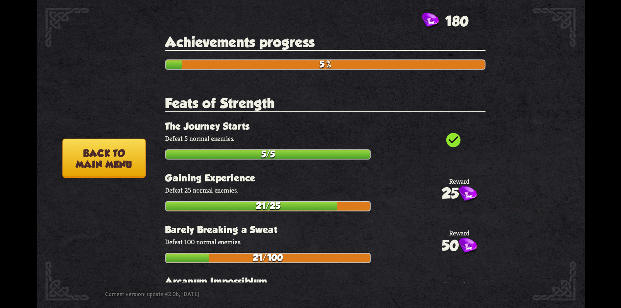
click at [114, 161] on button "Back to main menu" at bounding box center [103, 158] width 83 height 39
